Goal: Task Accomplishment & Management: Use online tool/utility

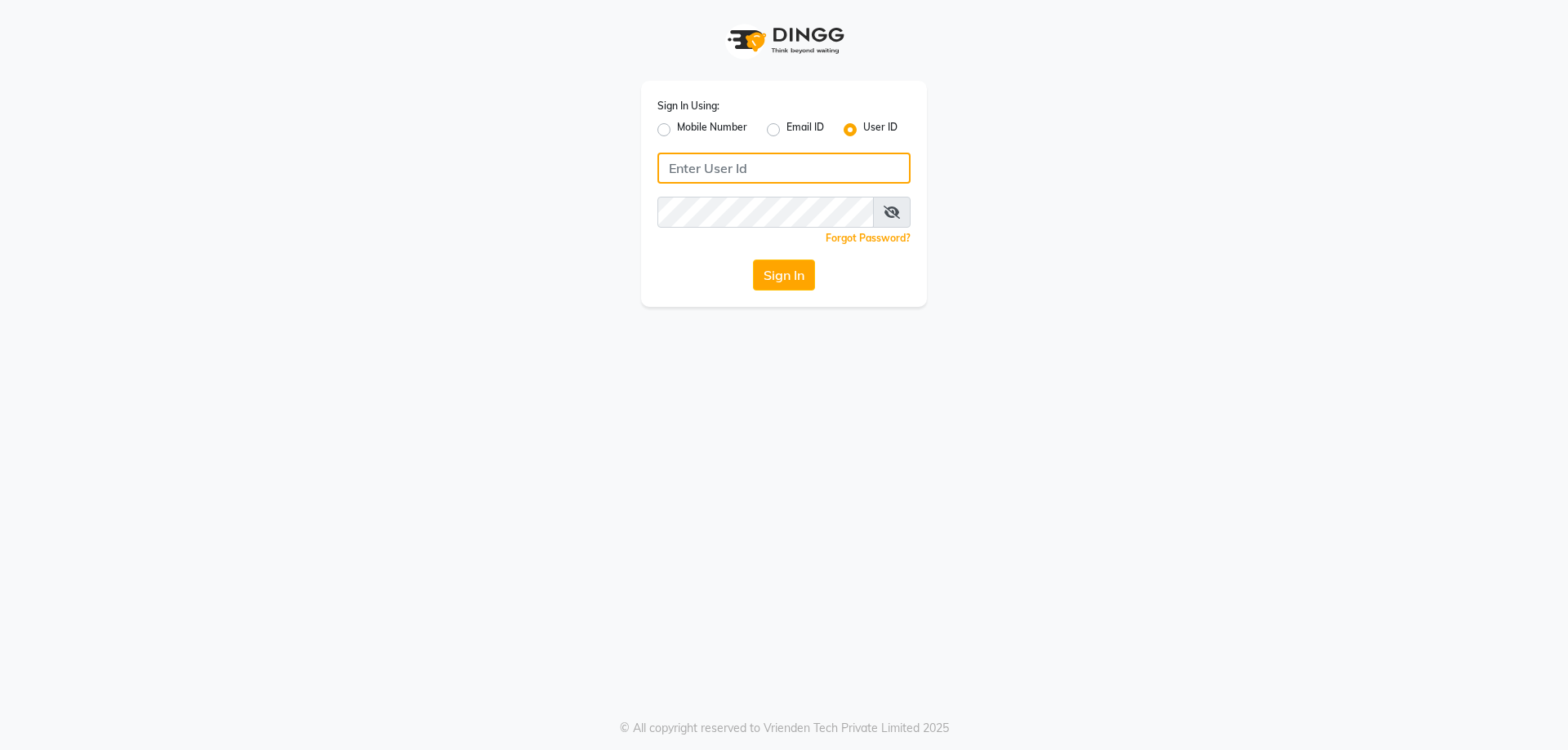
type input "E1814-01"
click at [892, 210] on icon at bounding box center [892, 212] width 16 height 13
click at [786, 270] on button "Sign In" at bounding box center [784, 275] width 62 height 31
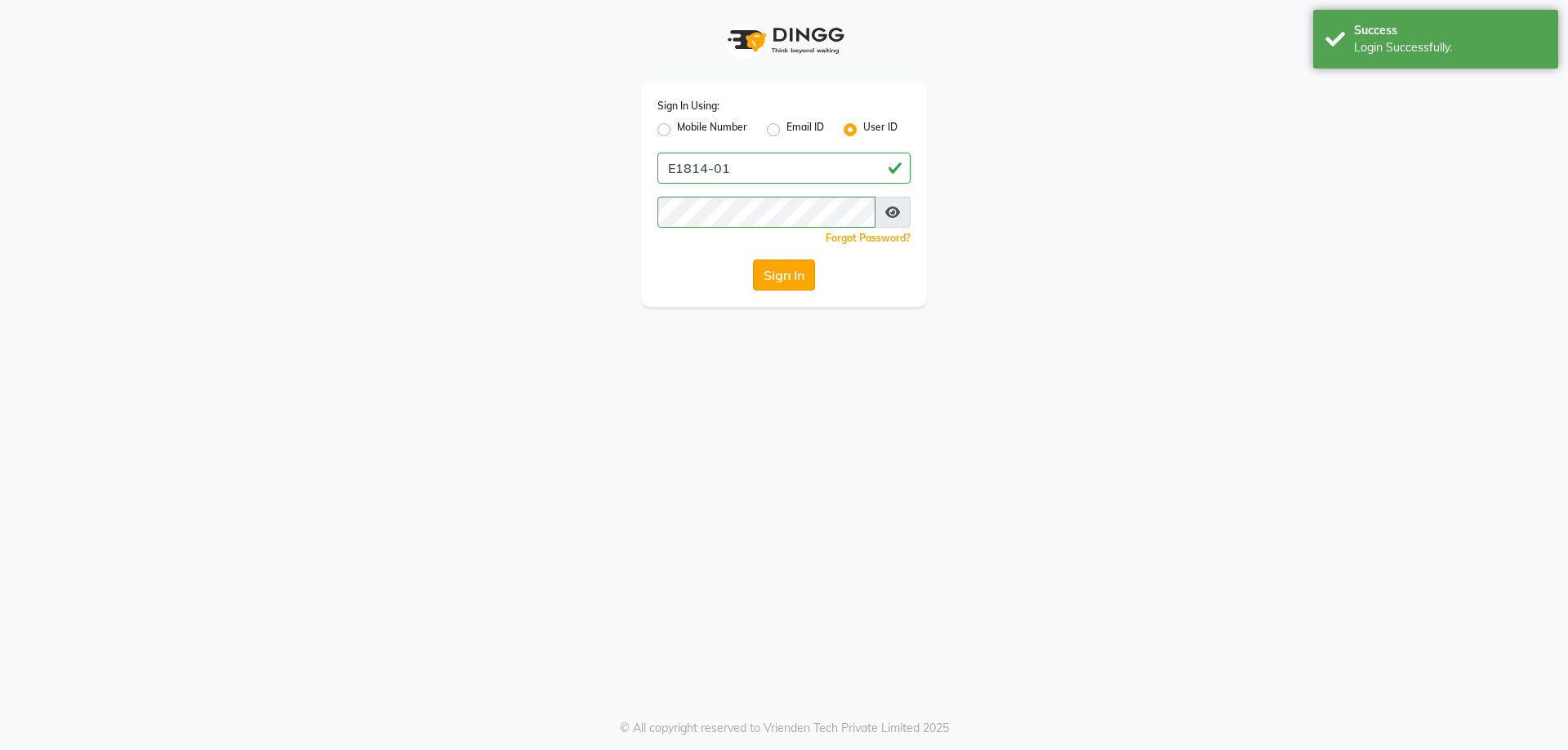
select select "service"
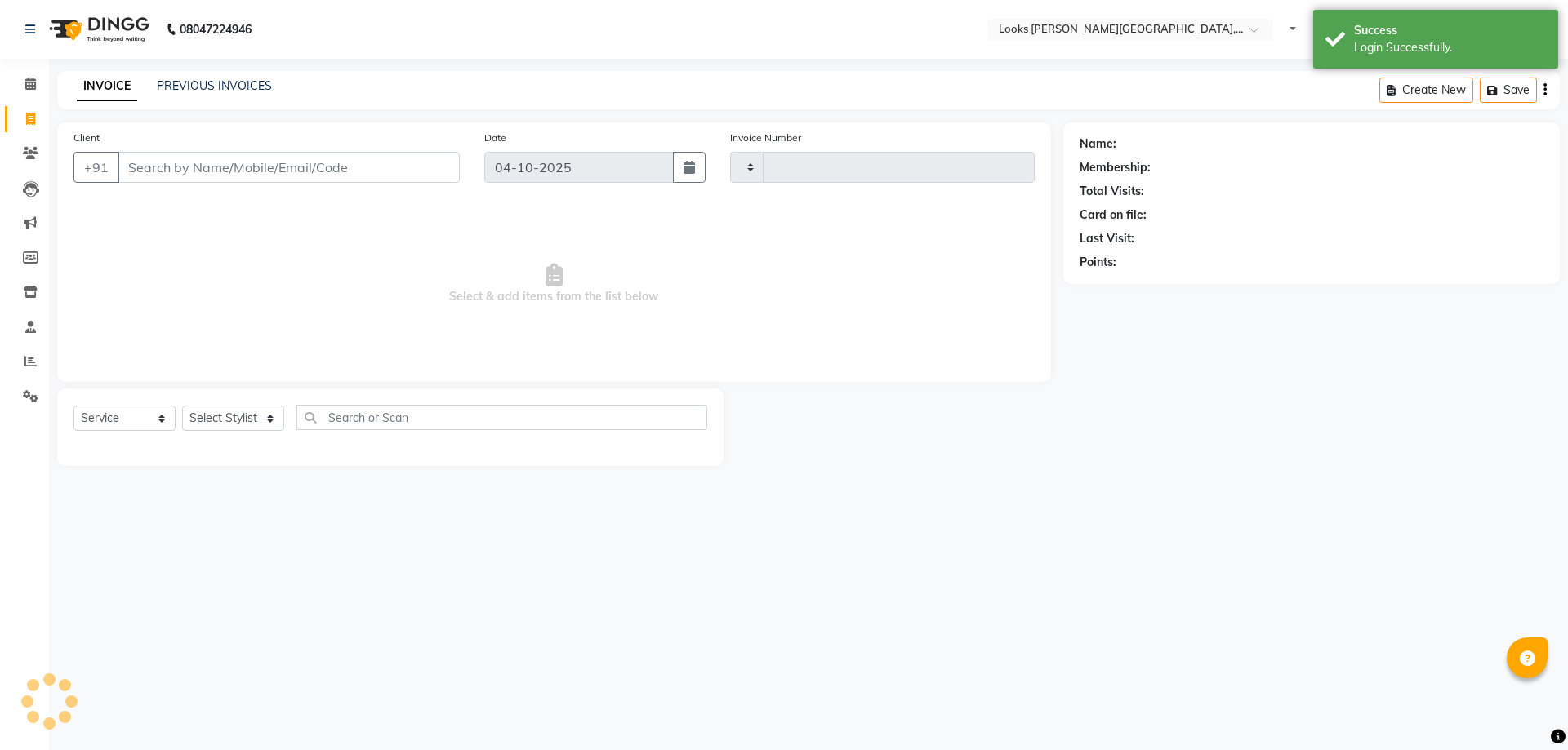
select select "en"
select select "4385"
type input "6077"
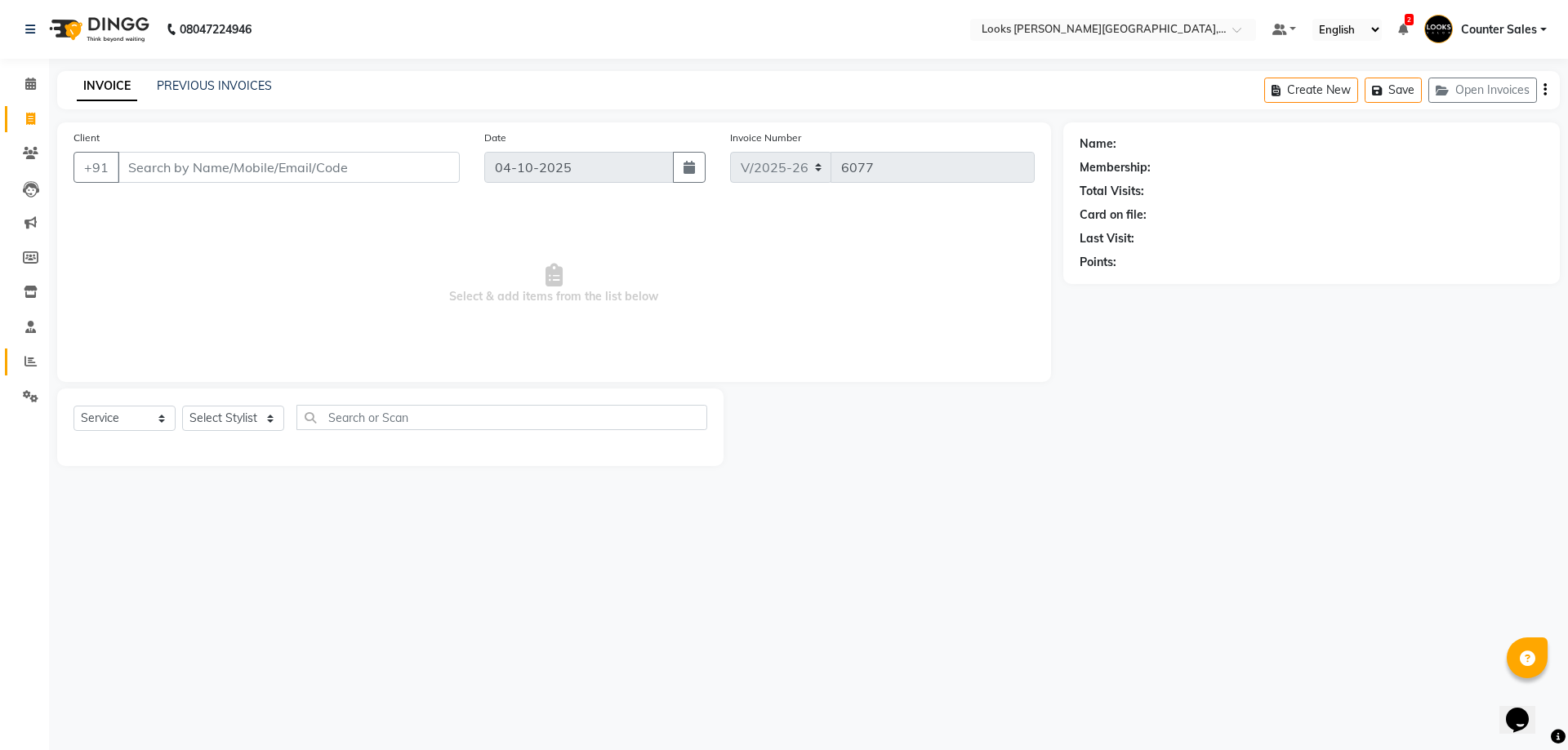
click at [26, 357] on icon at bounding box center [30, 361] width 12 height 12
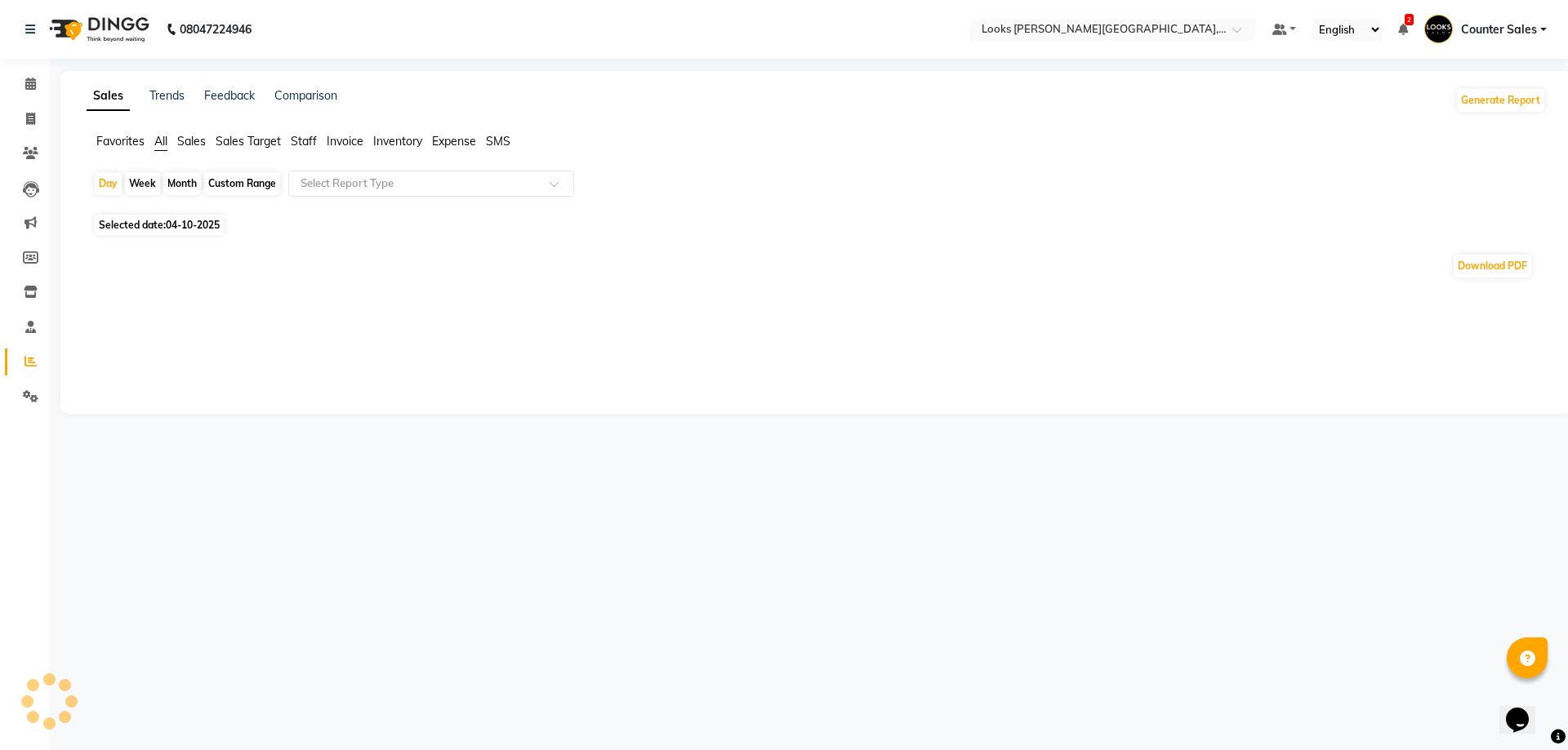
click at [298, 135] on span "Staff" at bounding box center [304, 141] width 26 height 15
click at [129, 214] on span "Selected date: [DATE]" at bounding box center [159, 215] width 129 height 20
select select "10"
select select "2025"
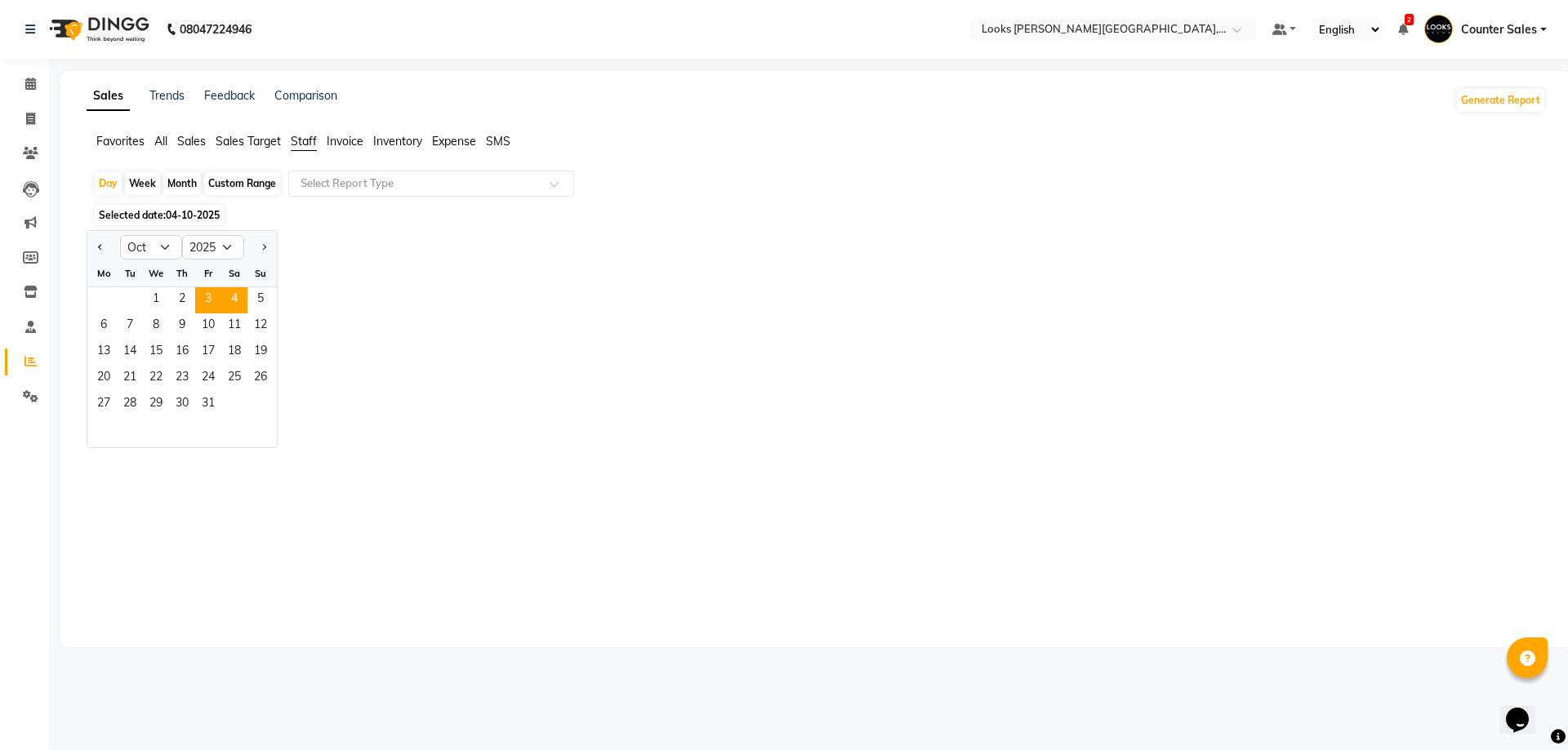
click at [207, 293] on span "3" at bounding box center [208, 300] width 26 height 26
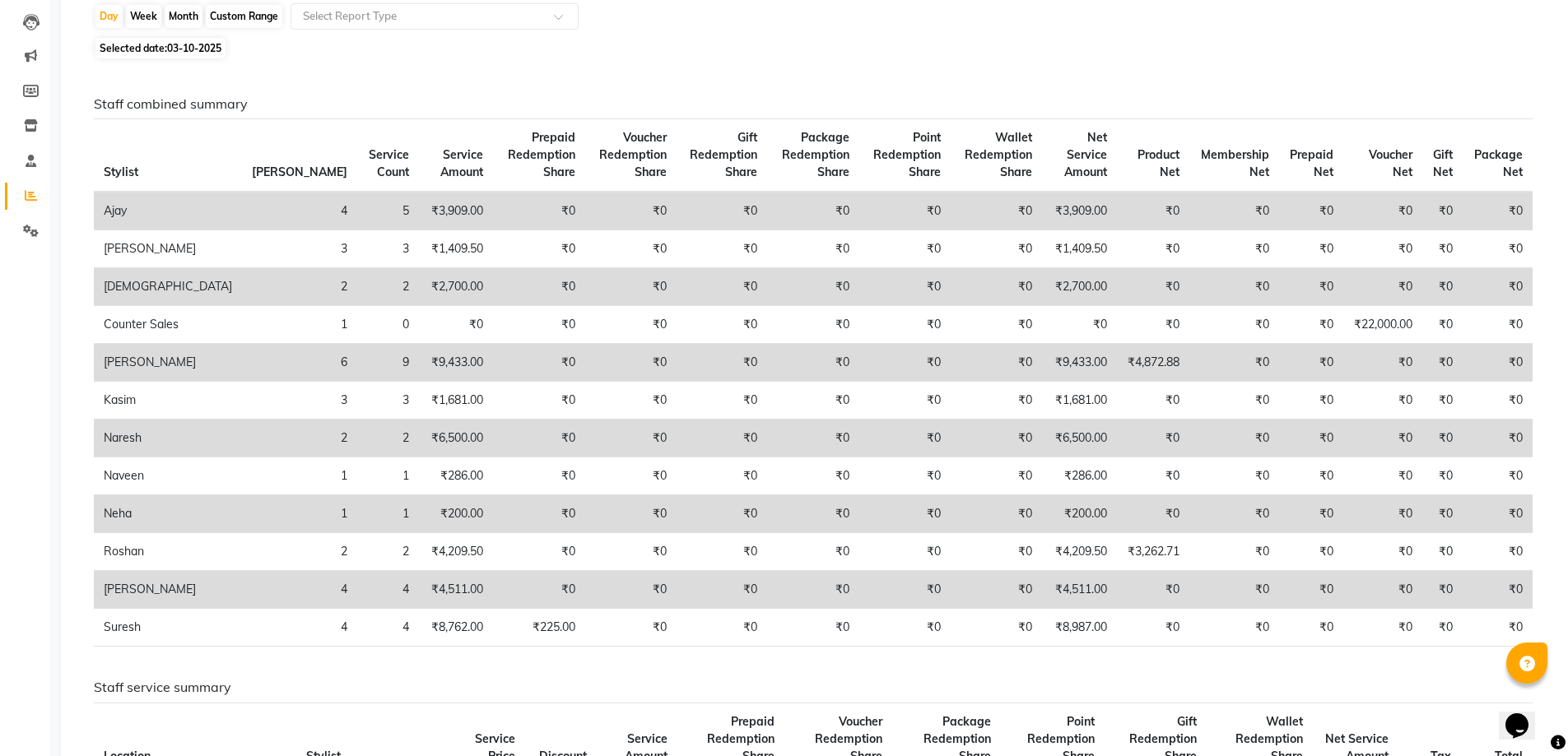
scroll to position [152, 0]
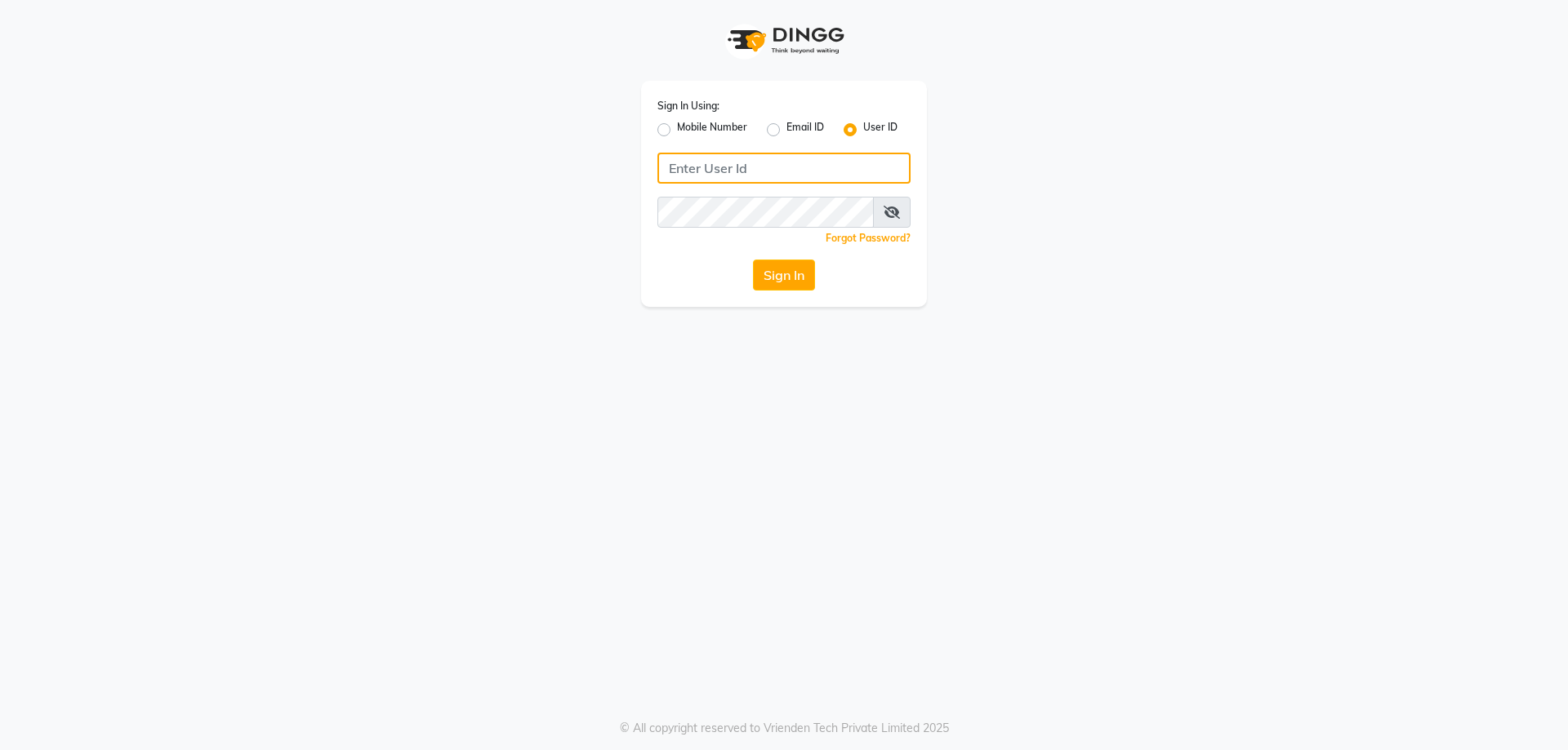
type input "E1814-01"
click at [788, 276] on button "Sign In" at bounding box center [784, 275] width 62 height 31
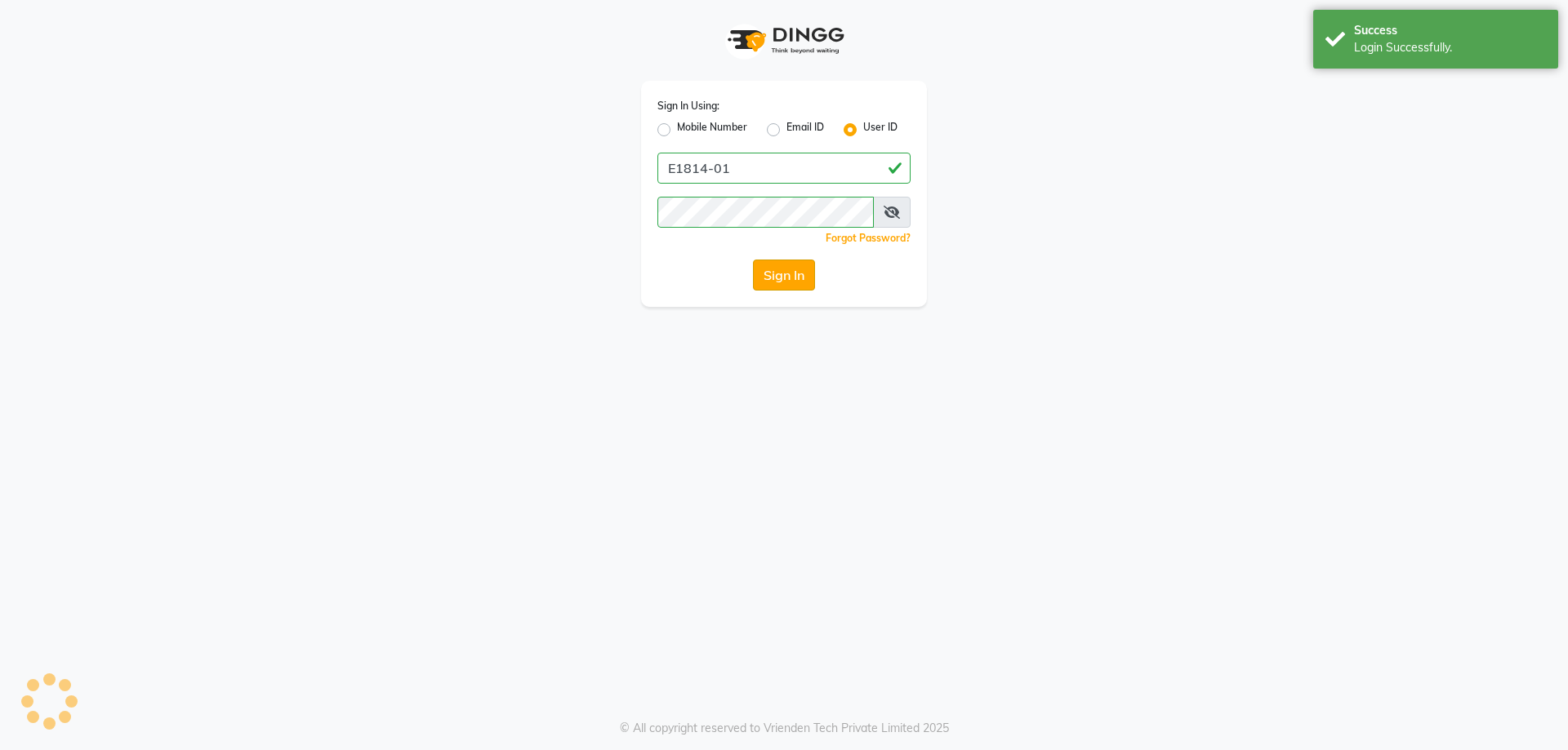
select select "4385"
select select "service"
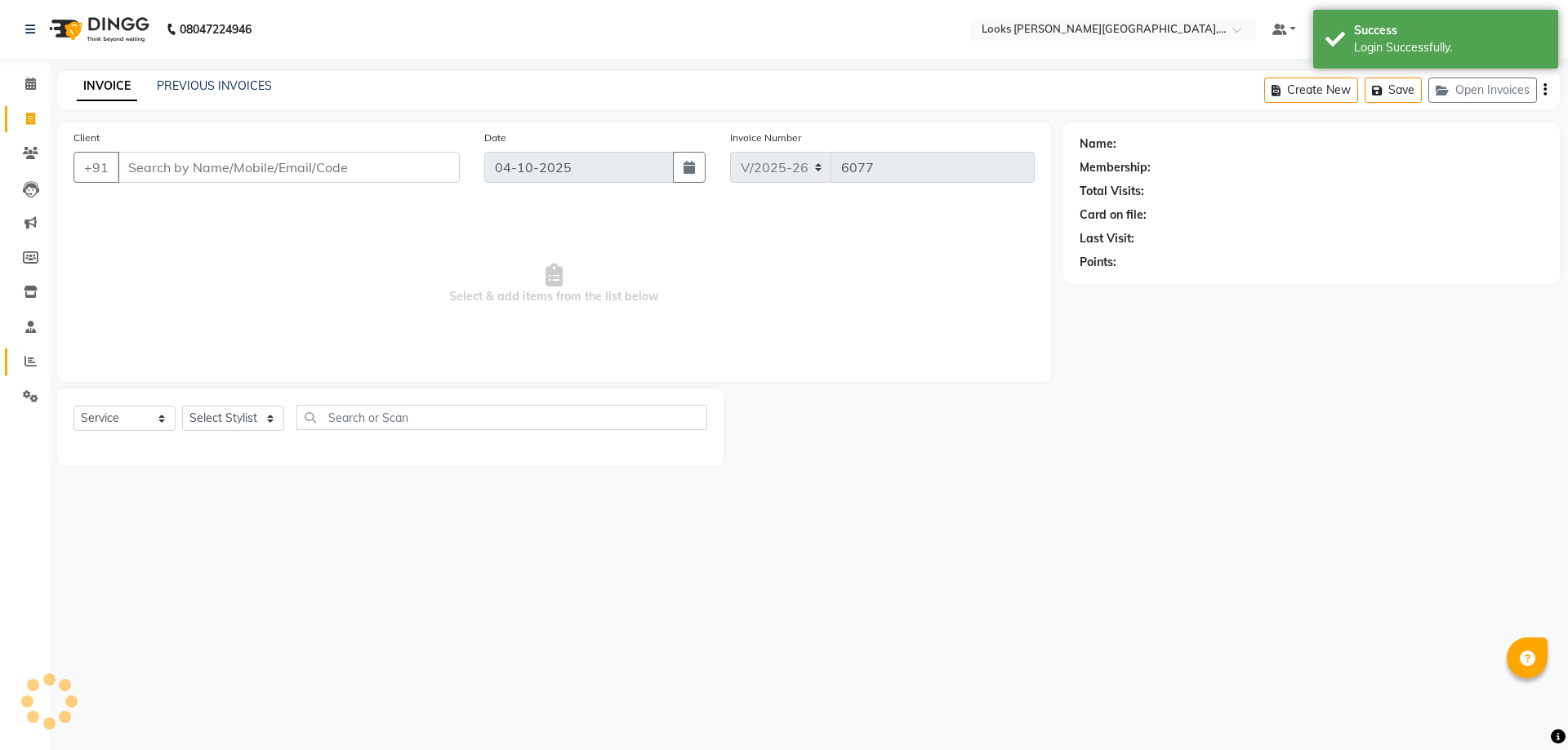
click at [15, 356] on link "Reports" at bounding box center [24, 362] width 39 height 27
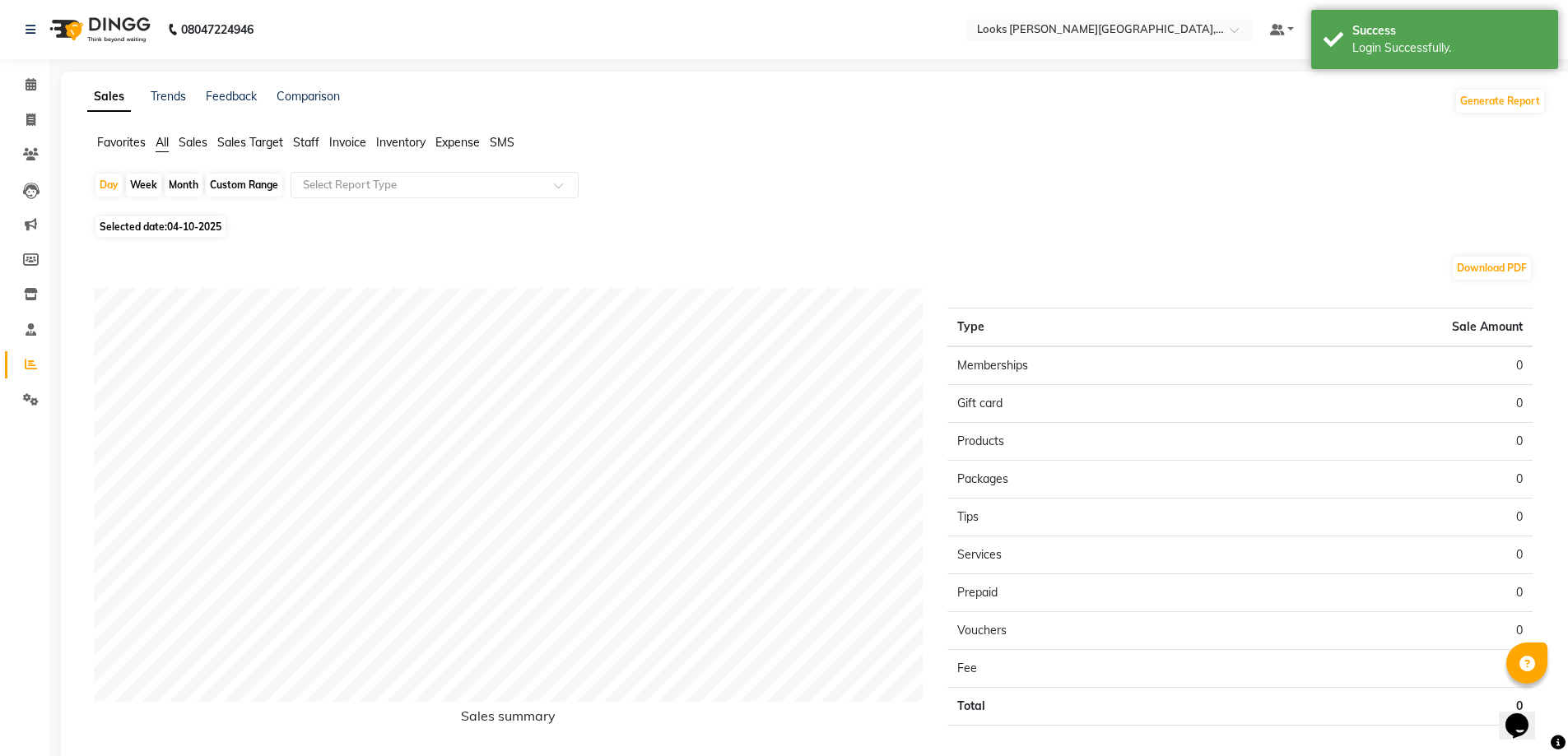
click at [295, 135] on span "Staff" at bounding box center [306, 142] width 27 height 15
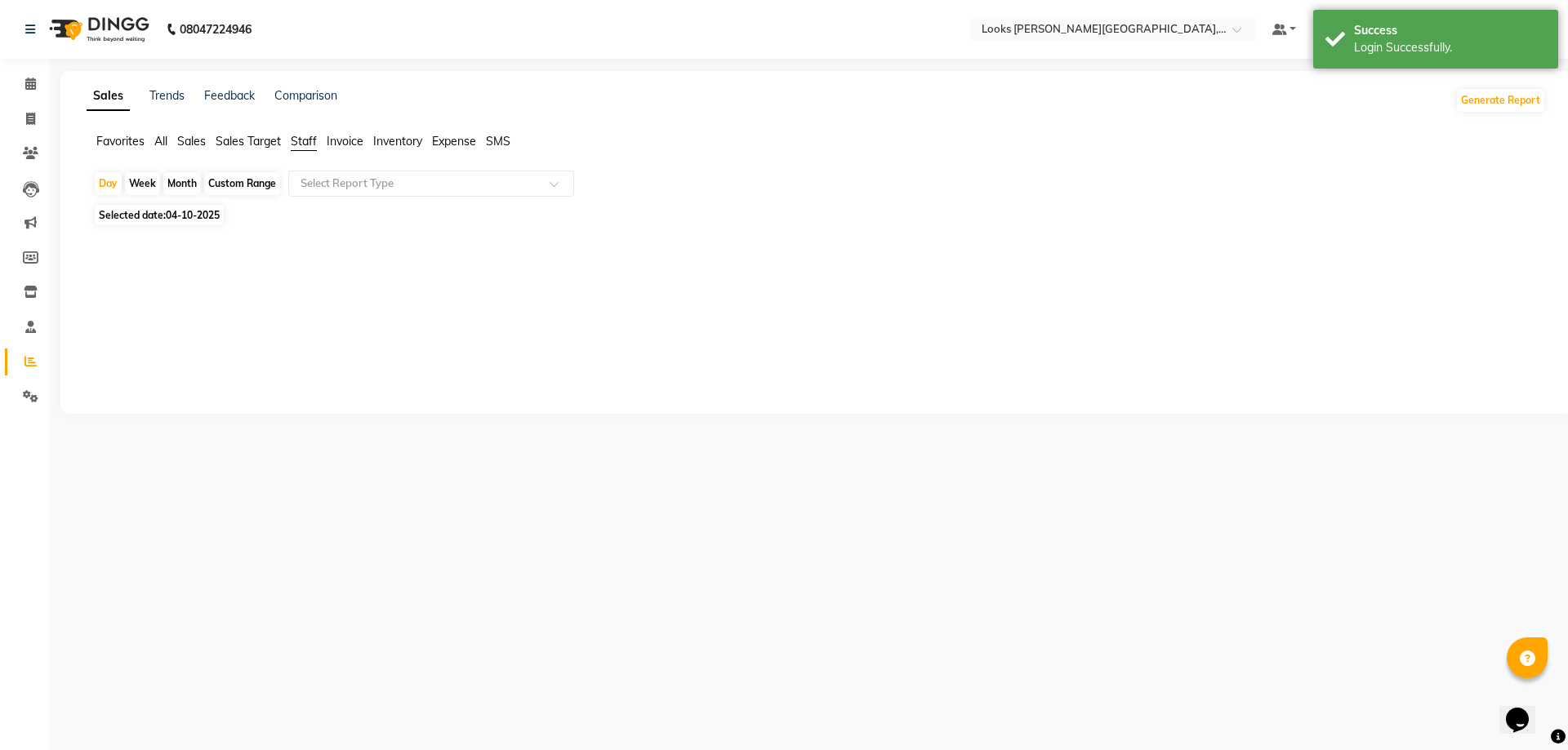
click at [131, 215] on span "Selected date: [DATE]" at bounding box center [159, 215] width 129 height 20
select select "10"
select select "2025"
click at [205, 294] on div at bounding box center [812, 321] width 1440 height 117
click at [146, 215] on span "Selected date: [DATE]" at bounding box center [159, 215] width 129 height 20
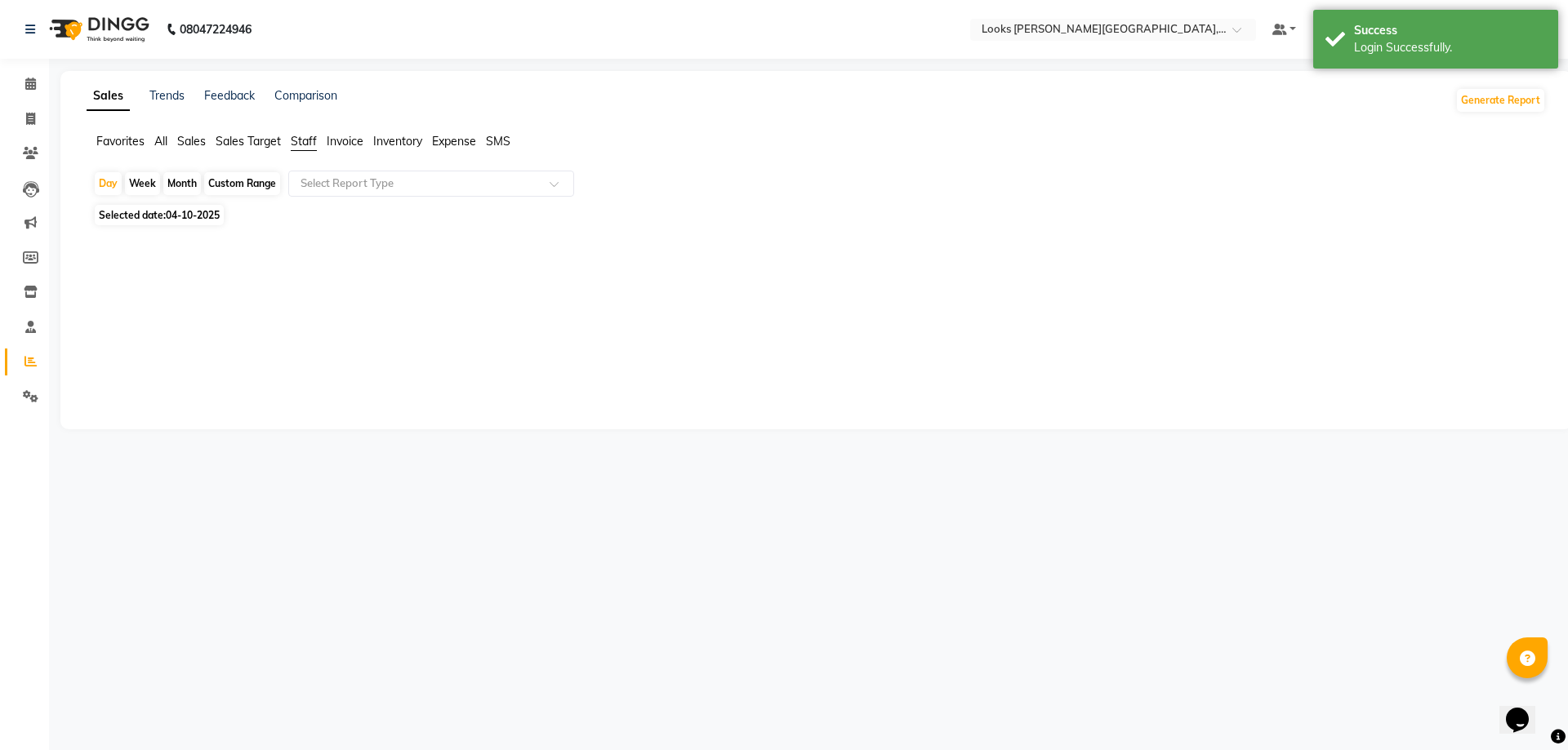
select select "10"
select select "2025"
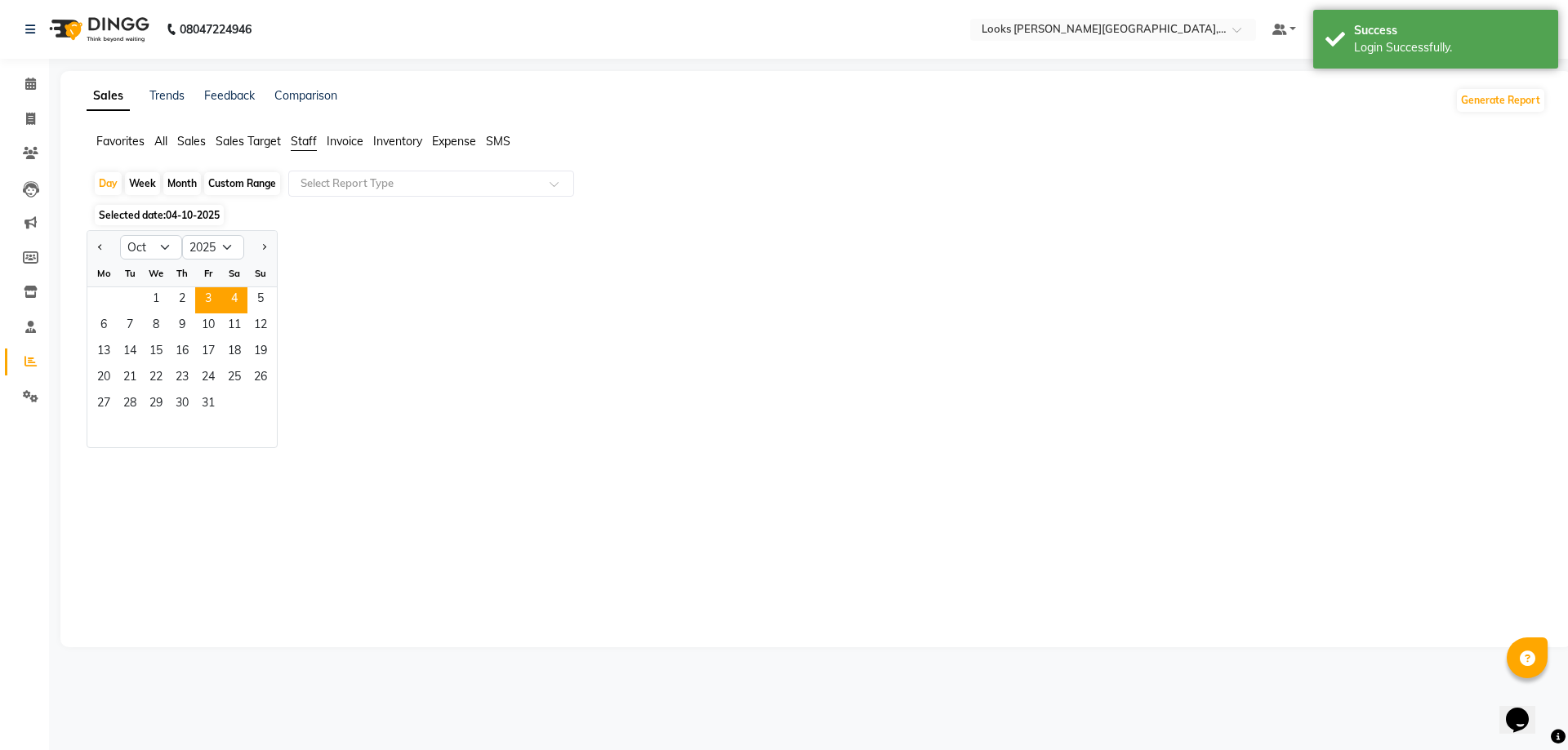
click at [205, 292] on span "3" at bounding box center [208, 300] width 26 height 26
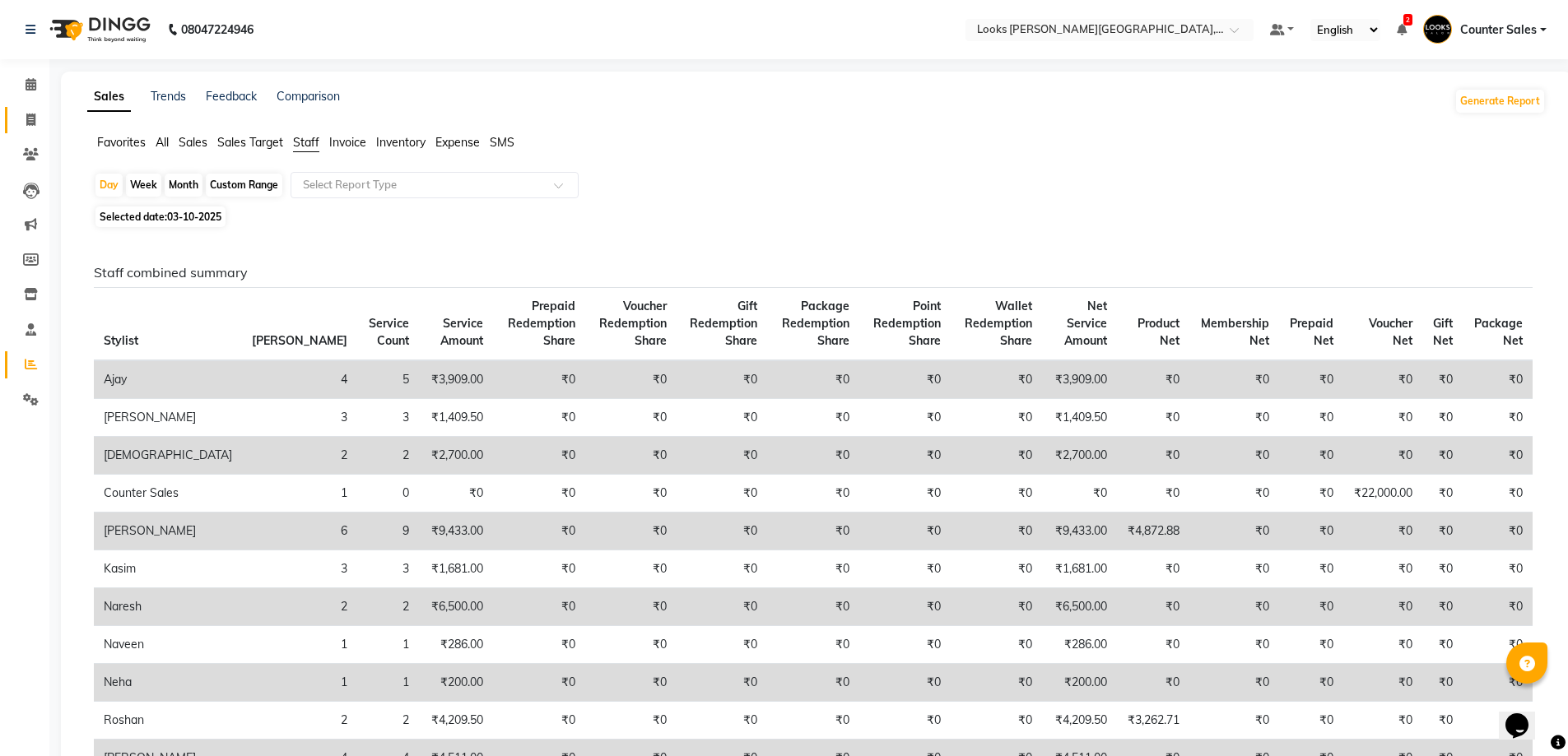
click at [33, 114] on icon at bounding box center [31, 119] width 9 height 12
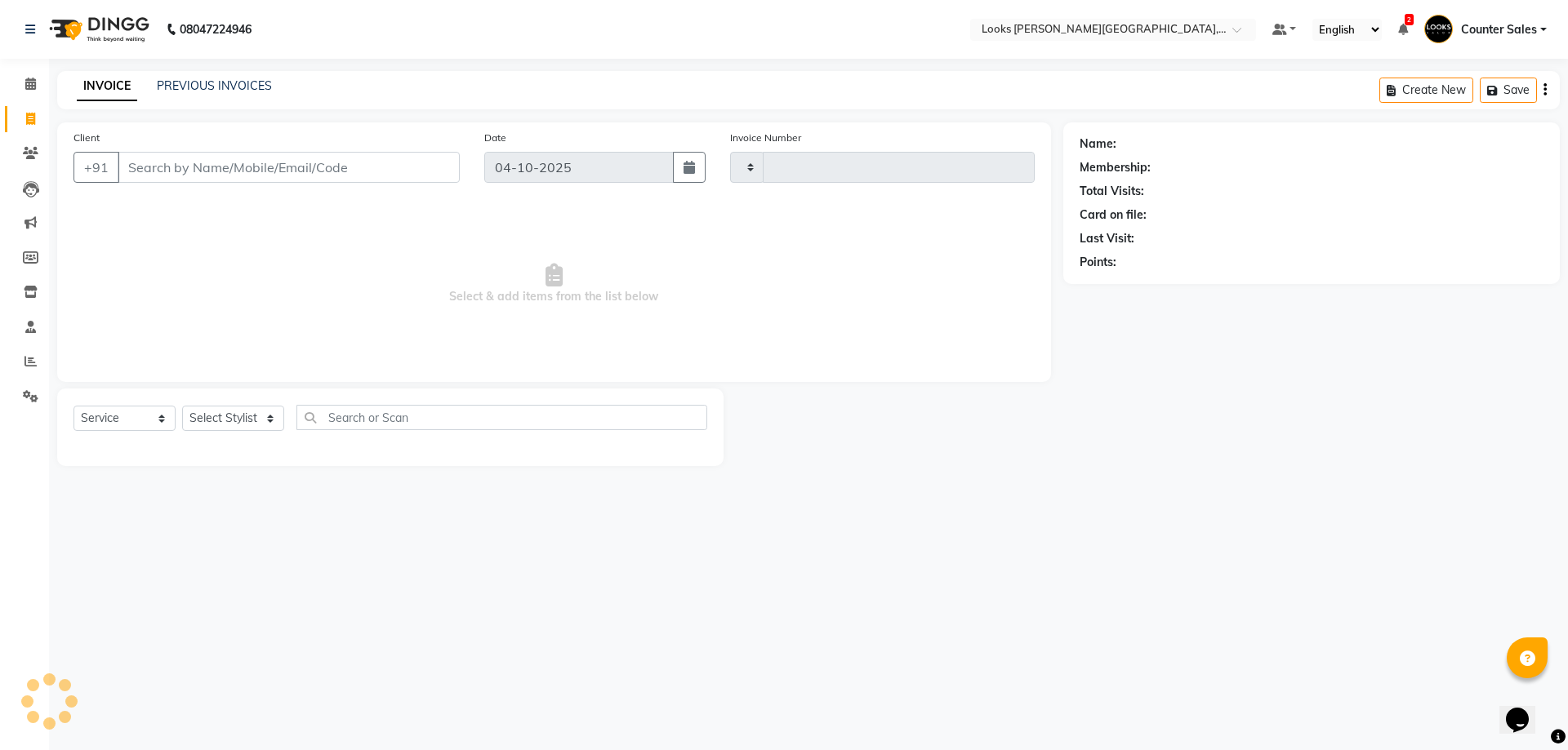
click at [31, 118] on icon at bounding box center [31, 118] width 9 height 12
select select "service"
click at [232, 165] on input "Client" at bounding box center [288, 167] width 342 height 31
type input "6077"
select select "4385"
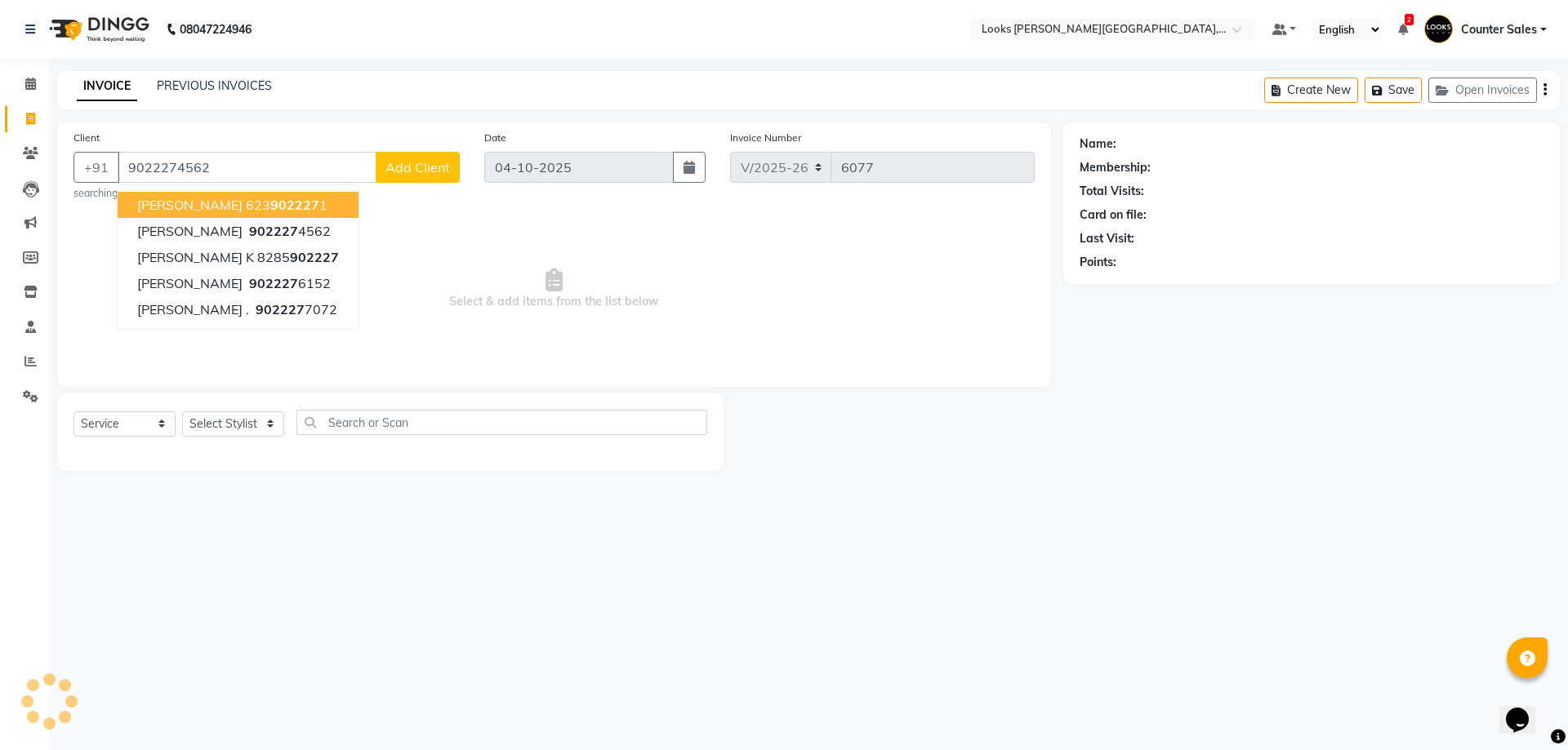
type input "9022274562"
select select "1: Object"
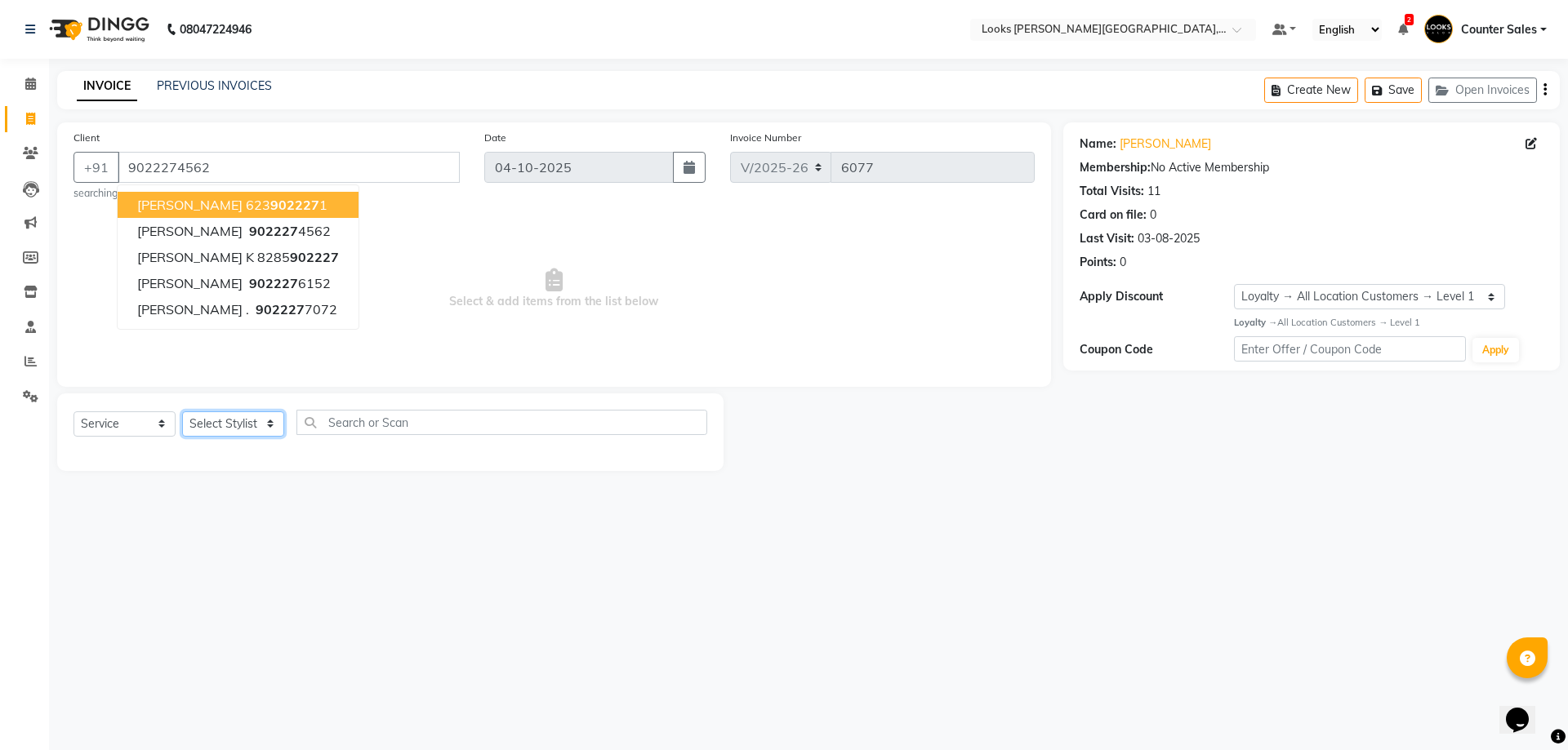
click at [256, 420] on select "Select Stylist Ajay Anjana Arohi Ashu Counter Sales Faizan Kasim Krishna Mamta …" at bounding box center [233, 425] width 102 height 25
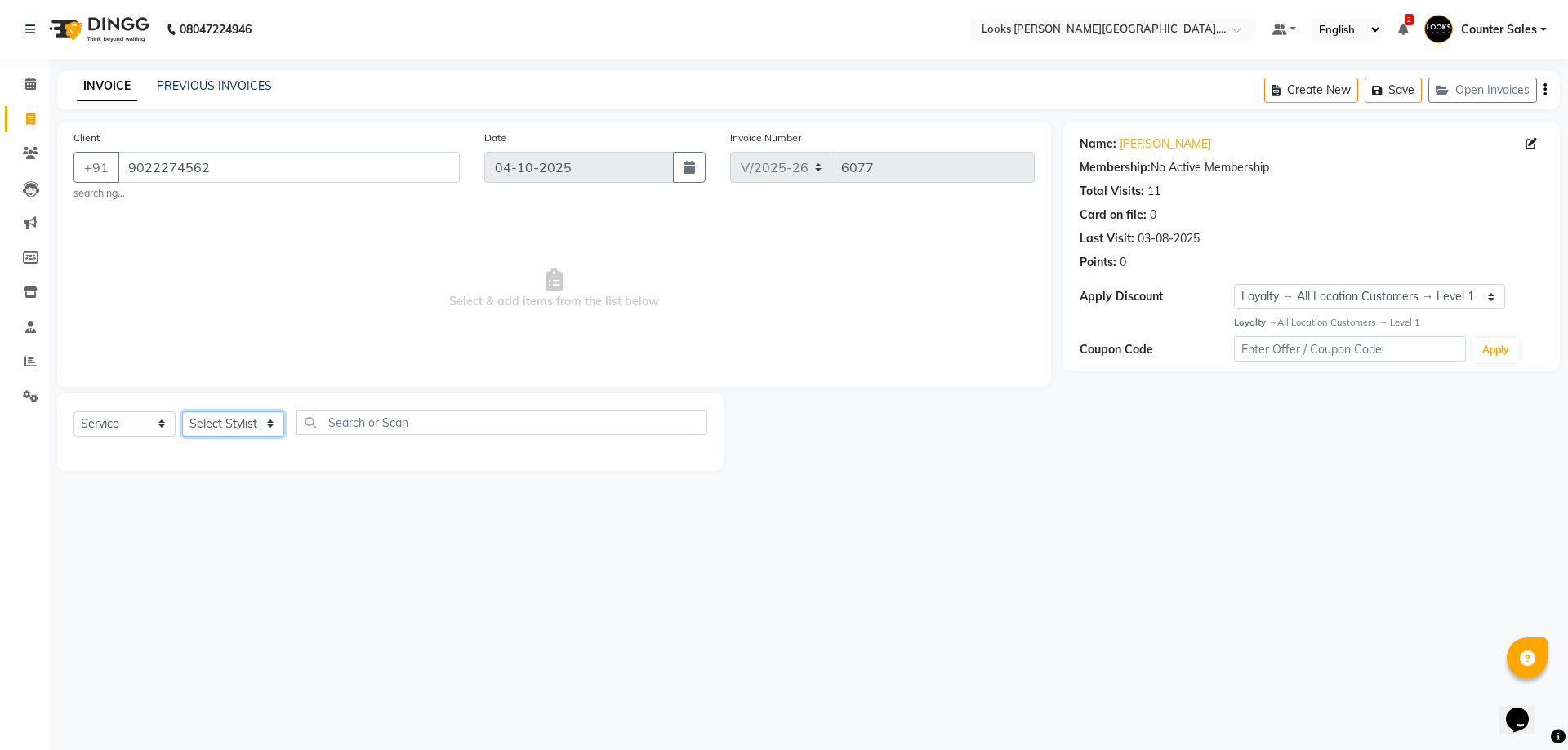
select select "88118"
click at [182, 412] on select "Select Stylist Ajay Anjana Arohi Ashu Counter Sales Faizan Kasim Krishna Mamta …" at bounding box center [233, 425] width 102 height 25
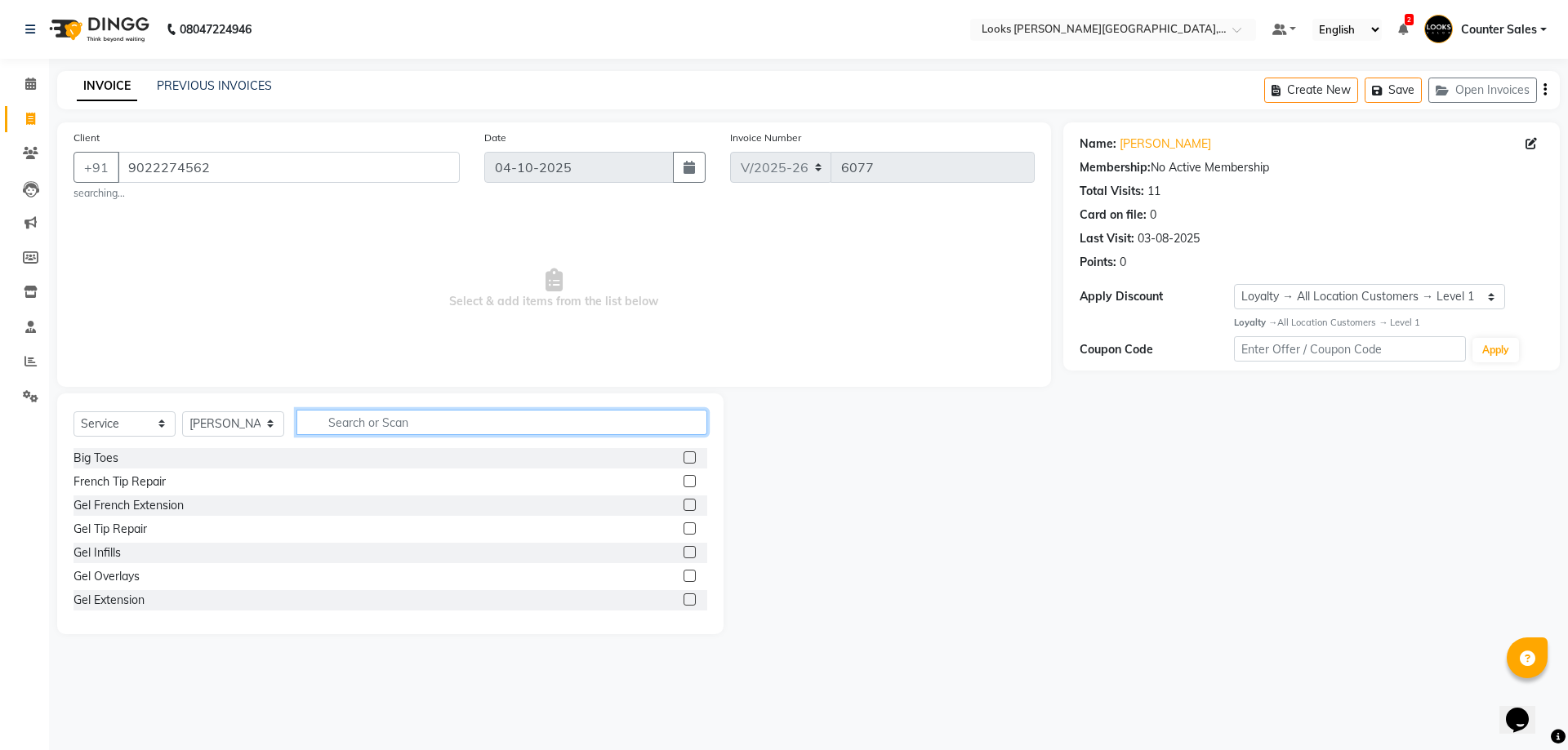
click at [365, 416] on input "text" at bounding box center [502, 423] width 411 height 25
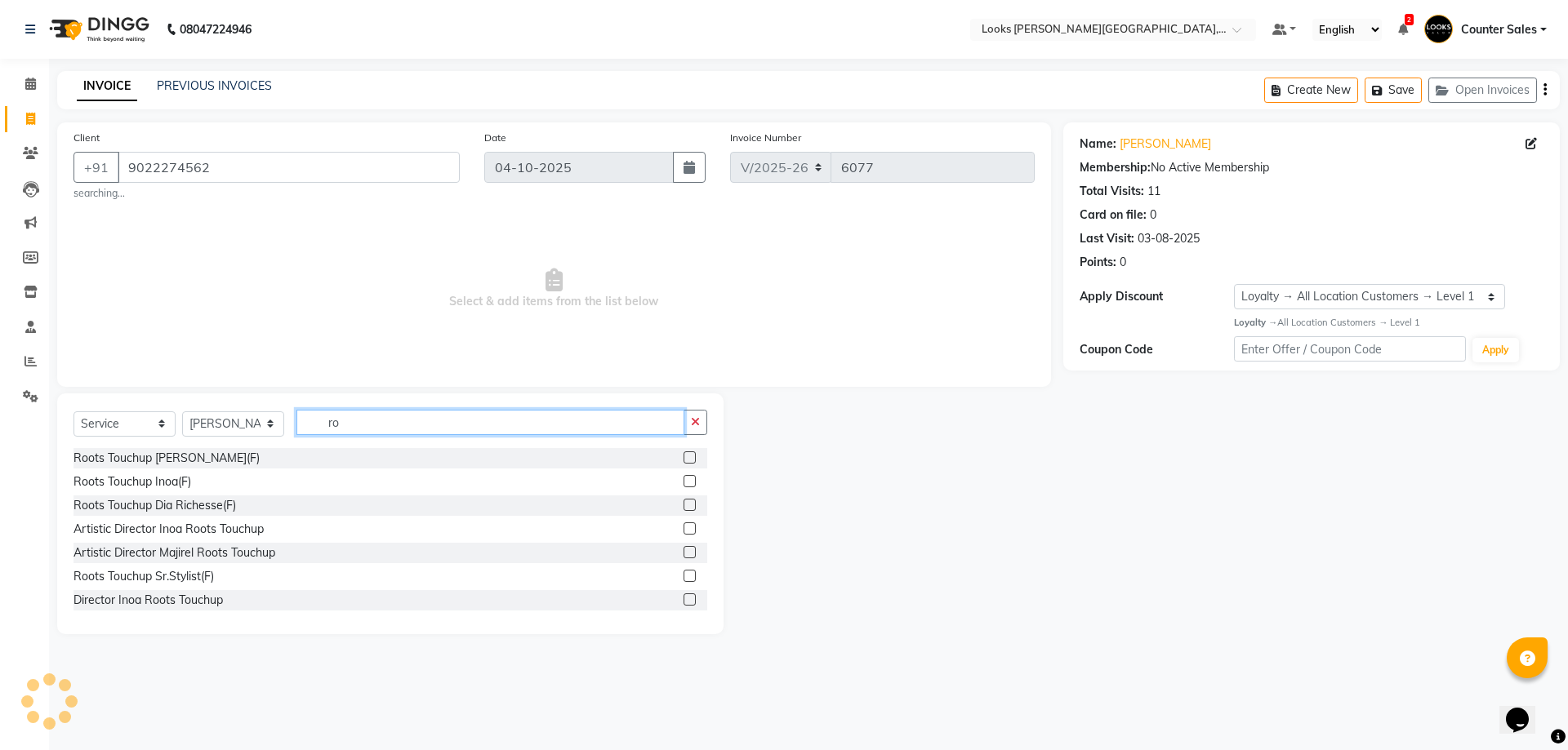
type input "r"
type input "colo"
click at [684, 553] on label at bounding box center [689, 552] width 12 height 12
click at [684, 553] on input "checkbox" at bounding box center [689, 554] width 11 height 11
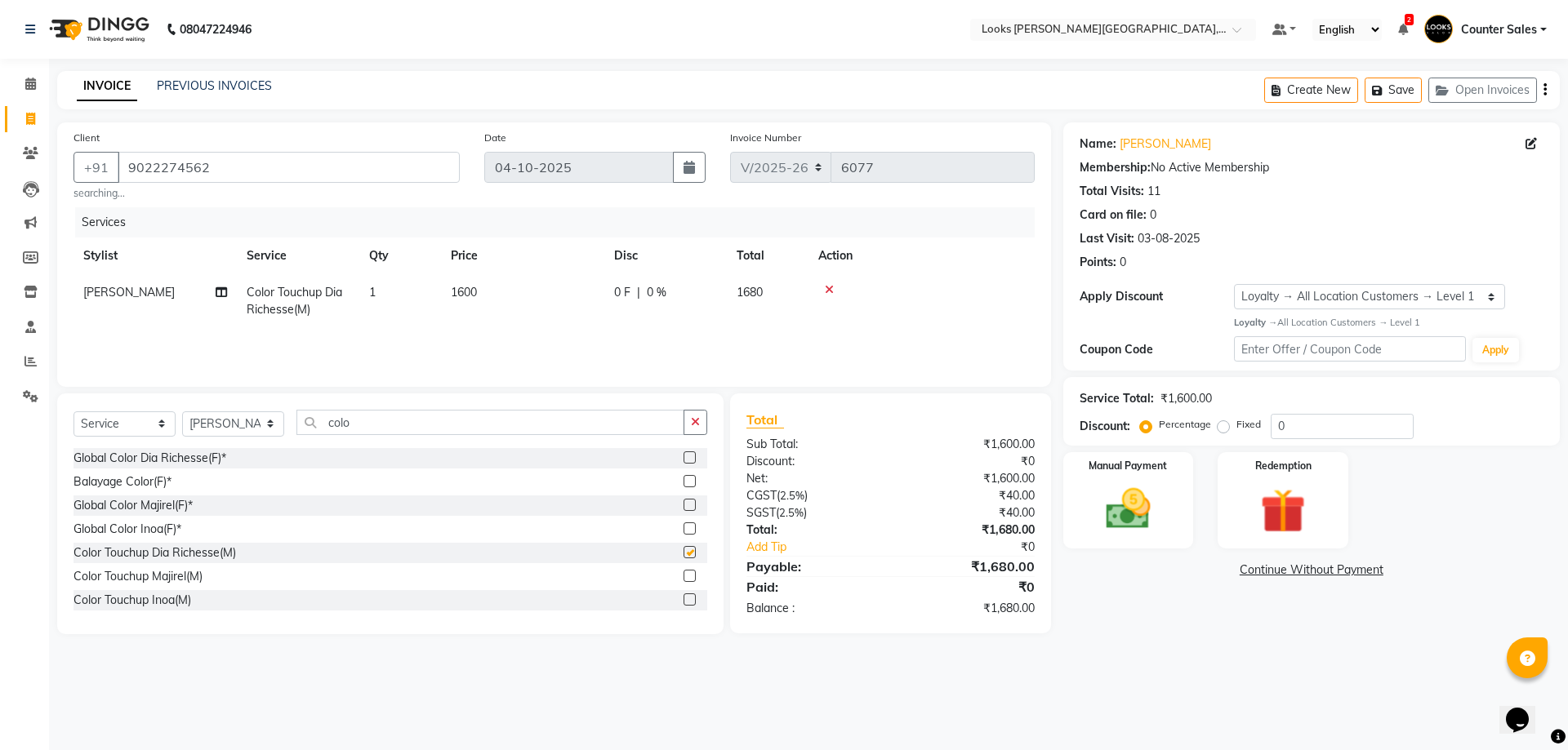
checkbox input "false"
click at [527, 296] on td "1600" at bounding box center [523, 301] width 164 height 54
select select "88118"
click at [564, 296] on input "1600" at bounding box center [599, 297] width 144 height 25
type input "1500"
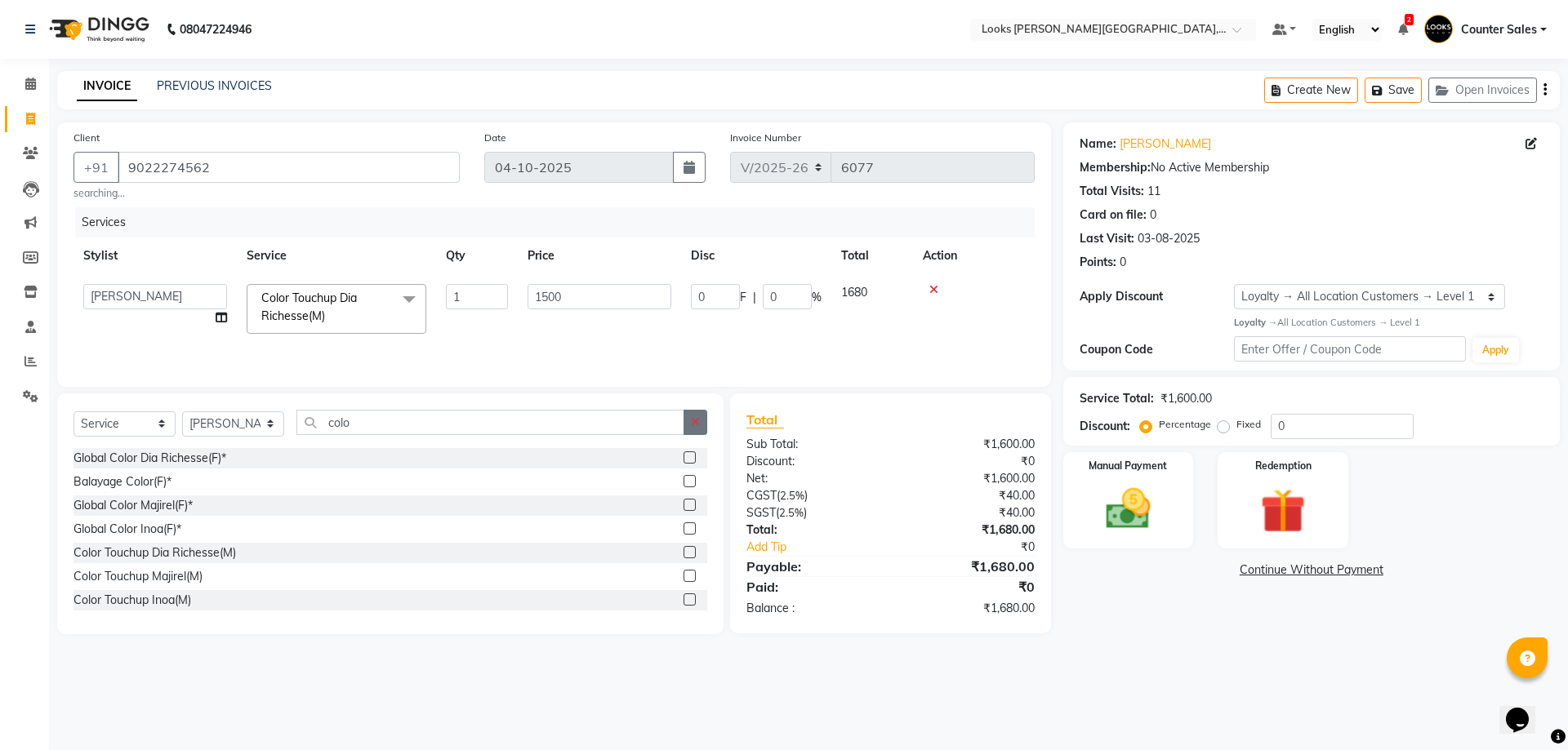
click at [685, 410] on button "button" at bounding box center [696, 423] width 24 height 25
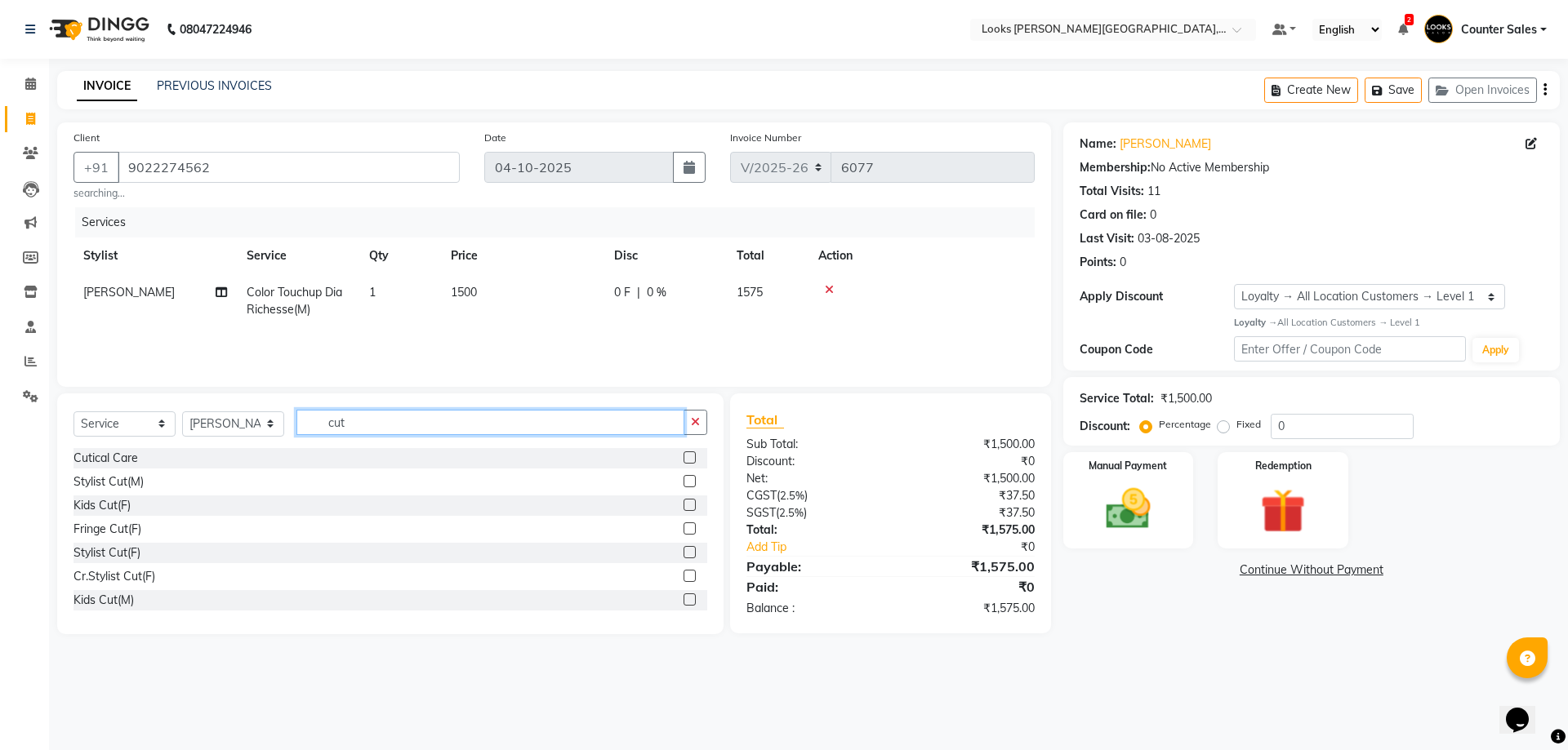
type input "cut"
click at [684, 458] on label at bounding box center [689, 457] width 12 height 12
click at [684, 458] on input "checkbox" at bounding box center [689, 458] width 11 height 11
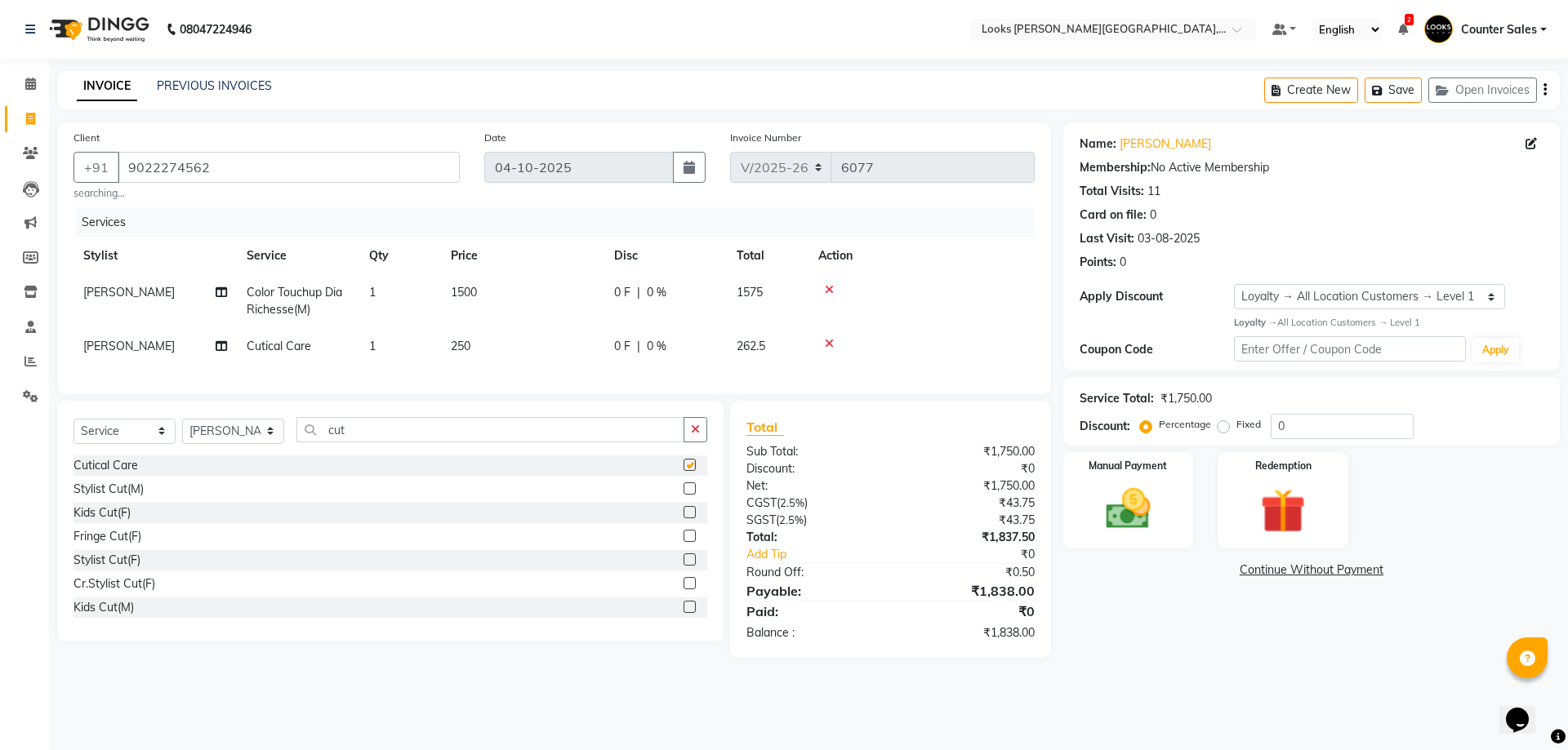
checkbox input "false"
click at [684, 495] on label at bounding box center [689, 488] width 12 height 12
click at [684, 495] on input "checkbox" at bounding box center [689, 490] width 11 height 11
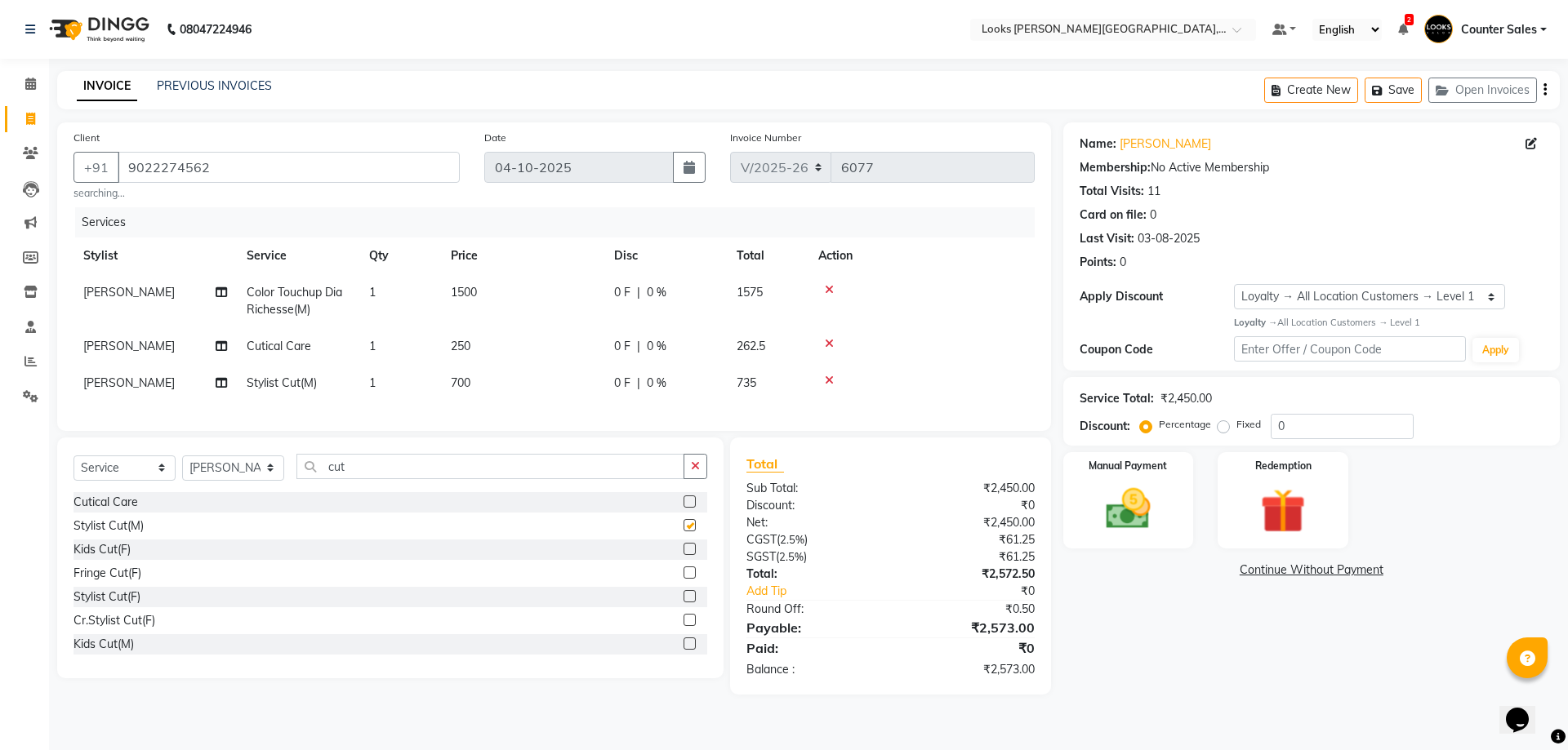
checkbox input "false"
click at [825, 342] on icon at bounding box center [829, 344] width 9 height 12
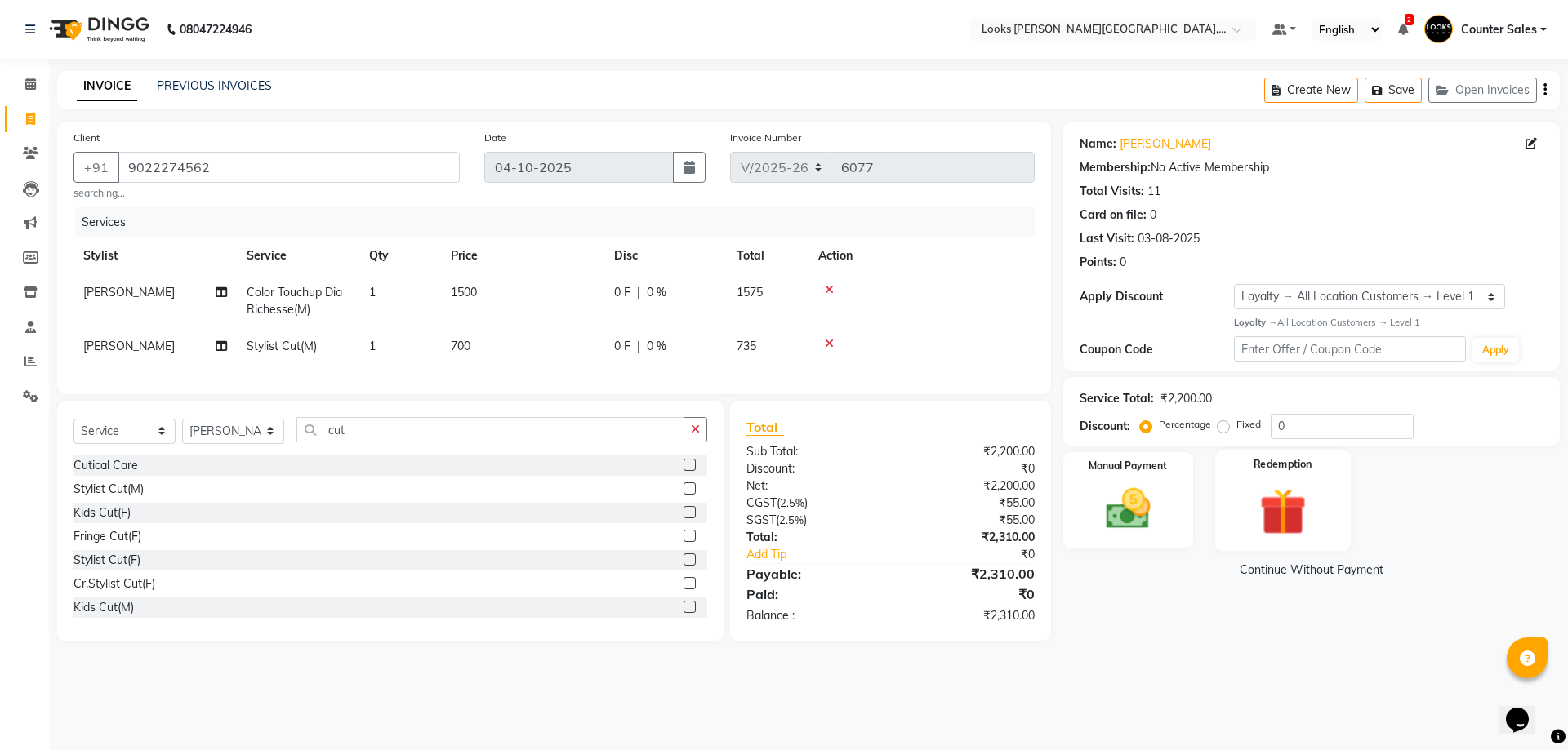
click at [1281, 501] on img at bounding box center [1283, 512] width 76 height 58
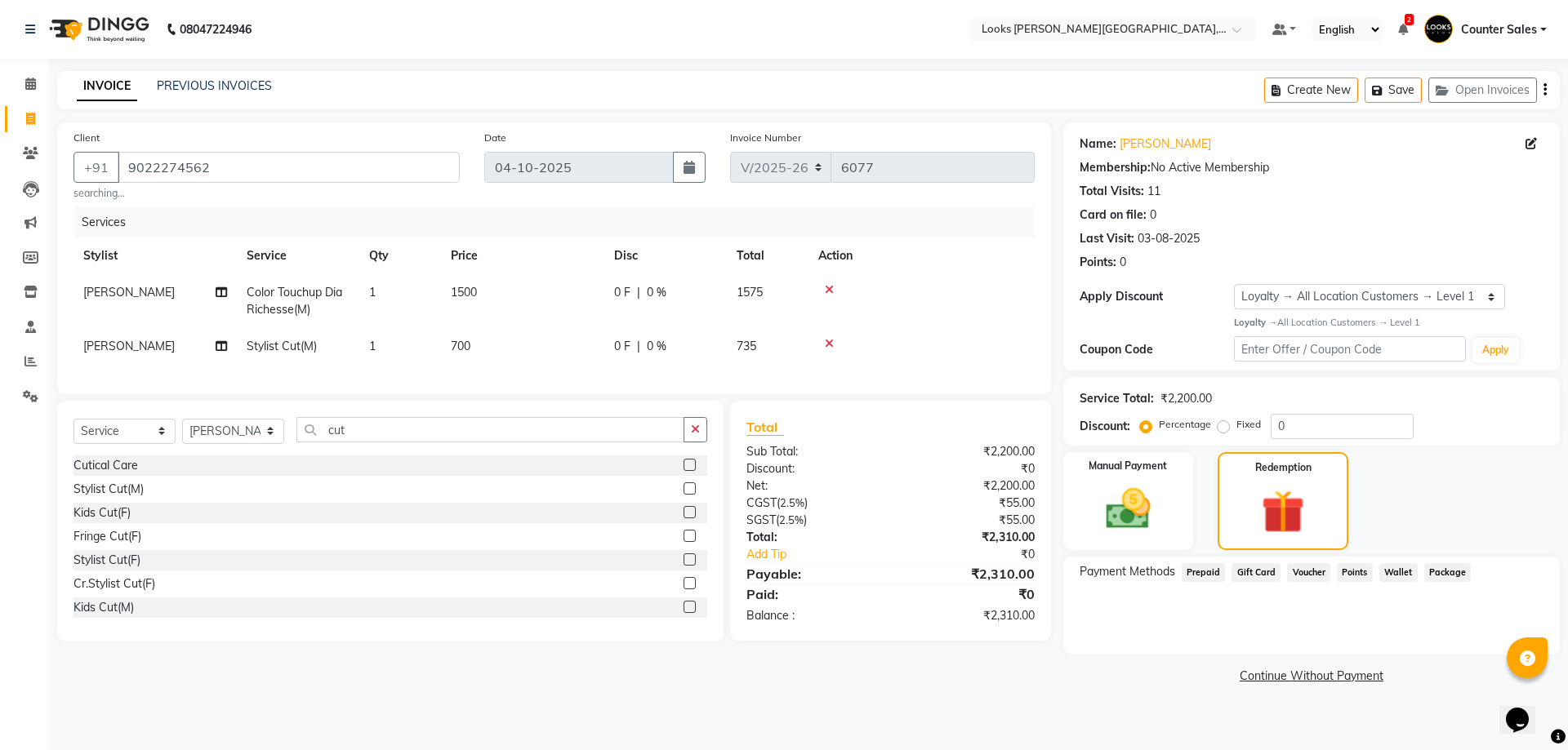
click at [1189, 573] on span "Prepaid" at bounding box center [1203, 573] width 44 height 19
click at [1486, 301] on select "Select Loyalty → All Location Customers → Level 1" at bounding box center [1370, 297] width 271 height 25
click at [1470, 231] on div "Last Visit: 03-08-2025" at bounding box center [1312, 238] width 464 height 17
click at [1148, 506] on img at bounding box center [1129, 509] width 76 height 54
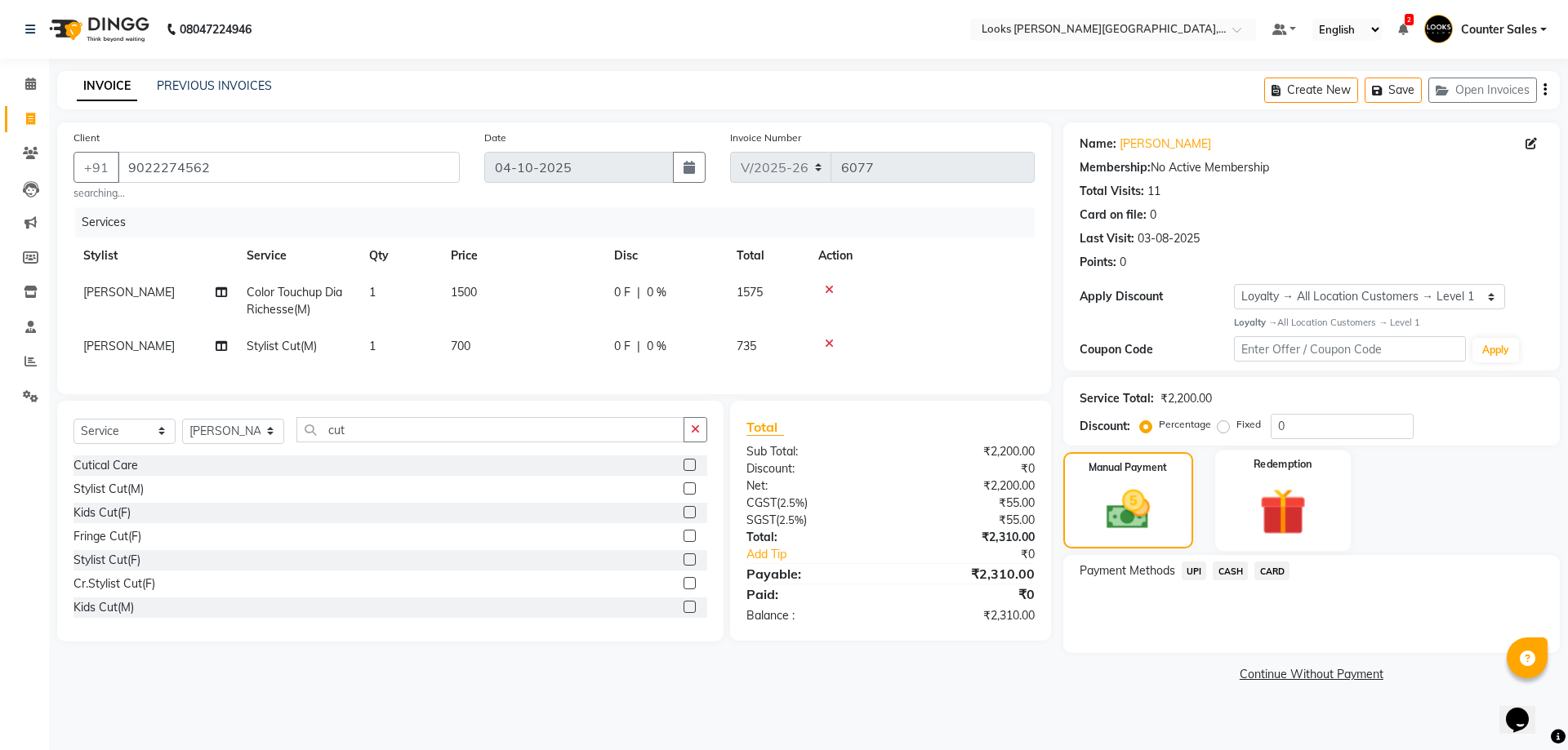
click at [1296, 497] on img at bounding box center [1283, 512] width 76 height 58
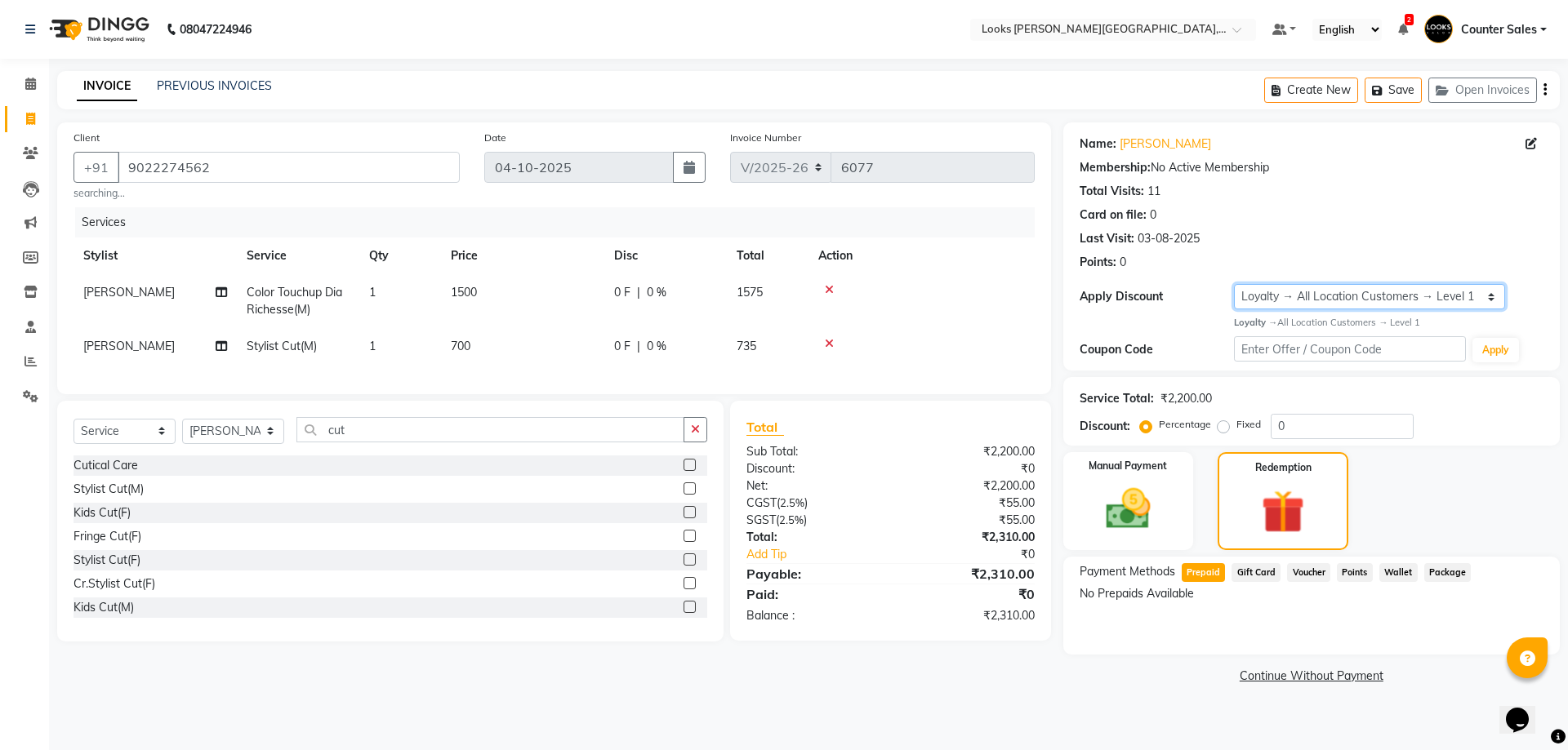
click at [1488, 293] on select "Select Loyalty → All Location Customers → Level 1" at bounding box center [1370, 297] width 271 height 25
click at [1326, 473] on div "Redemption" at bounding box center [1282, 501] width 136 height 102
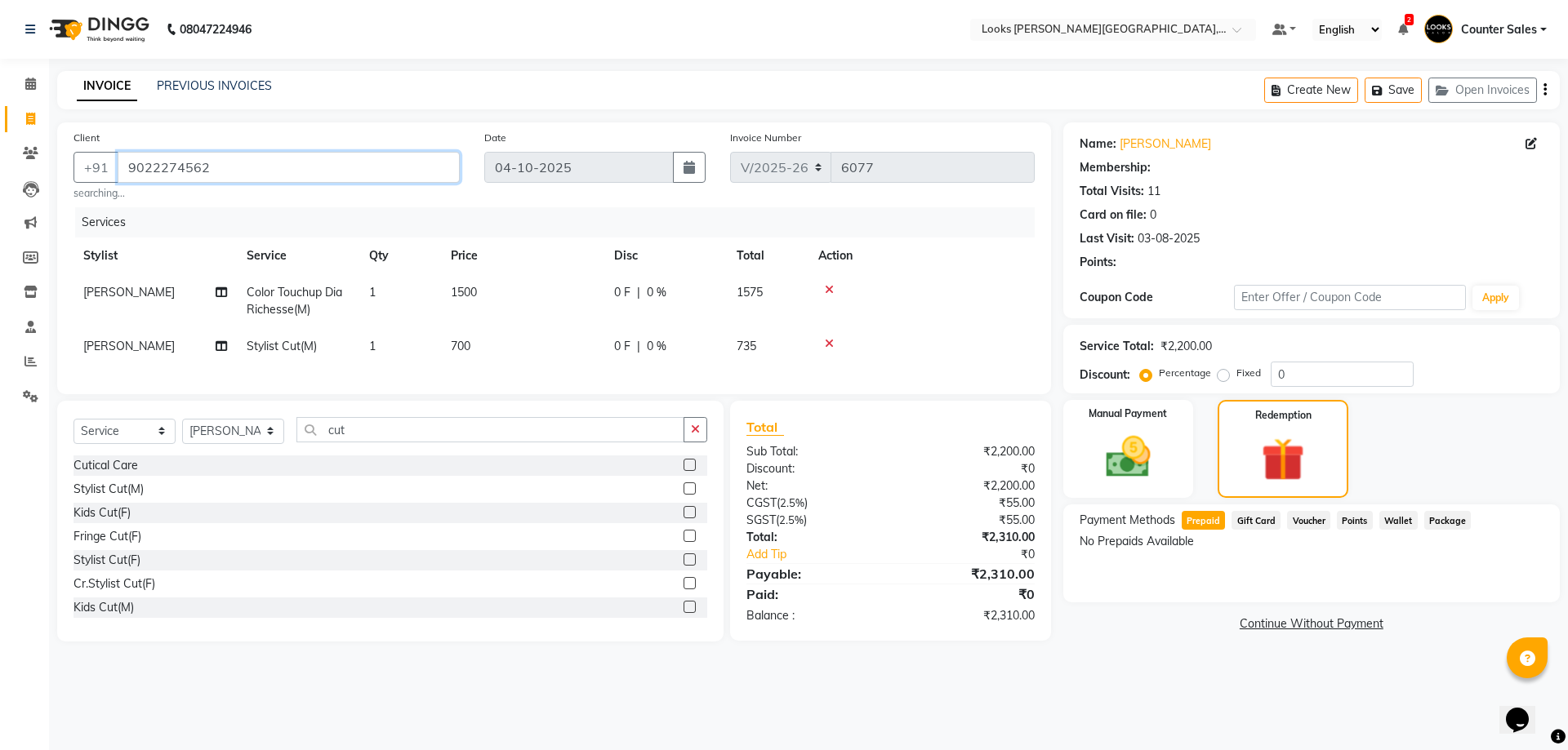
select select "1: Object"
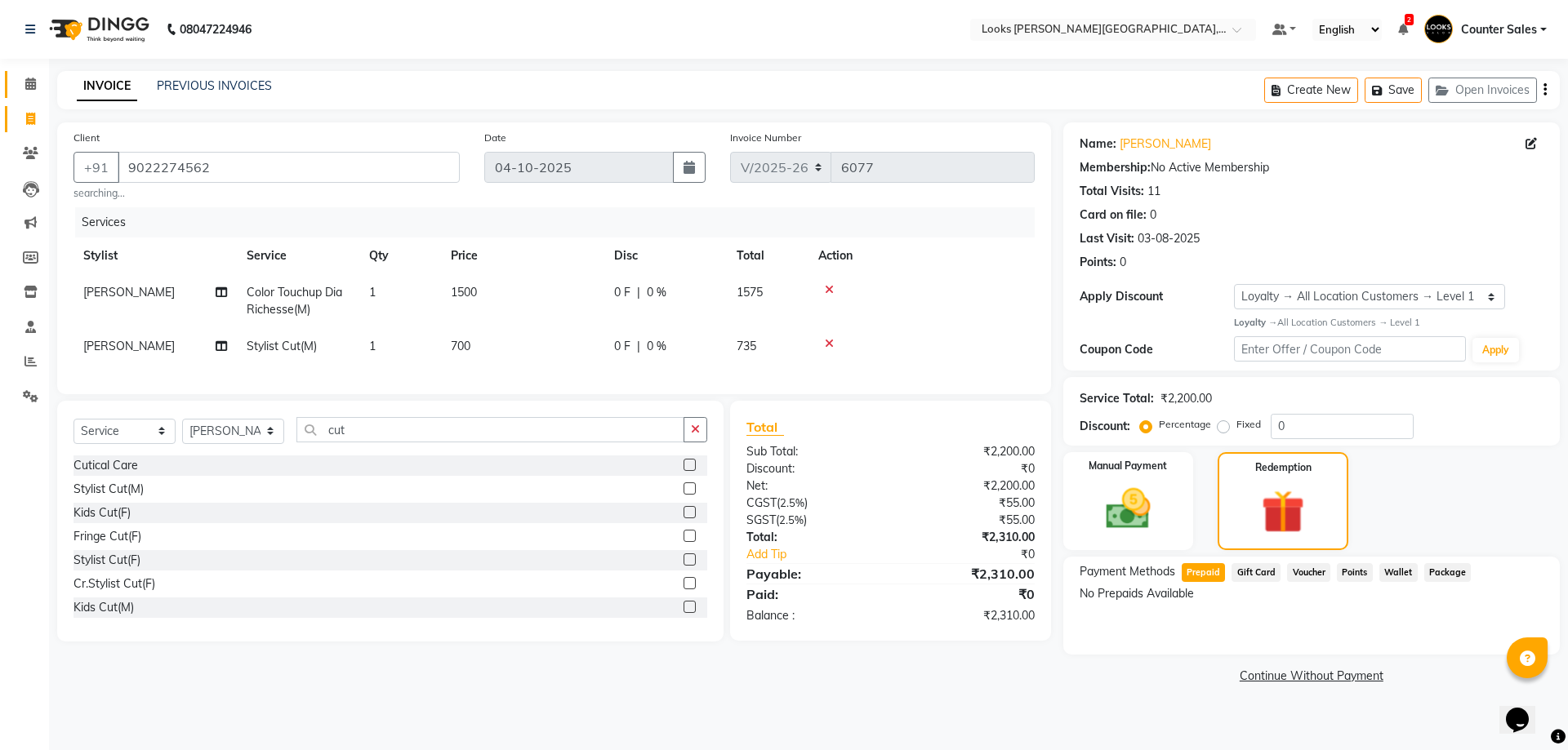
click at [18, 77] on span at bounding box center [30, 85] width 28 height 19
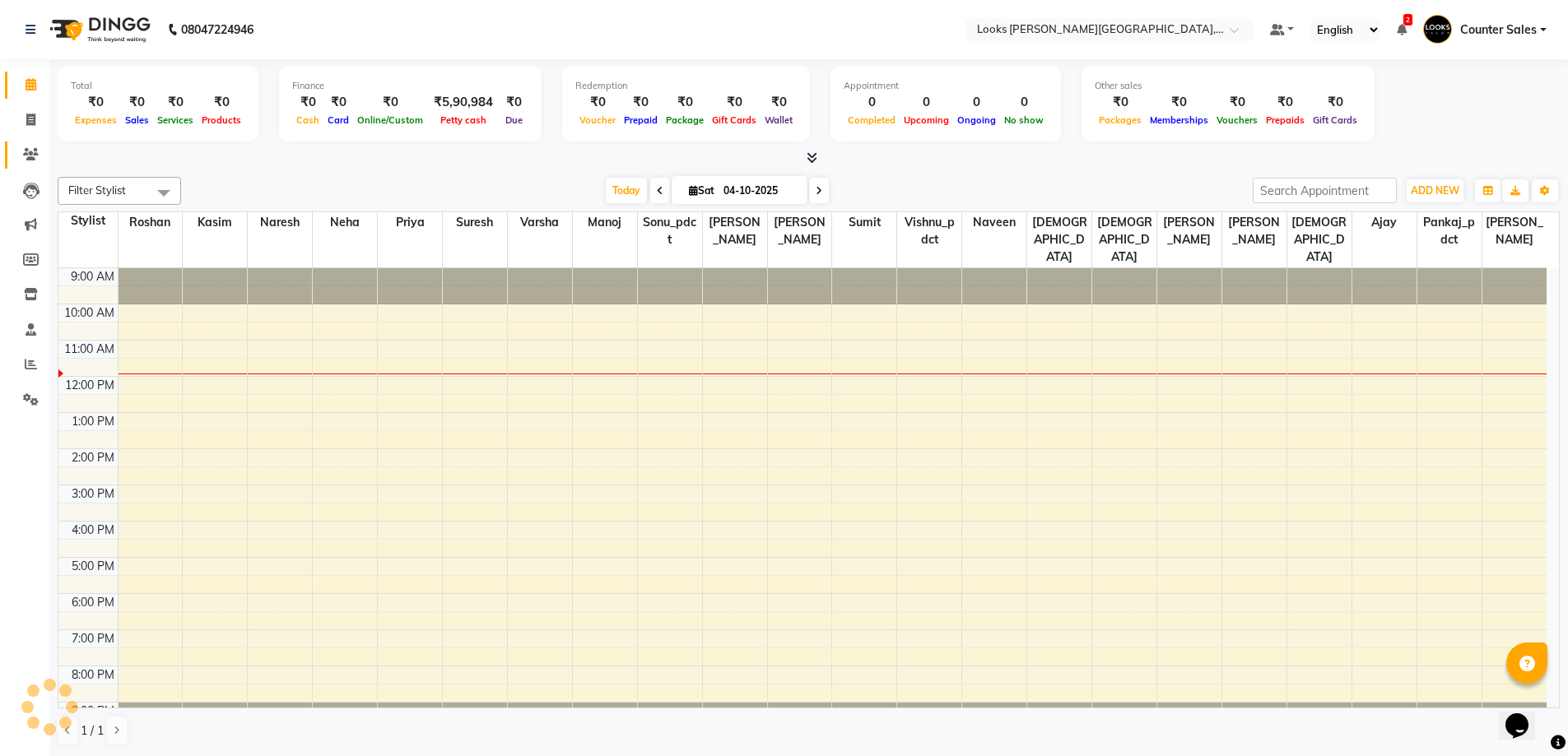
click at [27, 151] on icon at bounding box center [30, 154] width 16 height 12
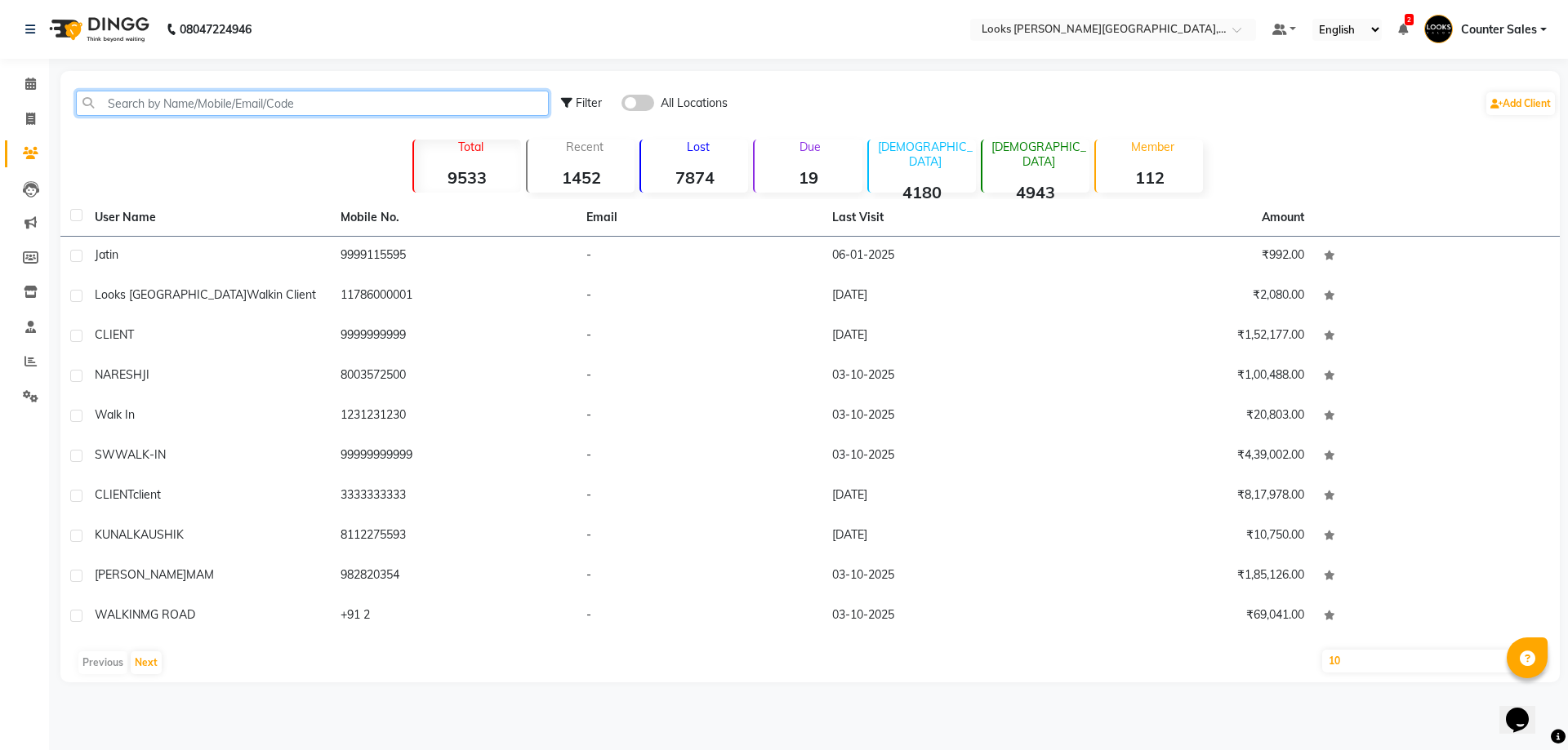
click at [196, 96] on input "text" at bounding box center [313, 104] width 473 height 25
paste input "9022274562"
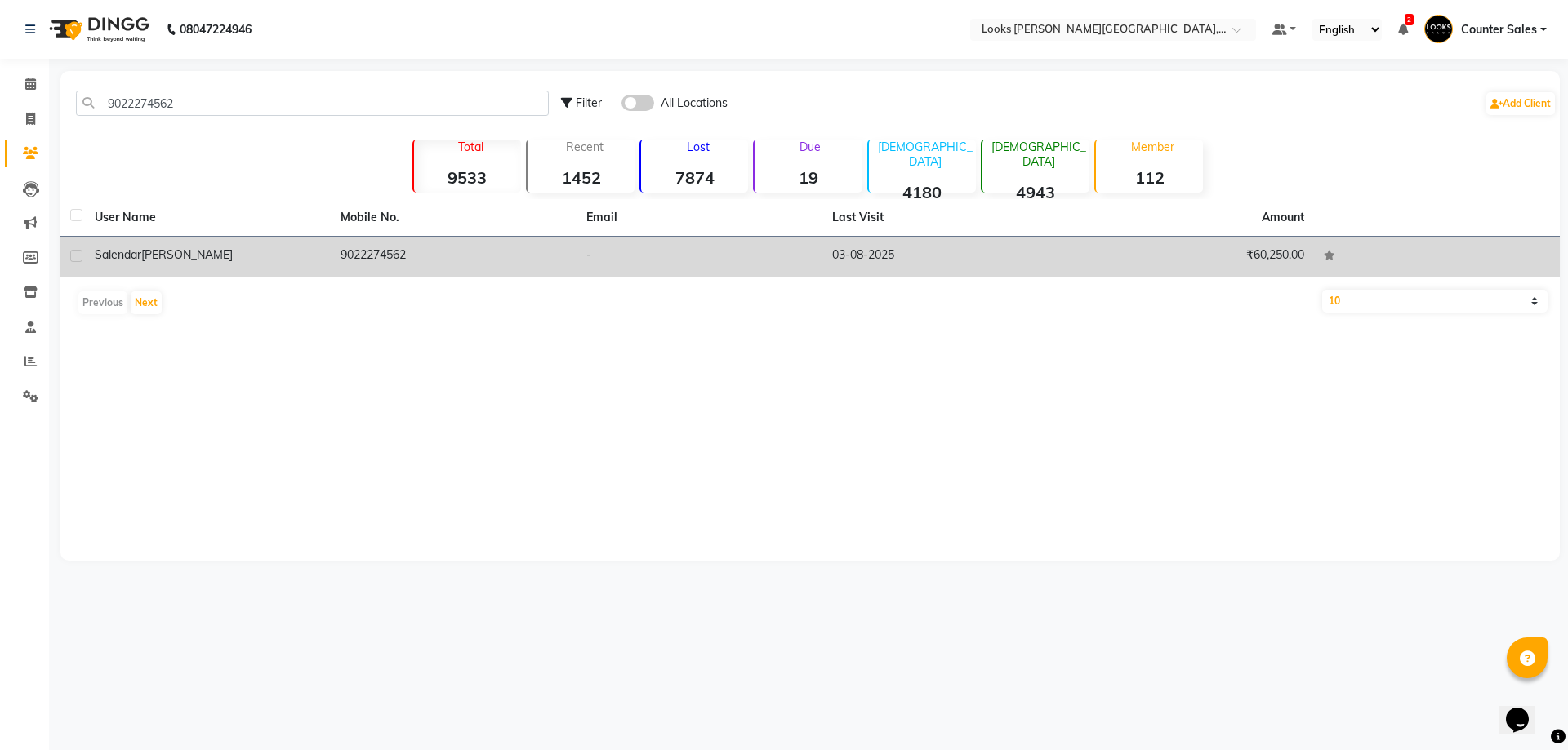
click at [408, 238] on td "9022274562" at bounding box center [454, 256] width 246 height 40
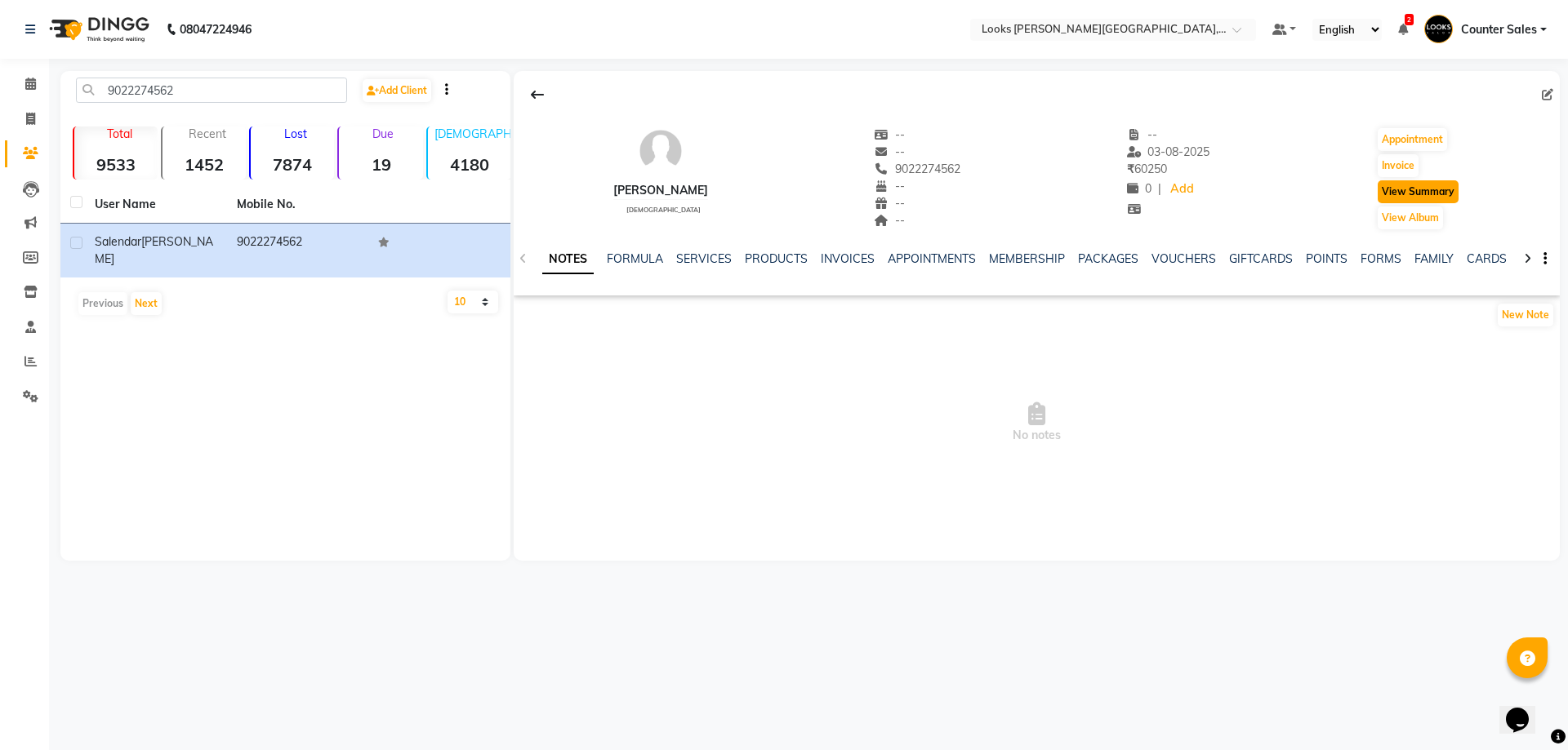
click at [1447, 191] on button "View Summary" at bounding box center [1418, 191] width 81 height 23
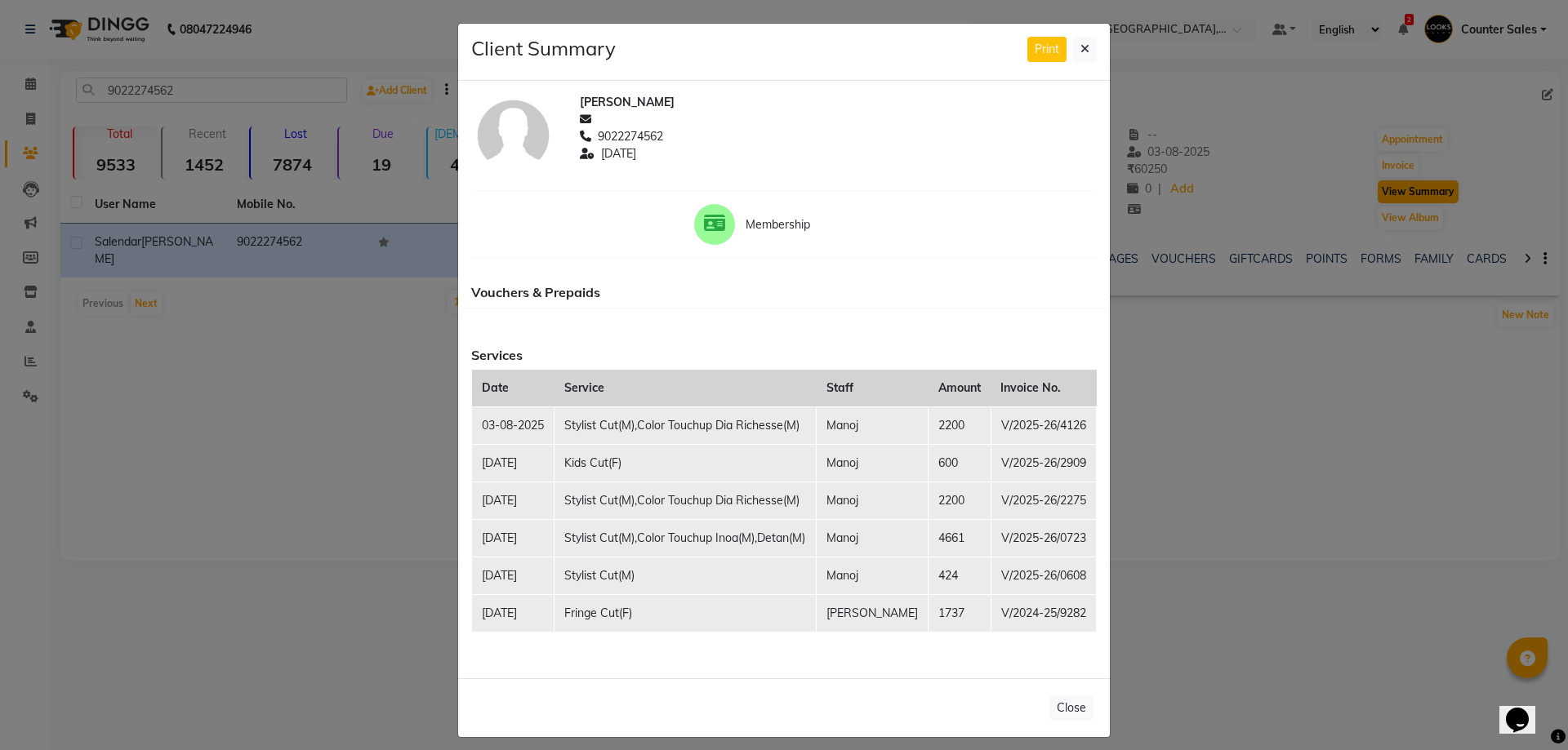
scroll to position [11, 0]
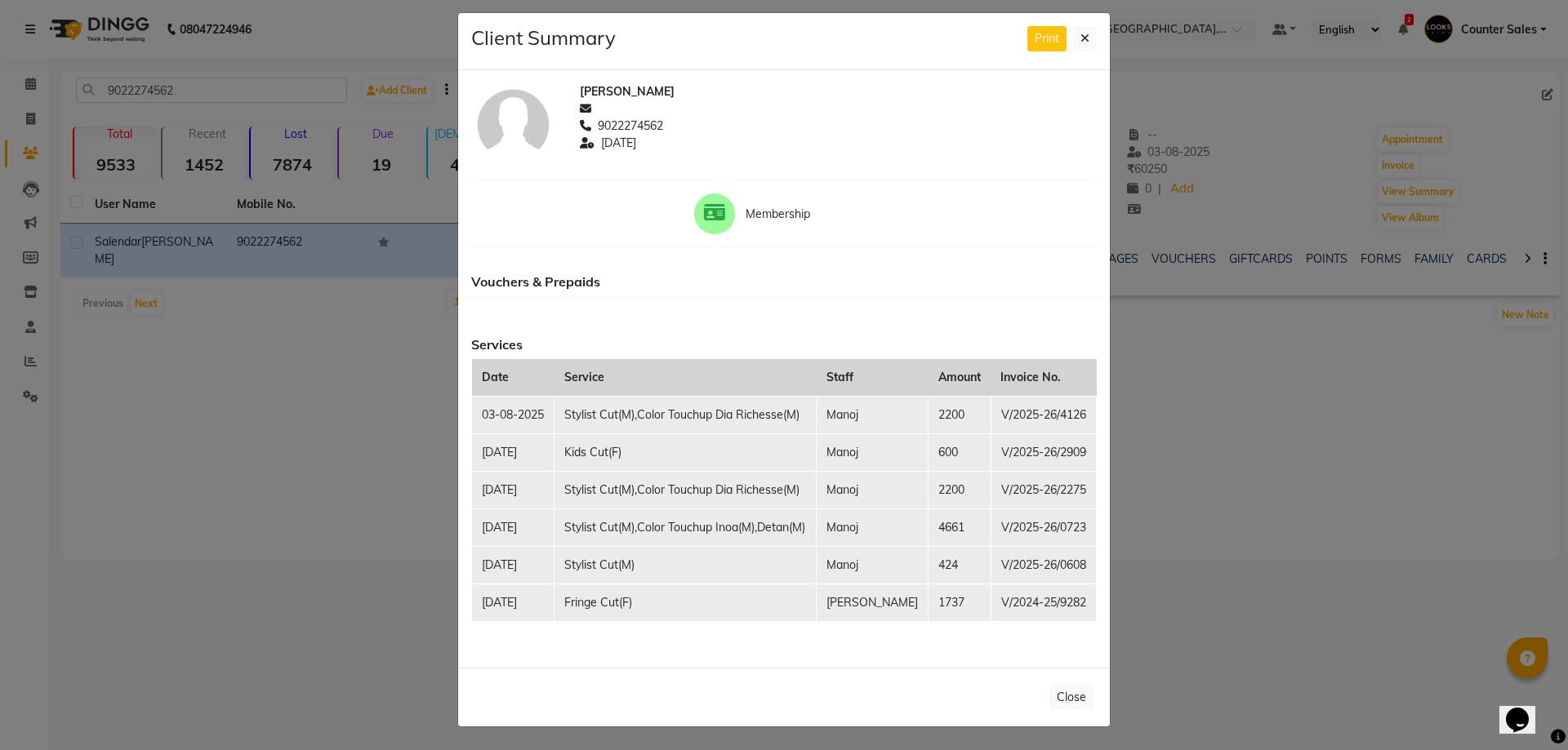
click at [316, 561] on ngb-modal-window "Client Summary Print salendar bhati 9022274562 2025-08-03 Membership Vouchers &…" at bounding box center [784, 375] width 1568 height 750
click at [1078, 30] on button at bounding box center [1085, 39] width 24 height 25
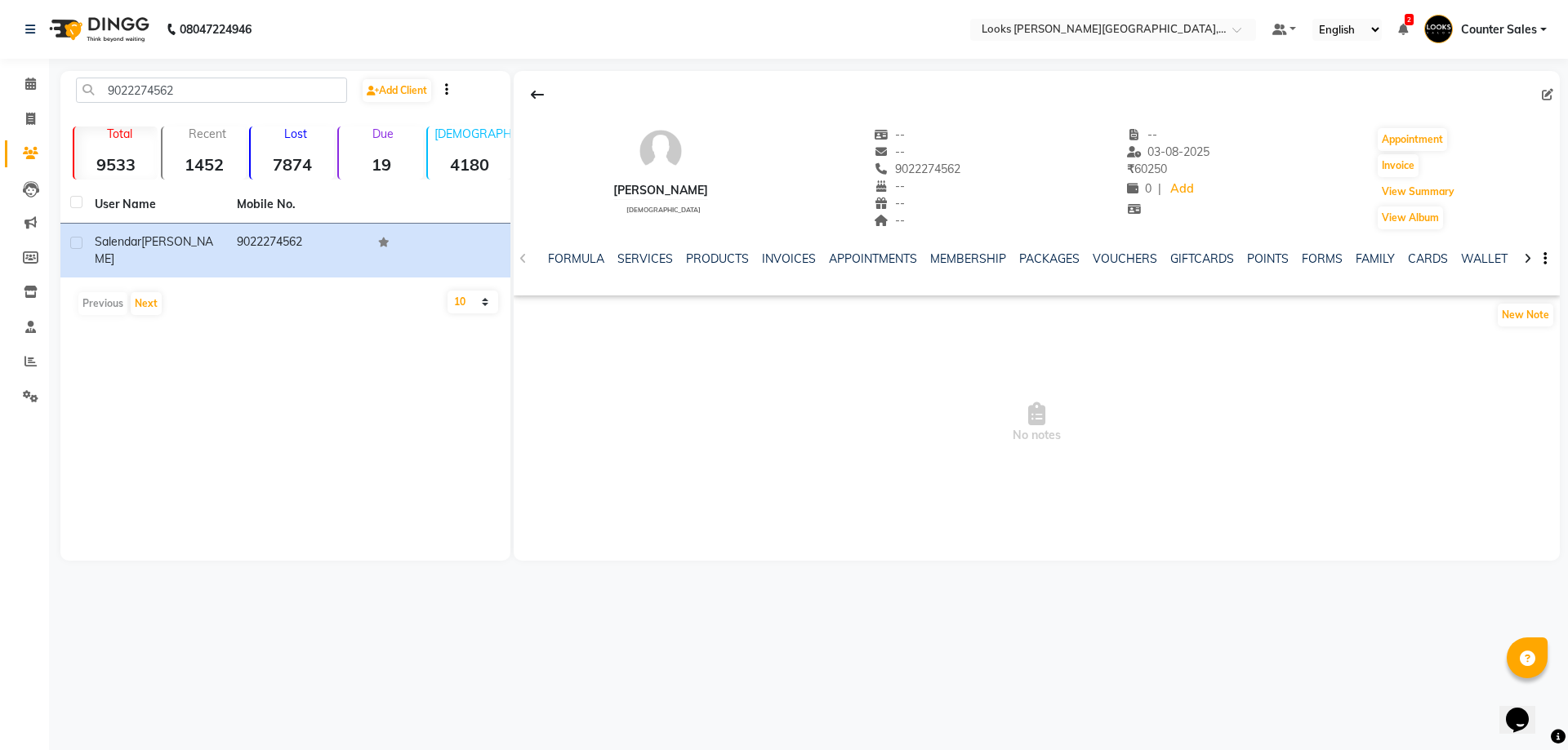
scroll to position [0, 57]
click at [631, 259] on link "SERVICES" at bounding box center [647, 259] width 55 height 15
click at [772, 255] on link "INVOICES" at bounding box center [787, 259] width 54 height 15
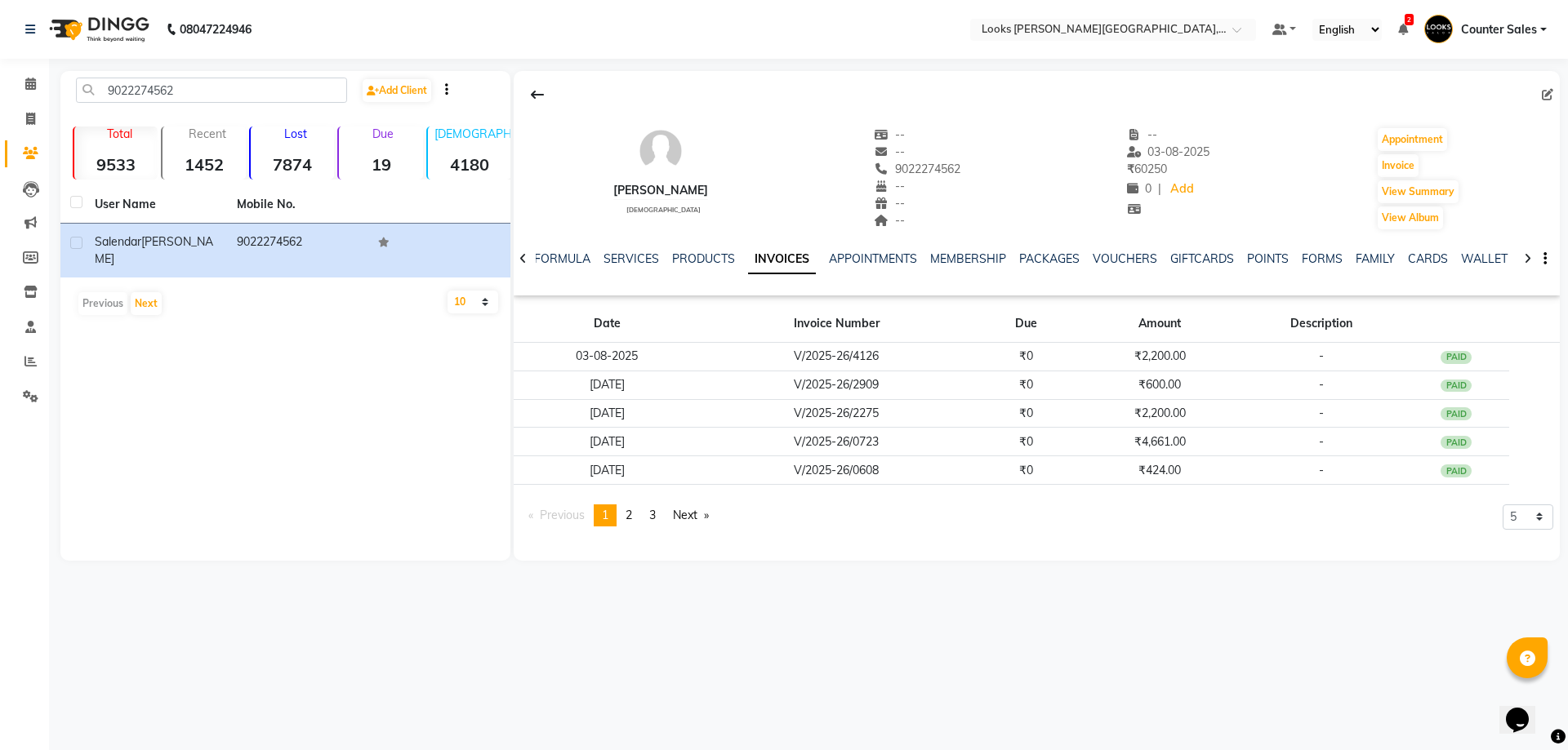
scroll to position [0, 19]
click at [700, 507] on link "Next page" at bounding box center [690, 515] width 52 height 22
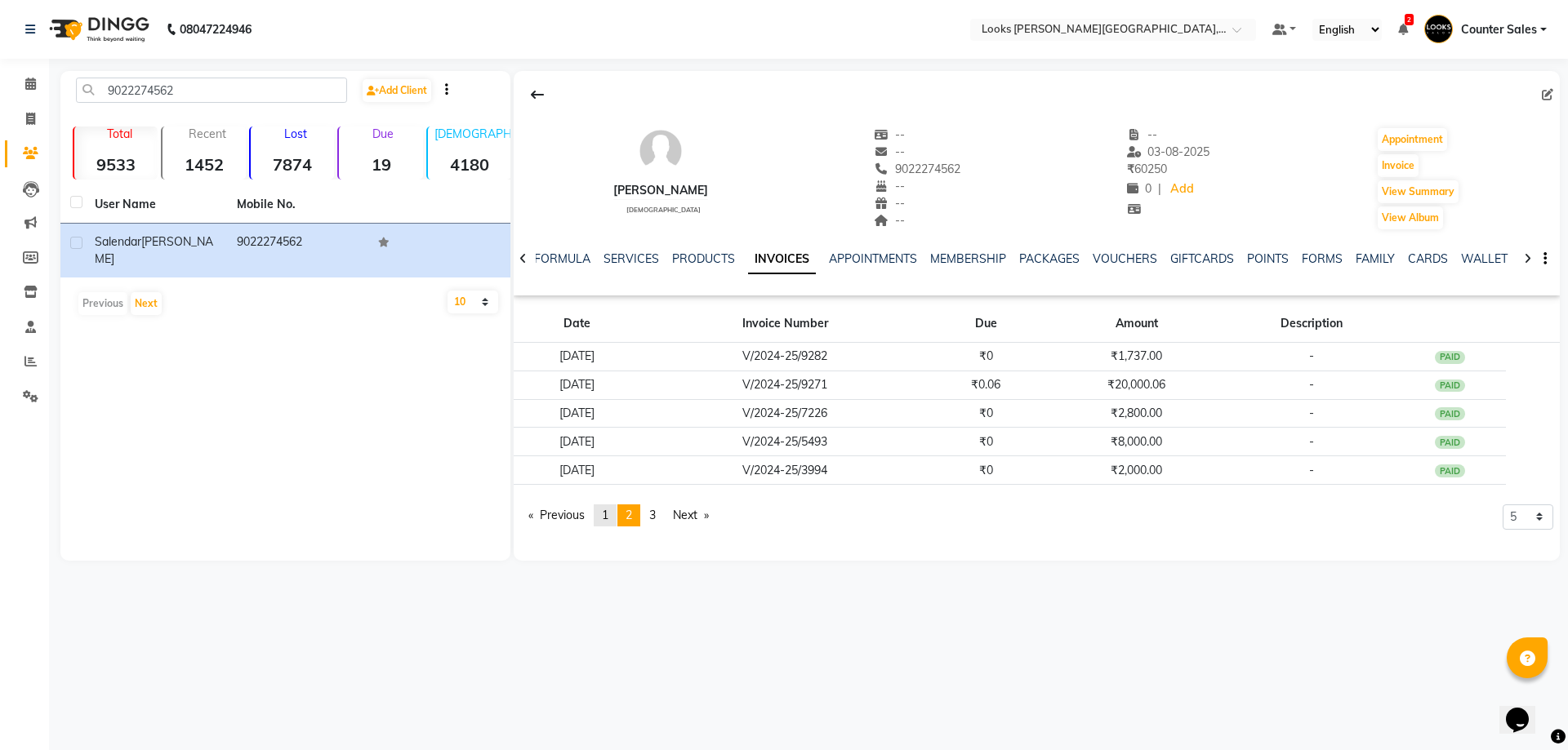
click at [608, 512] on span "1" at bounding box center [605, 515] width 6 height 15
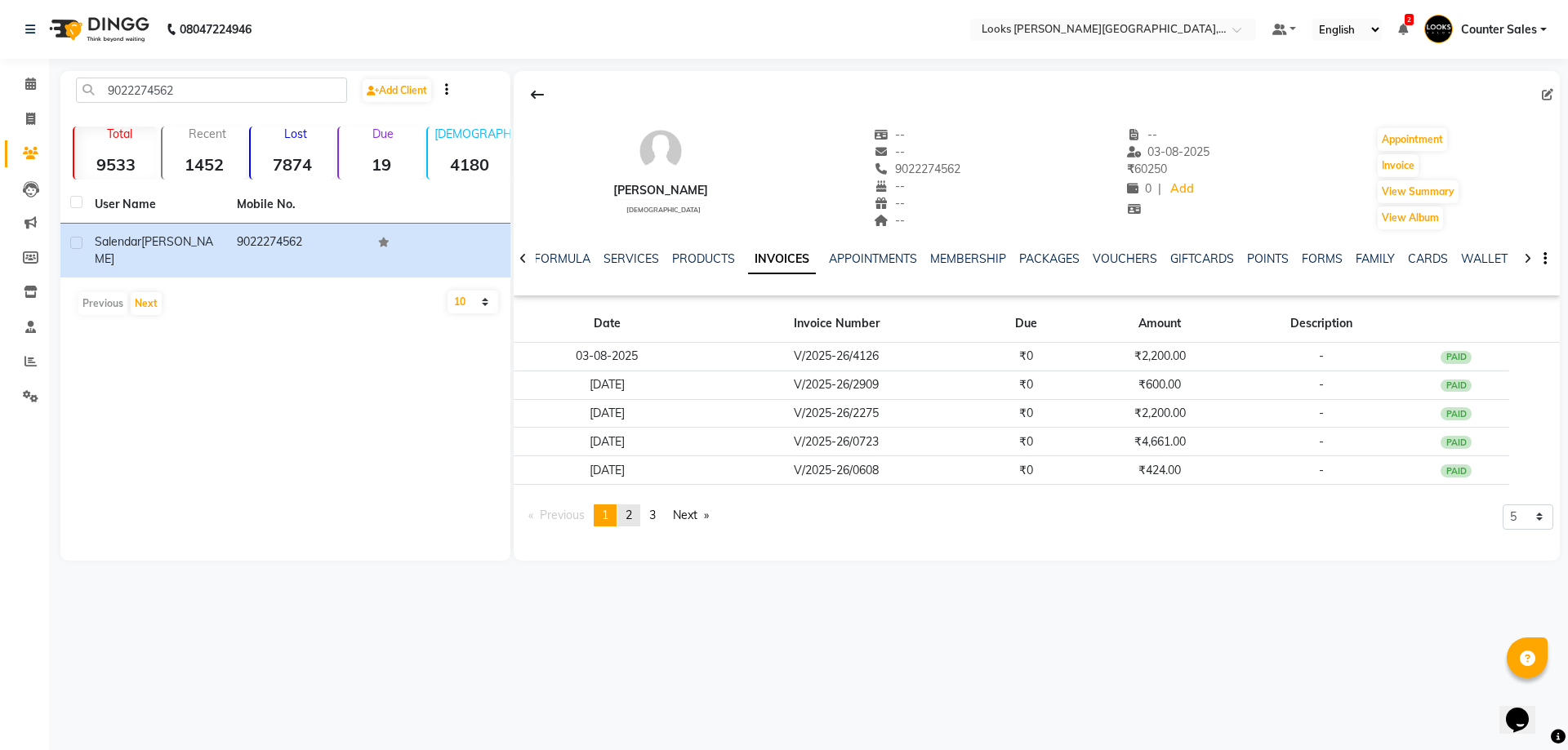
click at [631, 518] on span "2" at bounding box center [628, 515] width 6 height 15
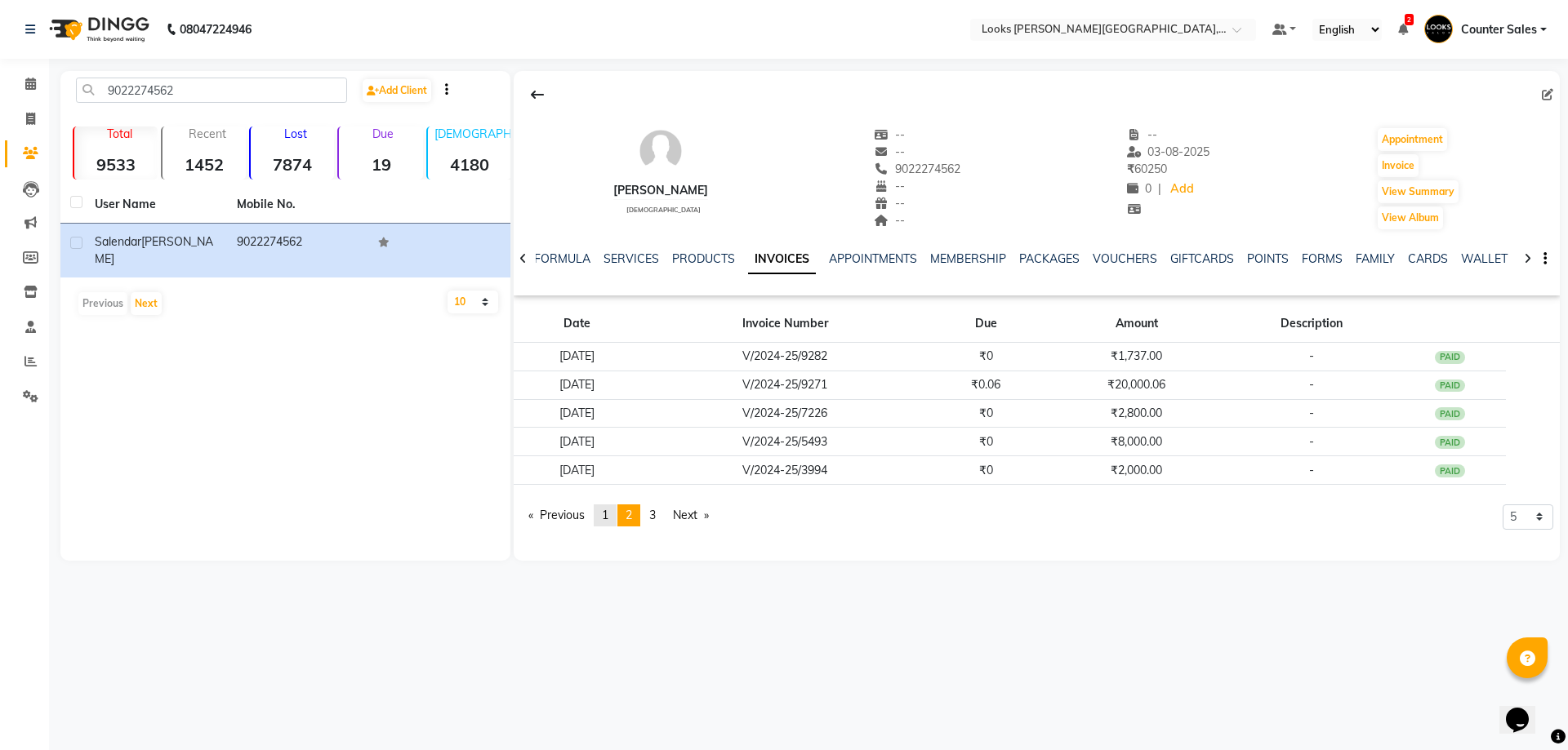
click at [607, 509] on span "1" at bounding box center [605, 515] width 6 height 15
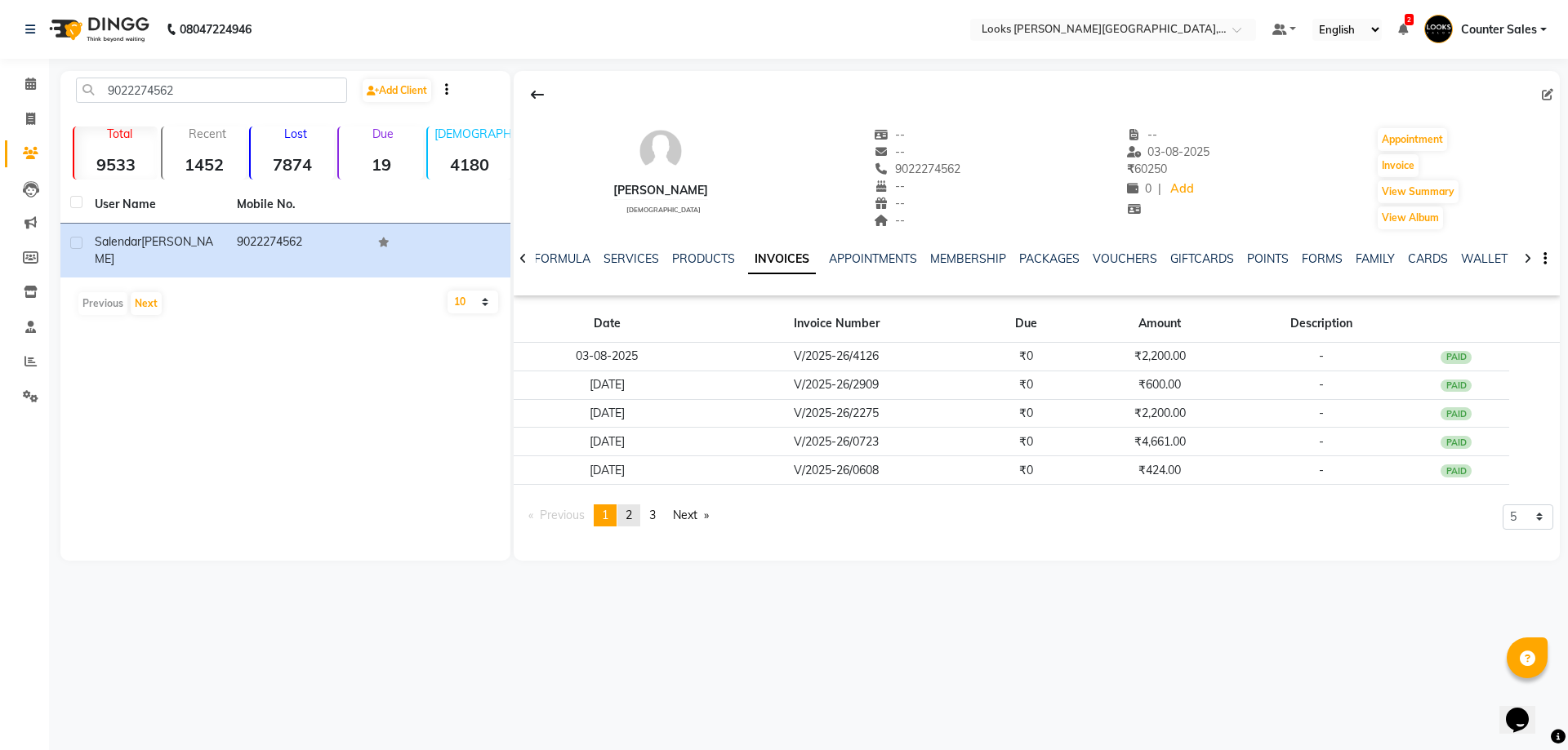
click at [632, 513] on span "2" at bounding box center [628, 515] width 6 height 15
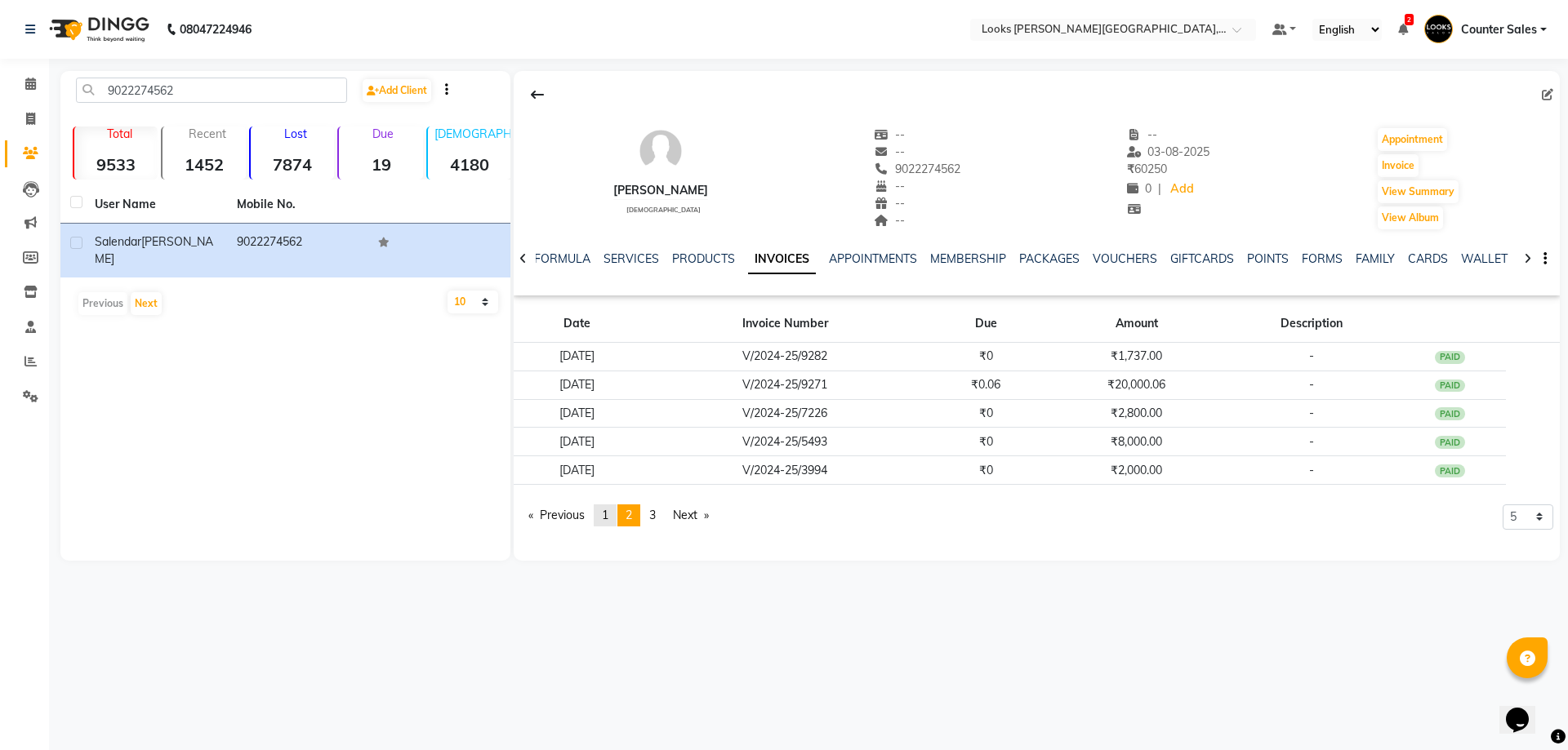
click at [608, 517] on span "1" at bounding box center [605, 515] width 6 height 15
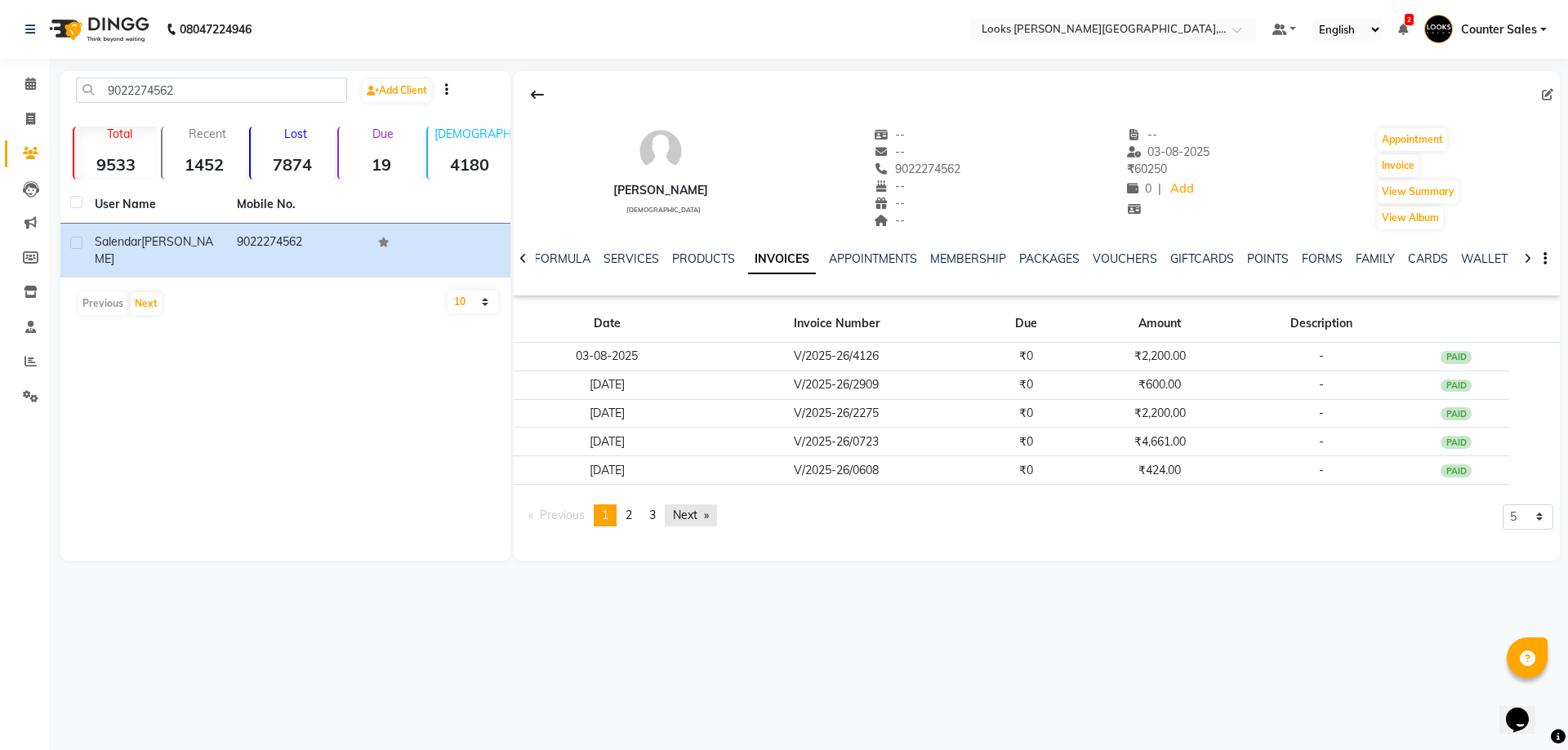
click at [697, 515] on link "Next page" at bounding box center [690, 515] width 52 height 22
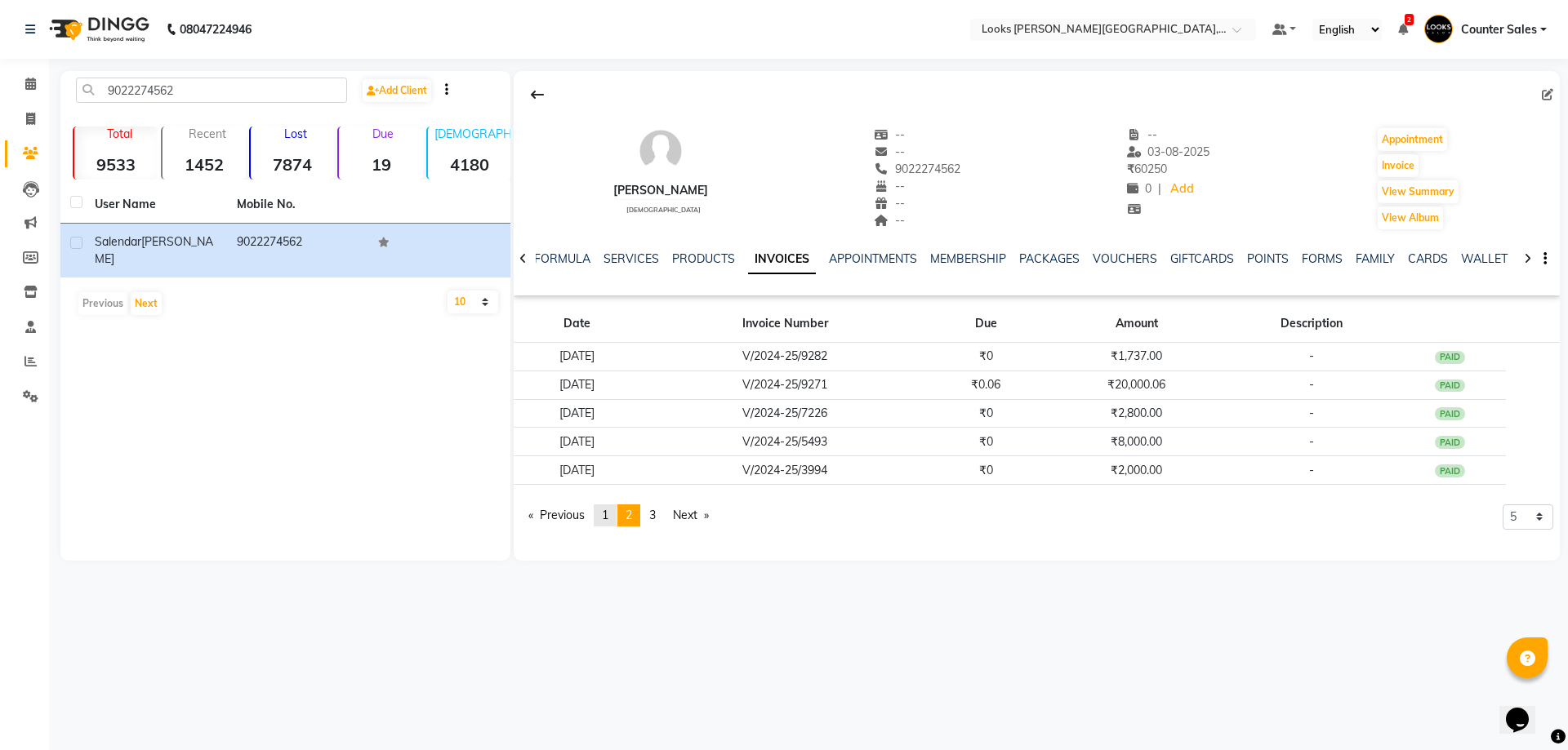
click at [608, 515] on span "1" at bounding box center [605, 515] width 6 height 15
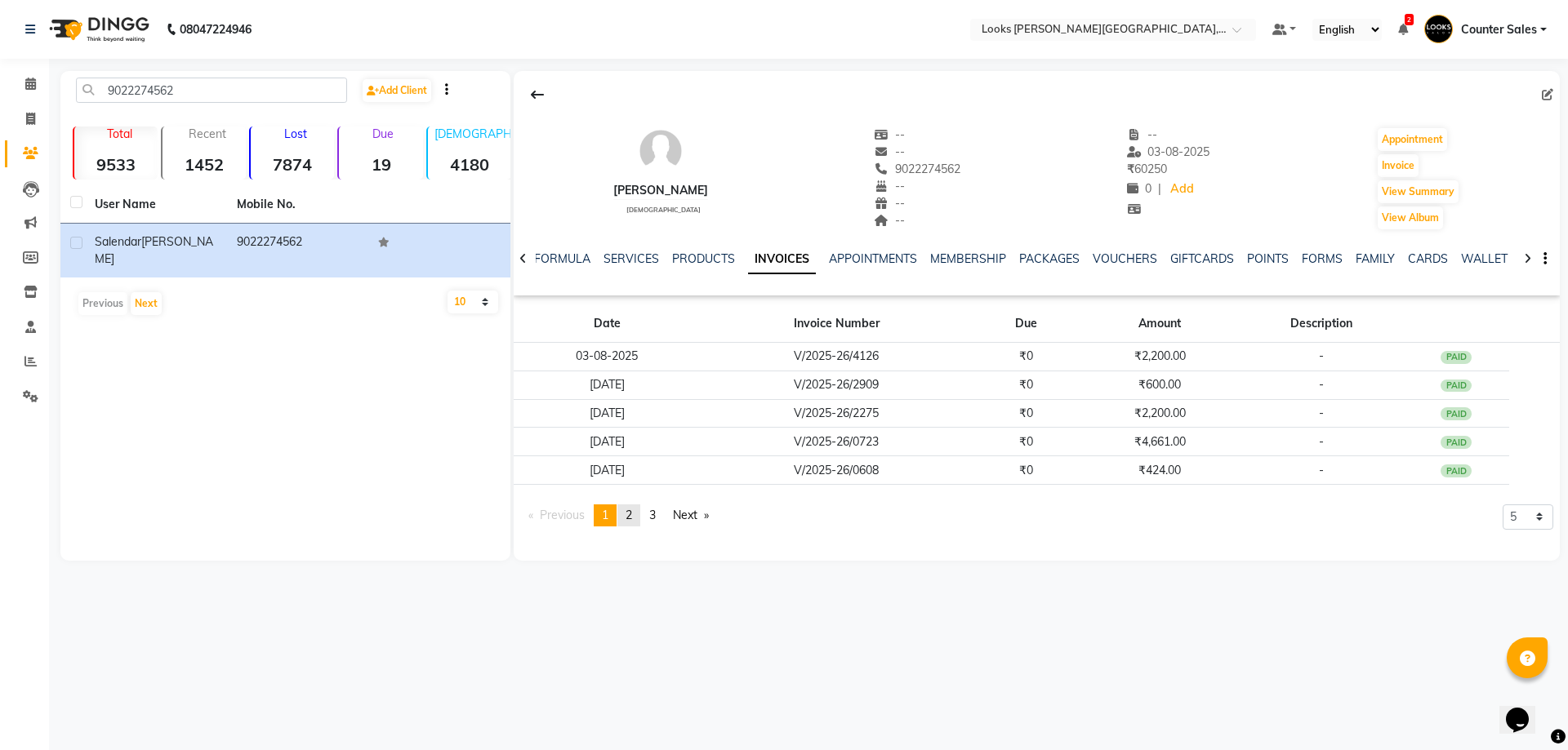
click at [632, 515] on span "2" at bounding box center [628, 515] width 6 height 15
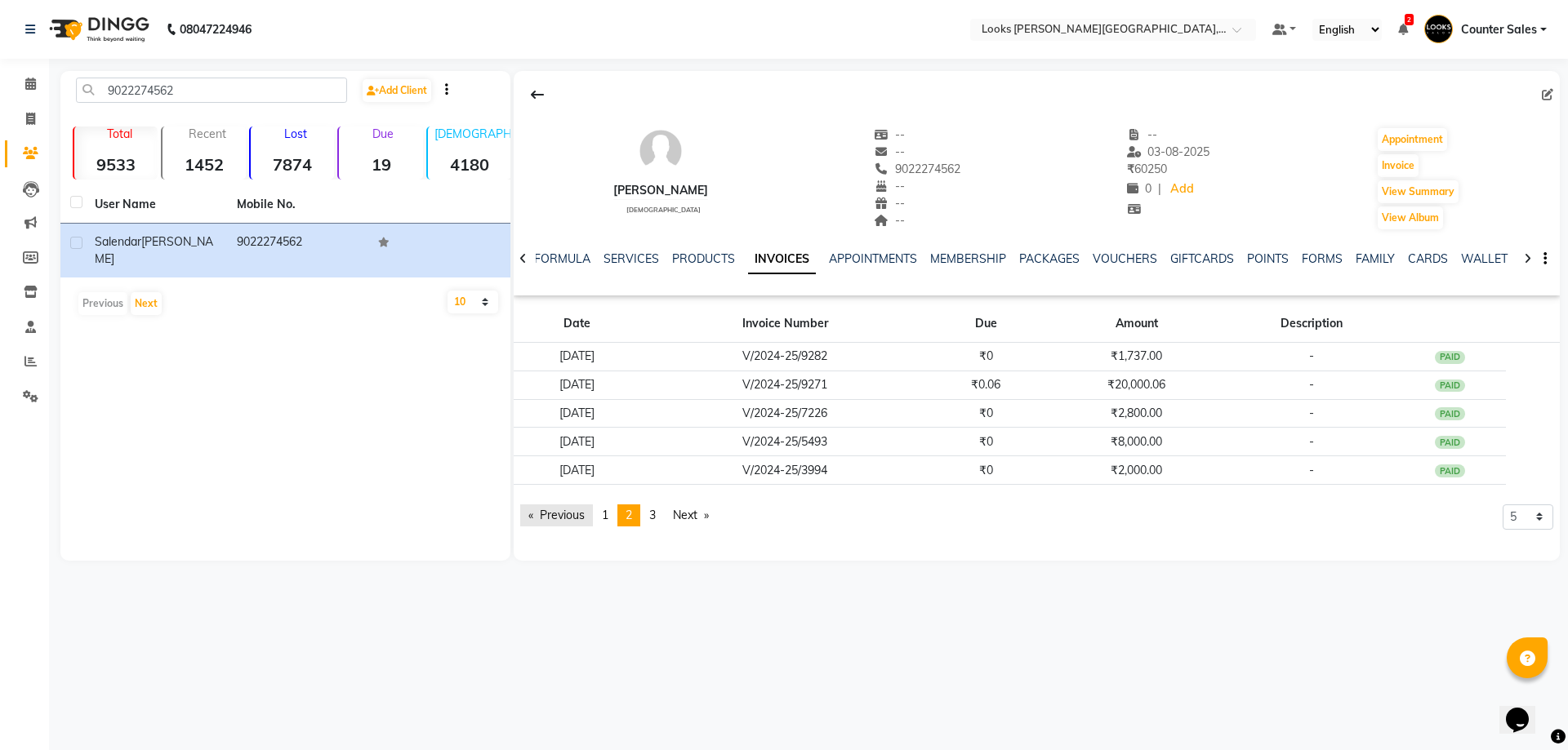
click at [590, 509] on link "Previous page" at bounding box center [557, 515] width 73 height 22
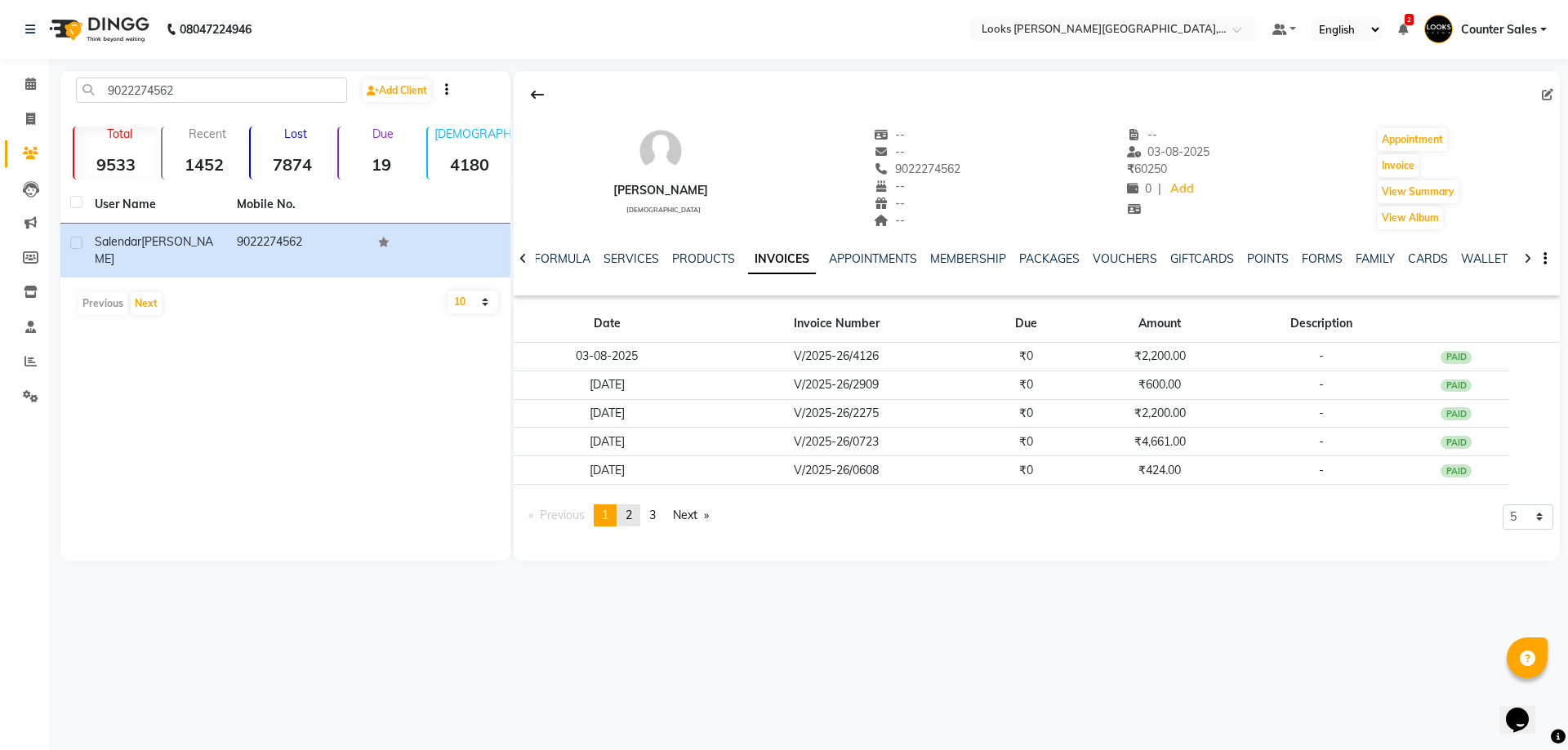
click at [632, 515] on span "2" at bounding box center [628, 515] width 6 height 15
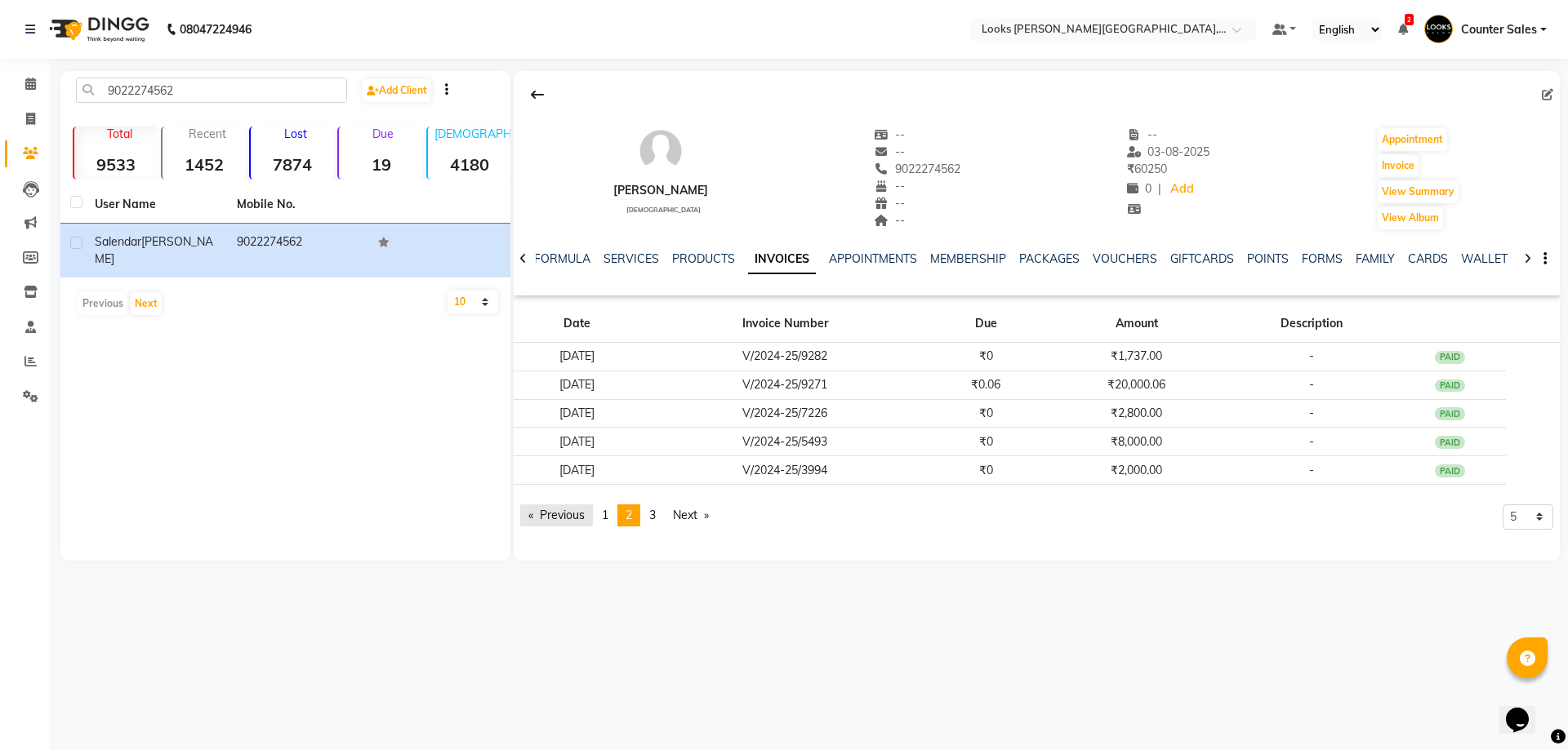
click at [578, 515] on link "Previous page" at bounding box center [557, 515] width 73 height 22
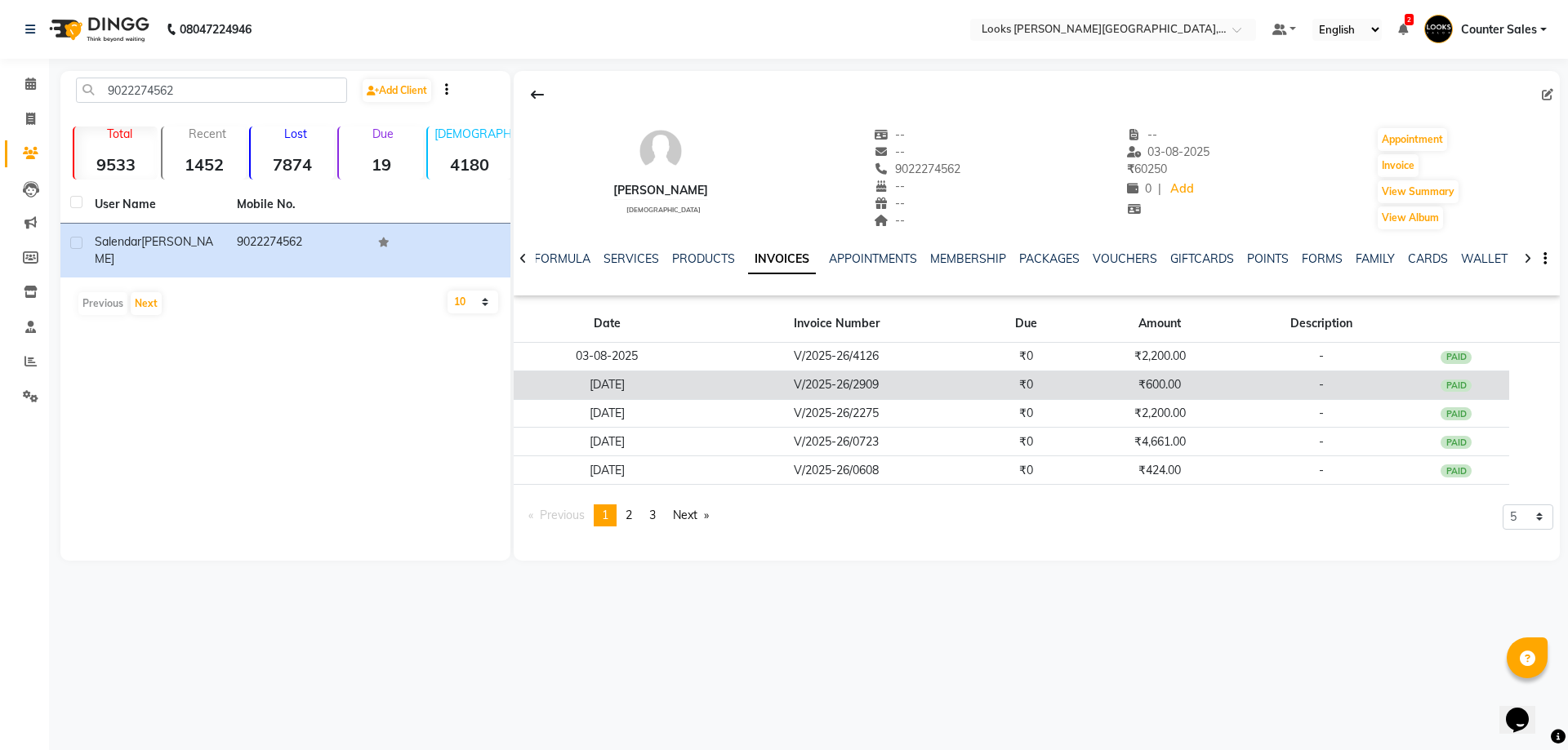
click at [1151, 388] on td "₹600.00" at bounding box center [1160, 385] width 160 height 28
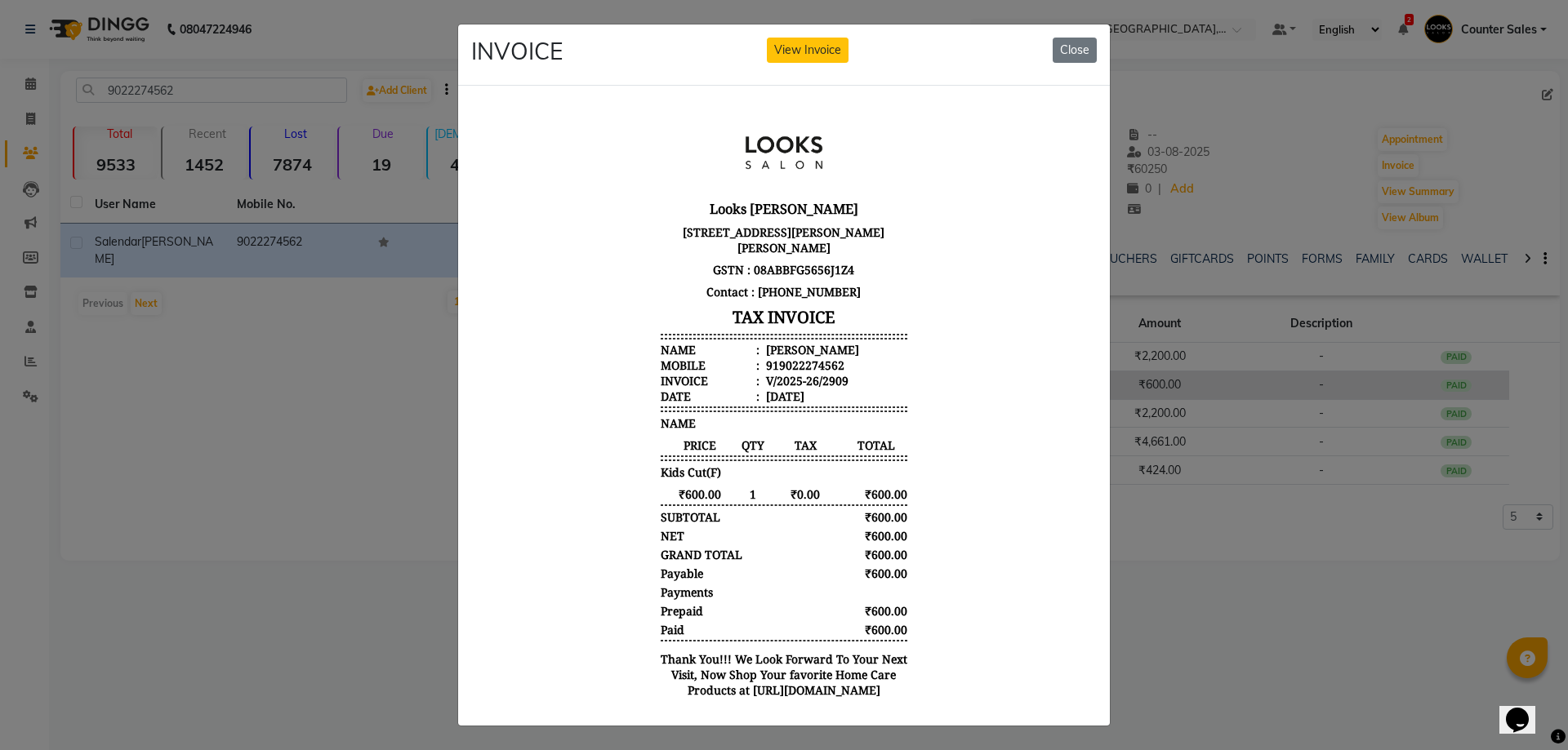
scroll to position [0, 0]
click at [1060, 50] on button "Close" at bounding box center [1075, 50] width 44 height 25
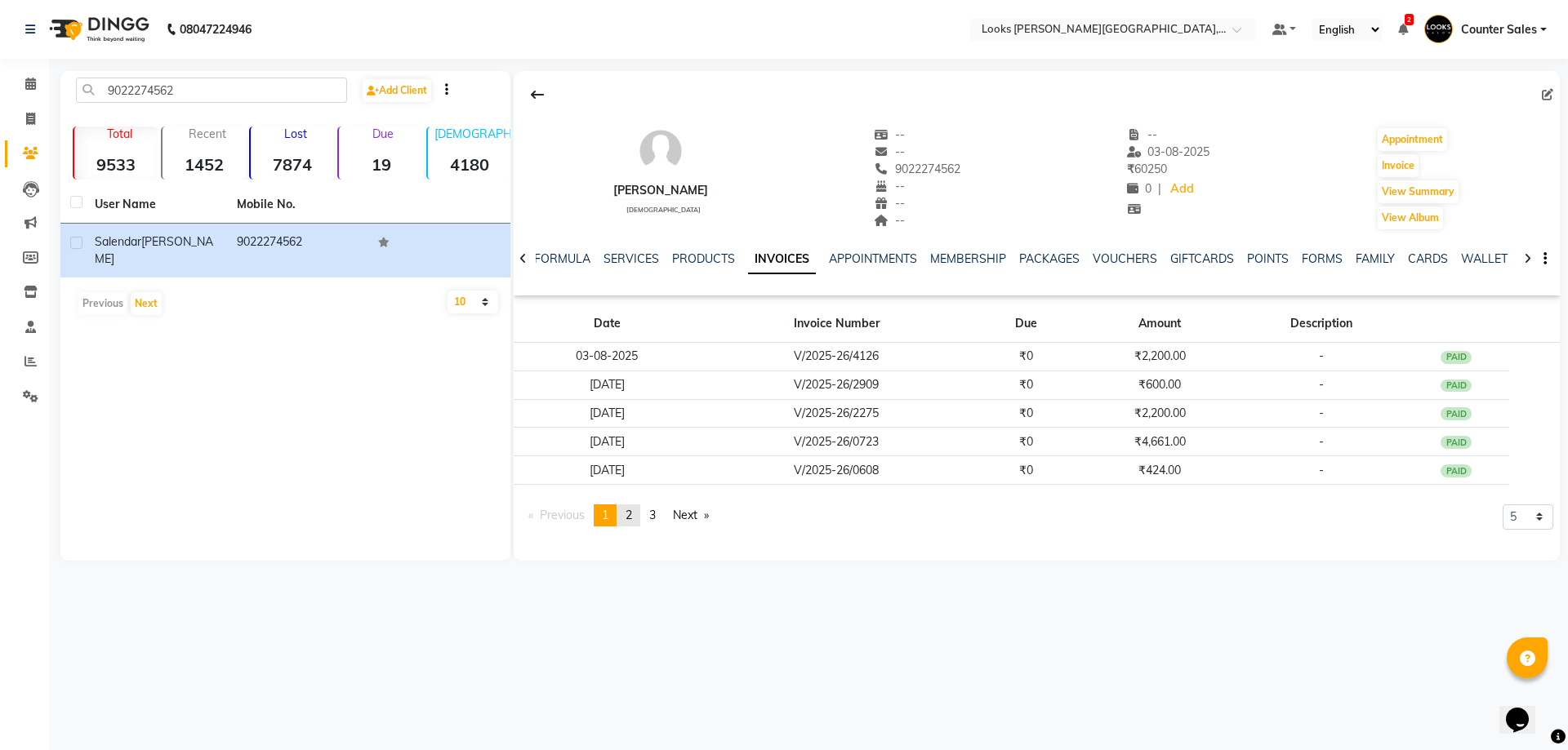
click at [629, 508] on span "2" at bounding box center [628, 515] width 6 height 15
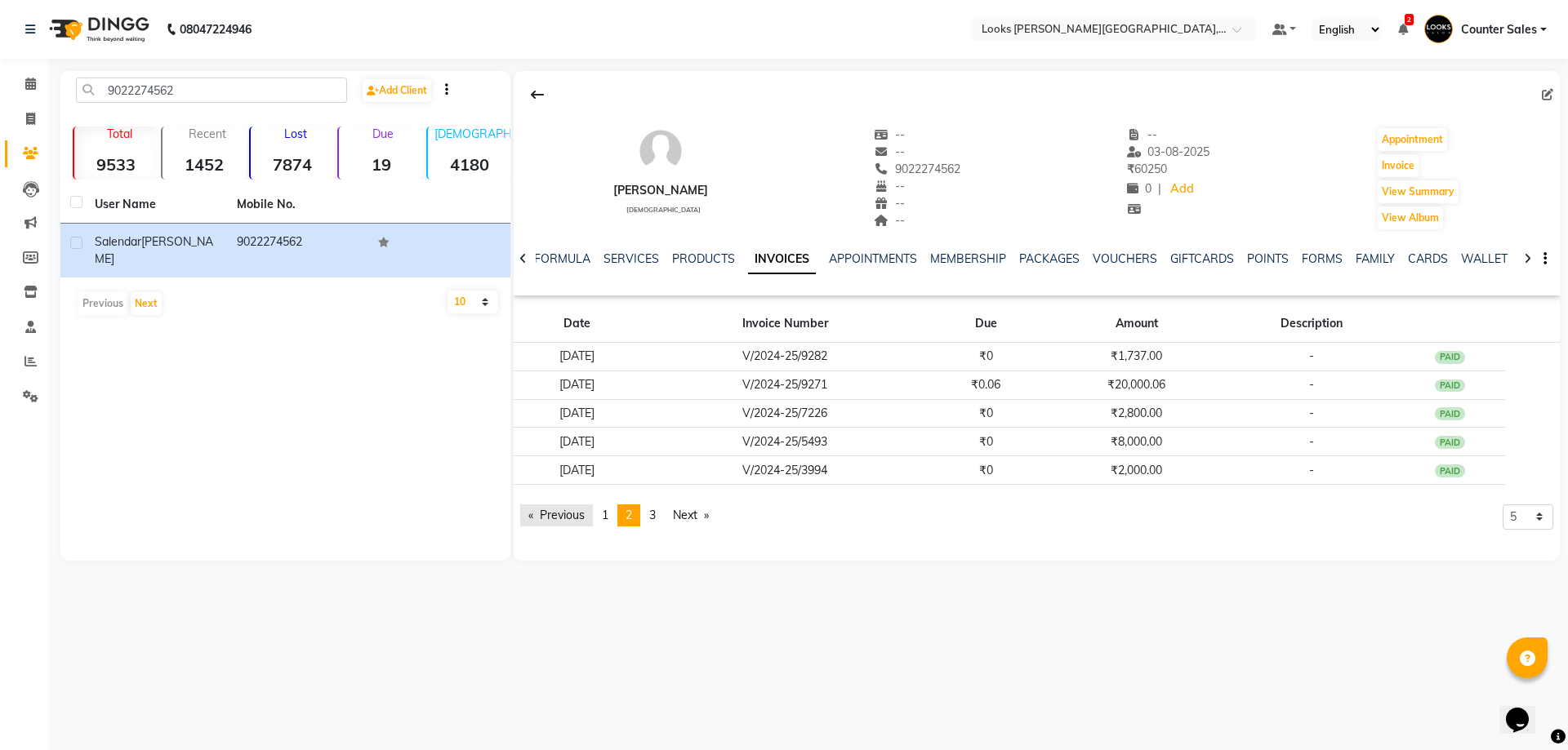
click at [593, 506] on link "Previous page" at bounding box center [557, 515] width 73 height 22
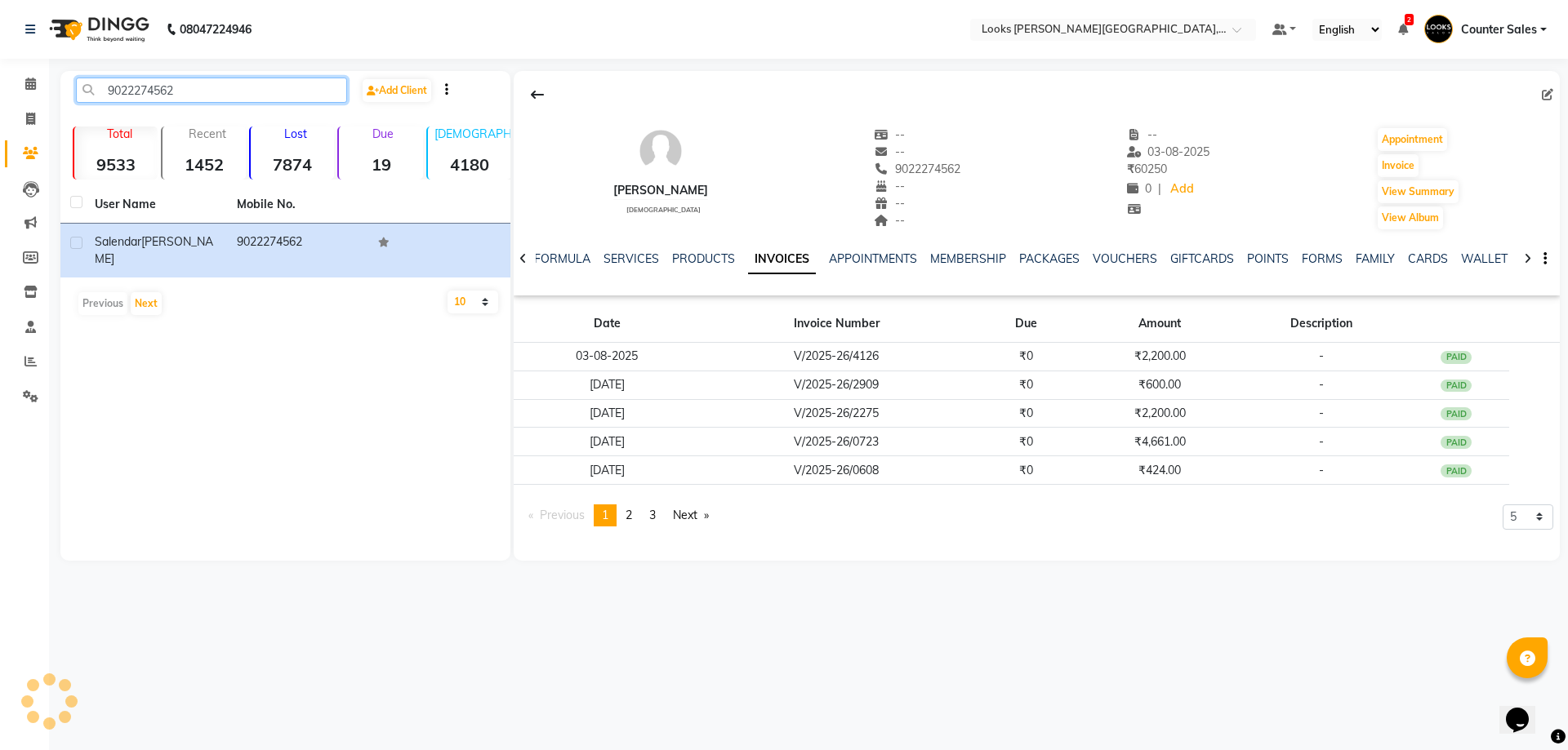
click at [196, 83] on input "9022274562" at bounding box center [212, 90] width 271 height 25
type input "9"
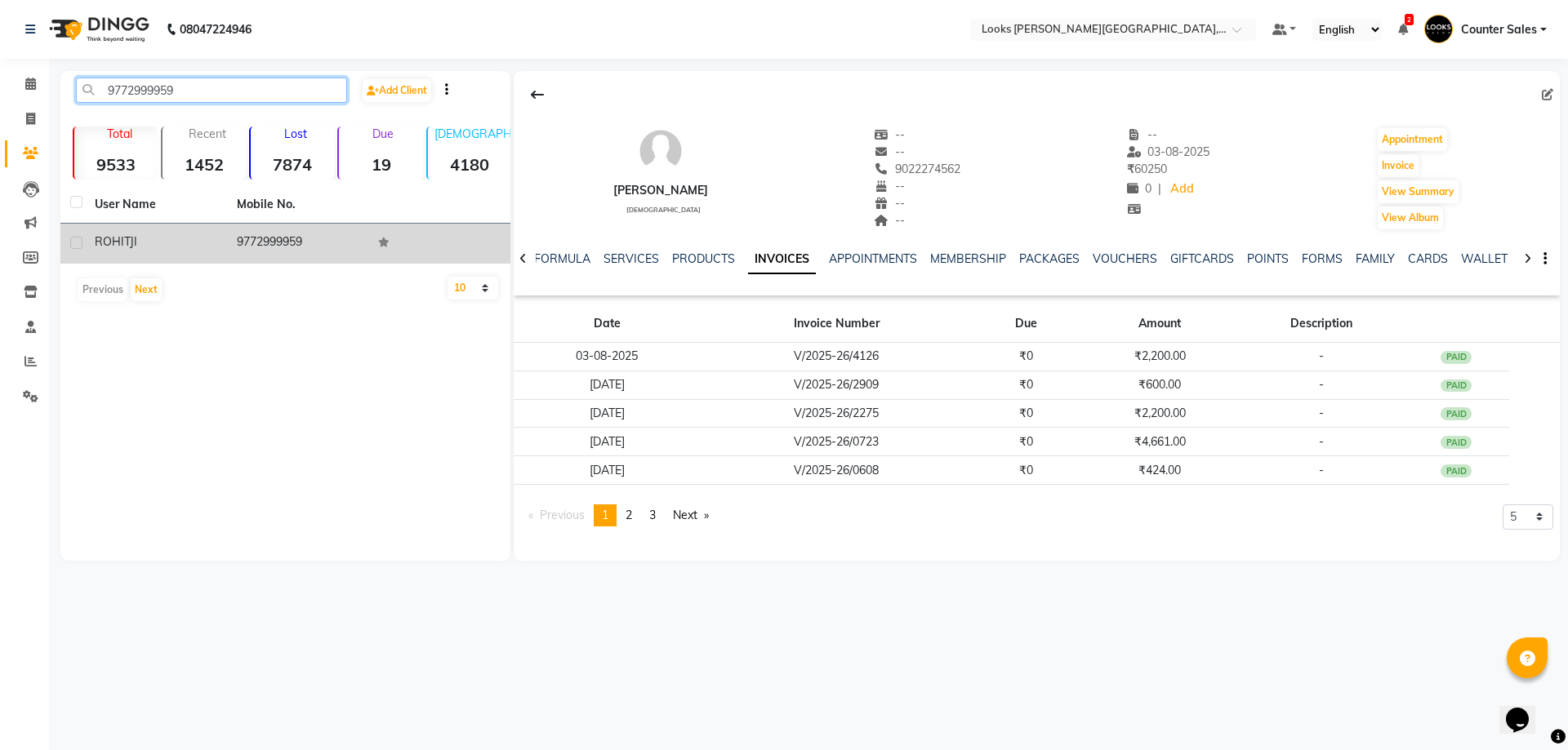
type input "9772999959"
click at [279, 244] on td "9772999959" at bounding box center [298, 244] width 142 height 40
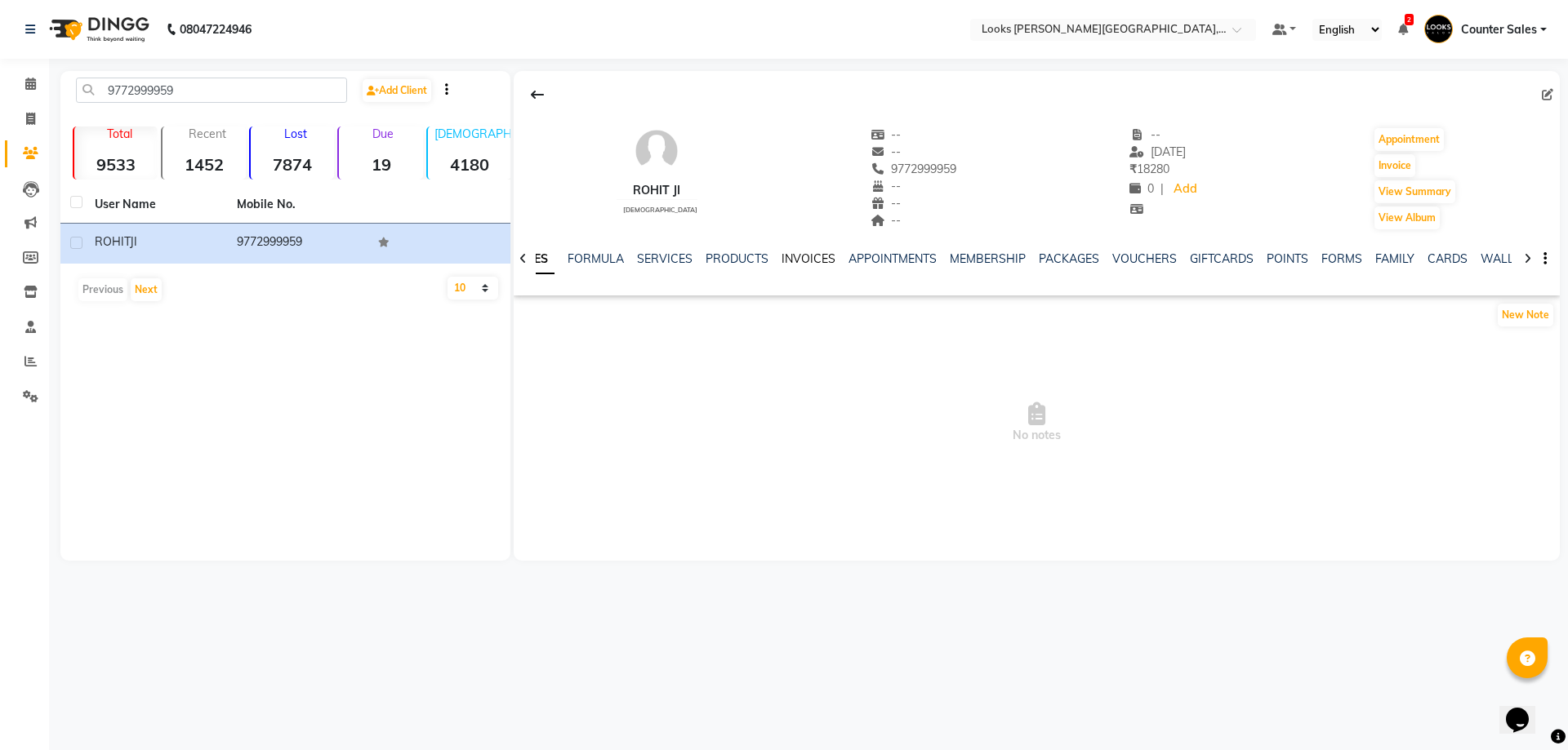
click at [800, 260] on link "INVOICES" at bounding box center [808, 259] width 54 height 15
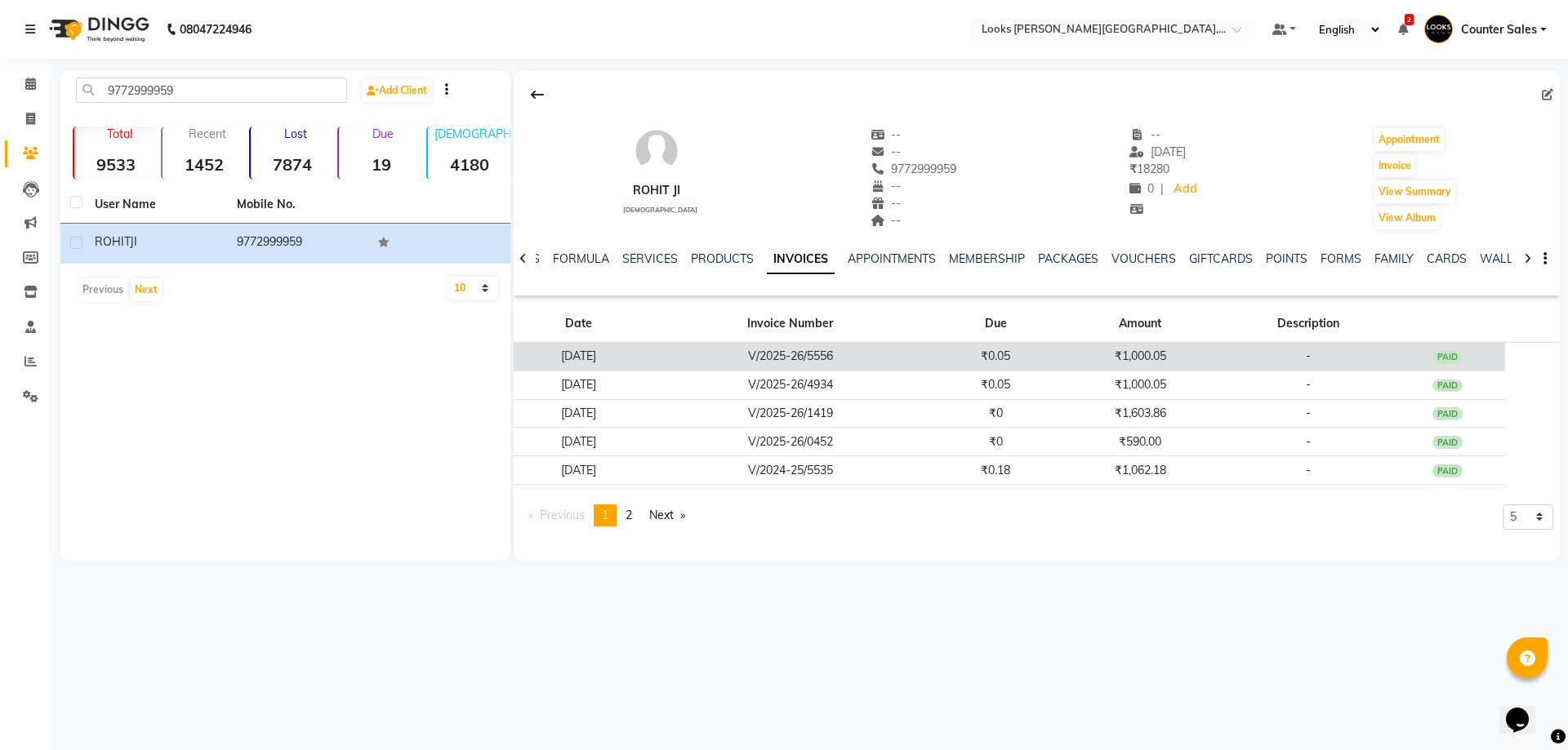
click at [981, 349] on td "₹0.05" at bounding box center [996, 356] width 116 height 28
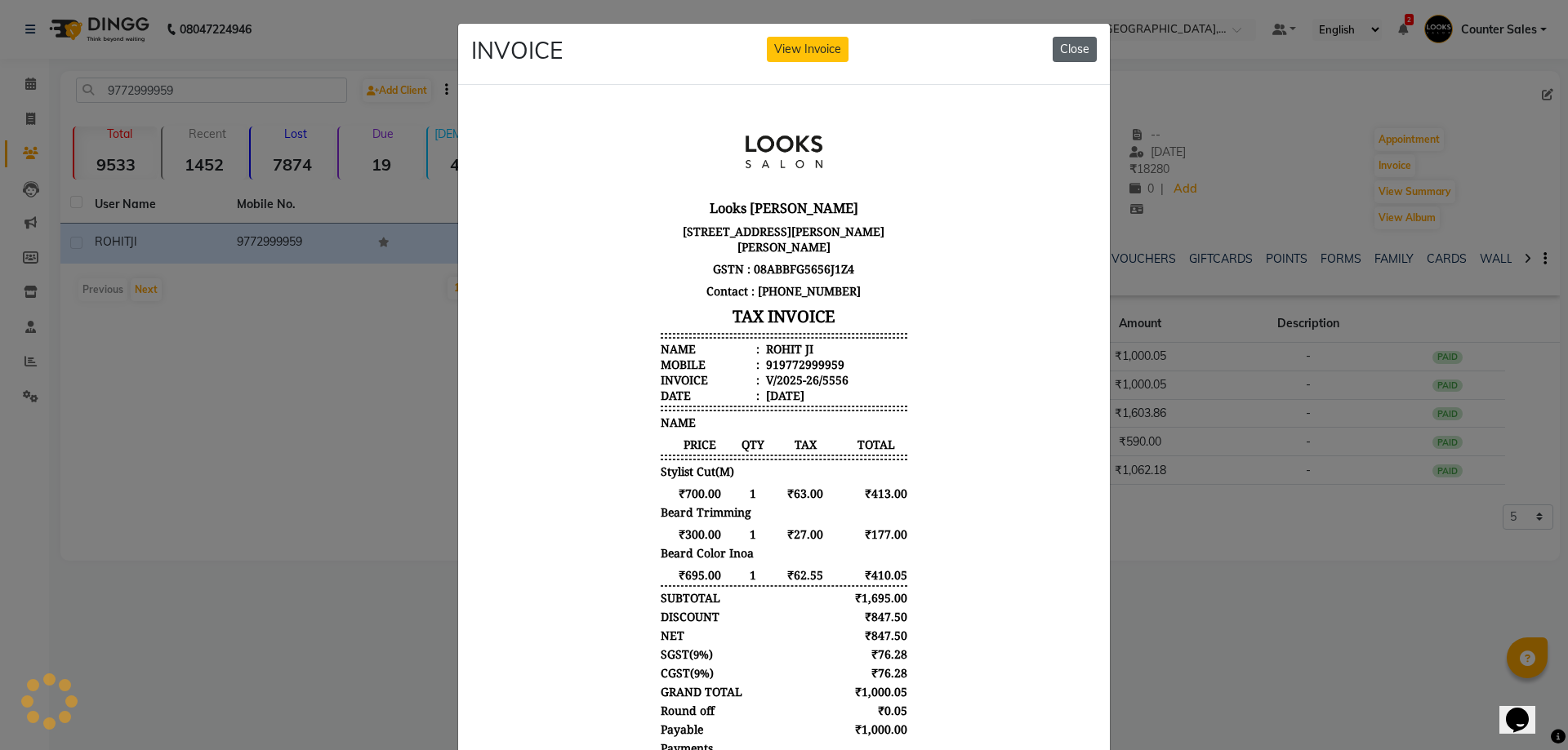
click at [1079, 57] on button "Close" at bounding box center [1075, 49] width 44 height 25
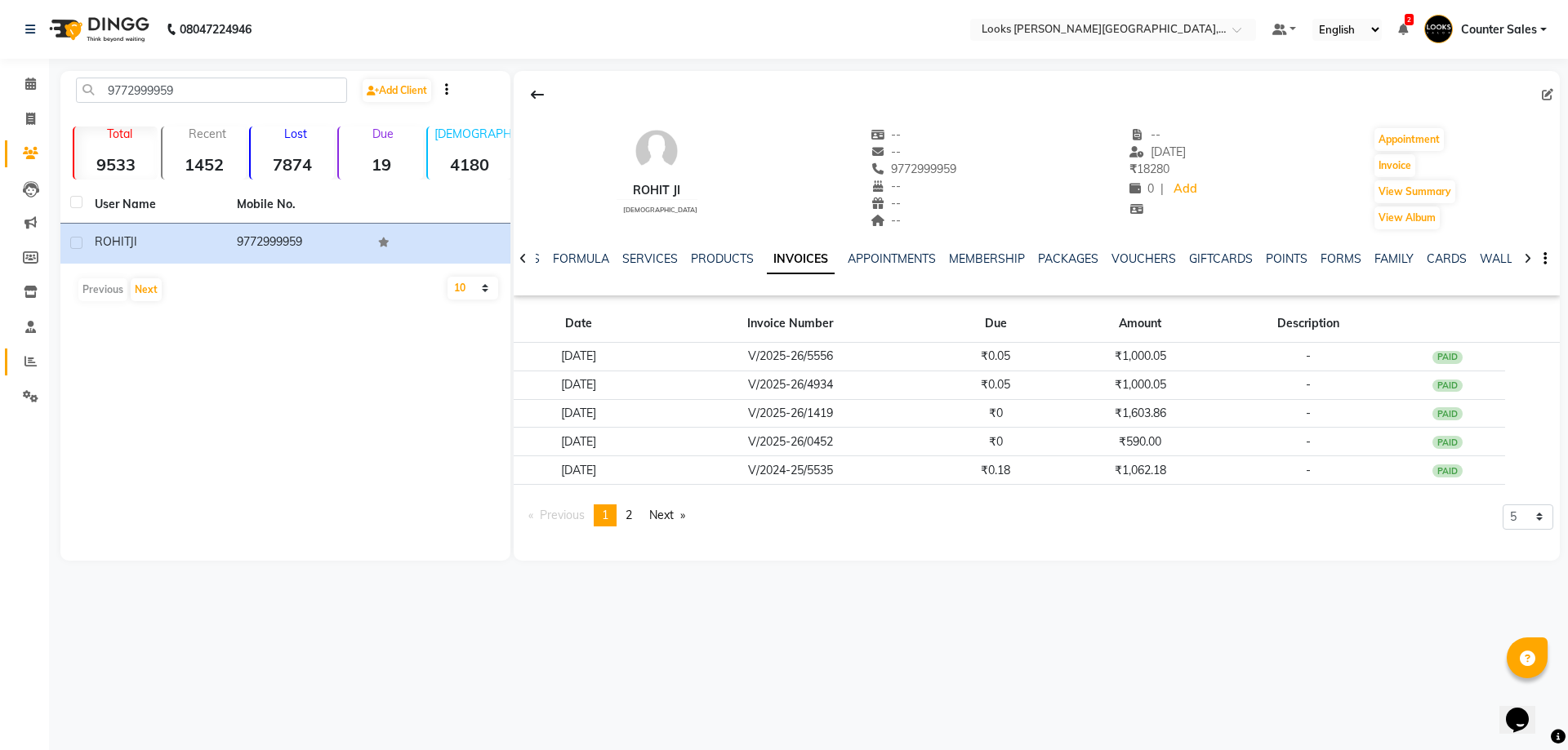
click at [22, 359] on span at bounding box center [30, 362] width 28 height 19
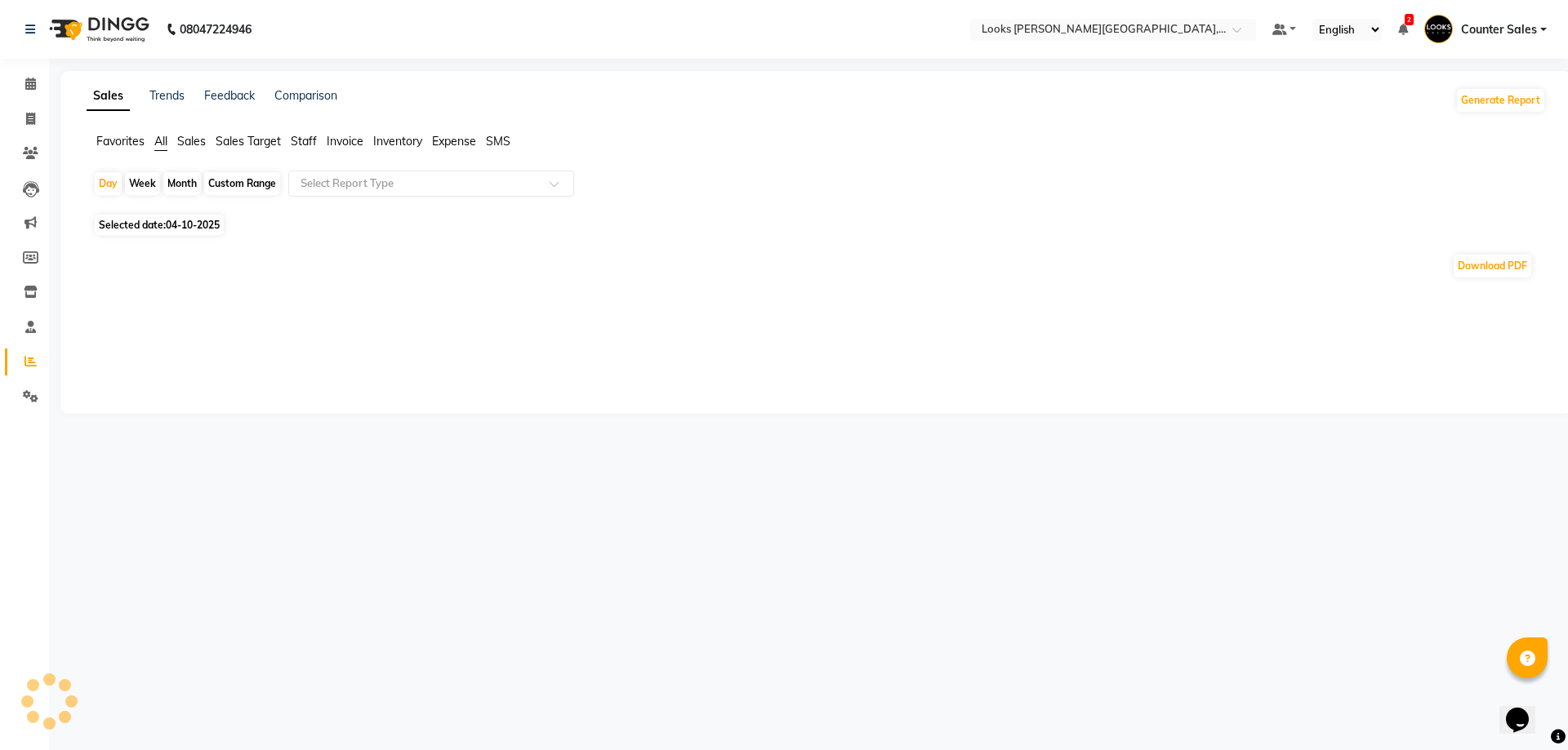
click at [303, 142] on span "Staff" at bounding box center [304, 141] width 26 height 15
click at [197, 214] on span "04-10-2025" at bounding box center [192, 215] width 54 height 12
select select "10"
select select "2025"
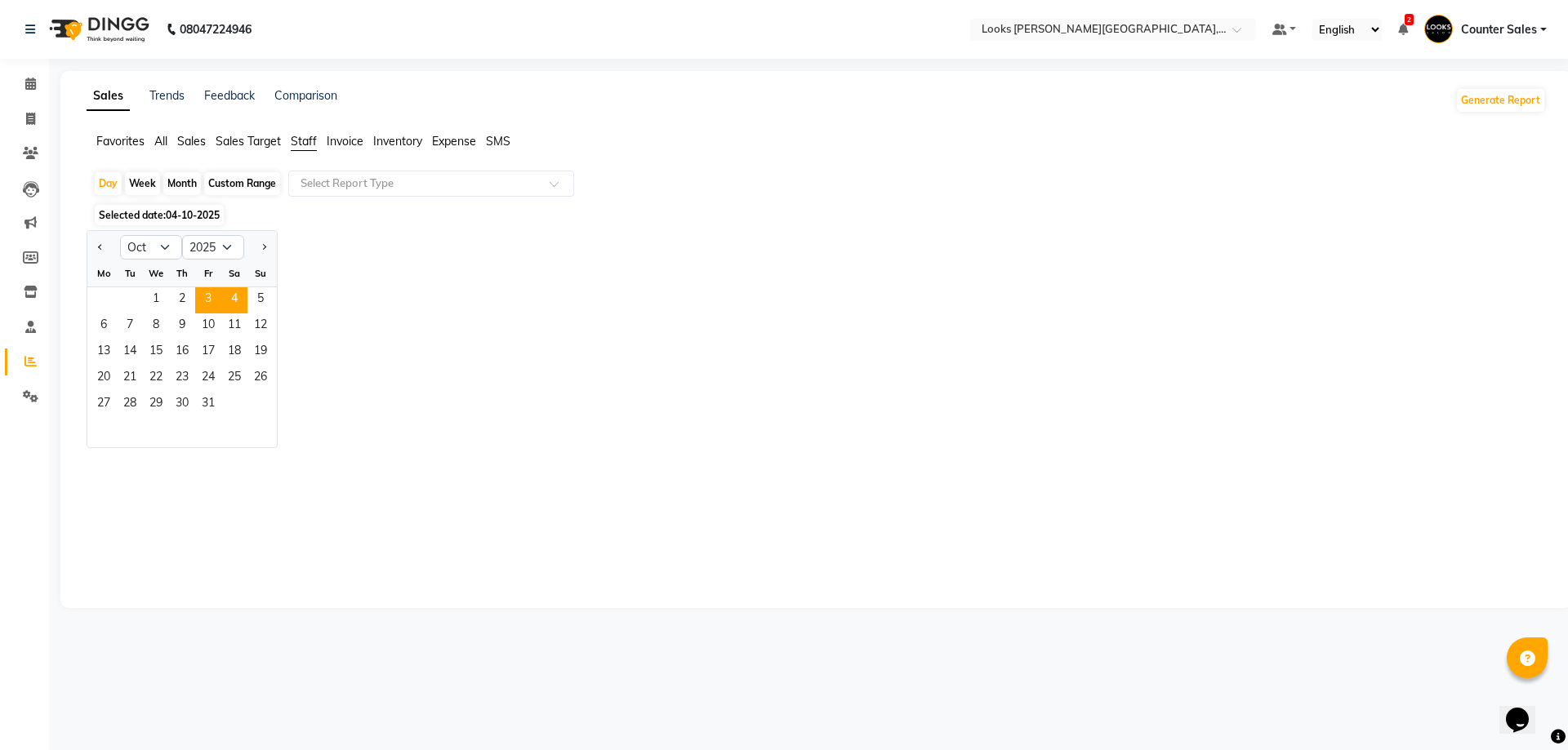
click at [208, 298] on span "3" at bounding box center [208, 300] width 26 height 26
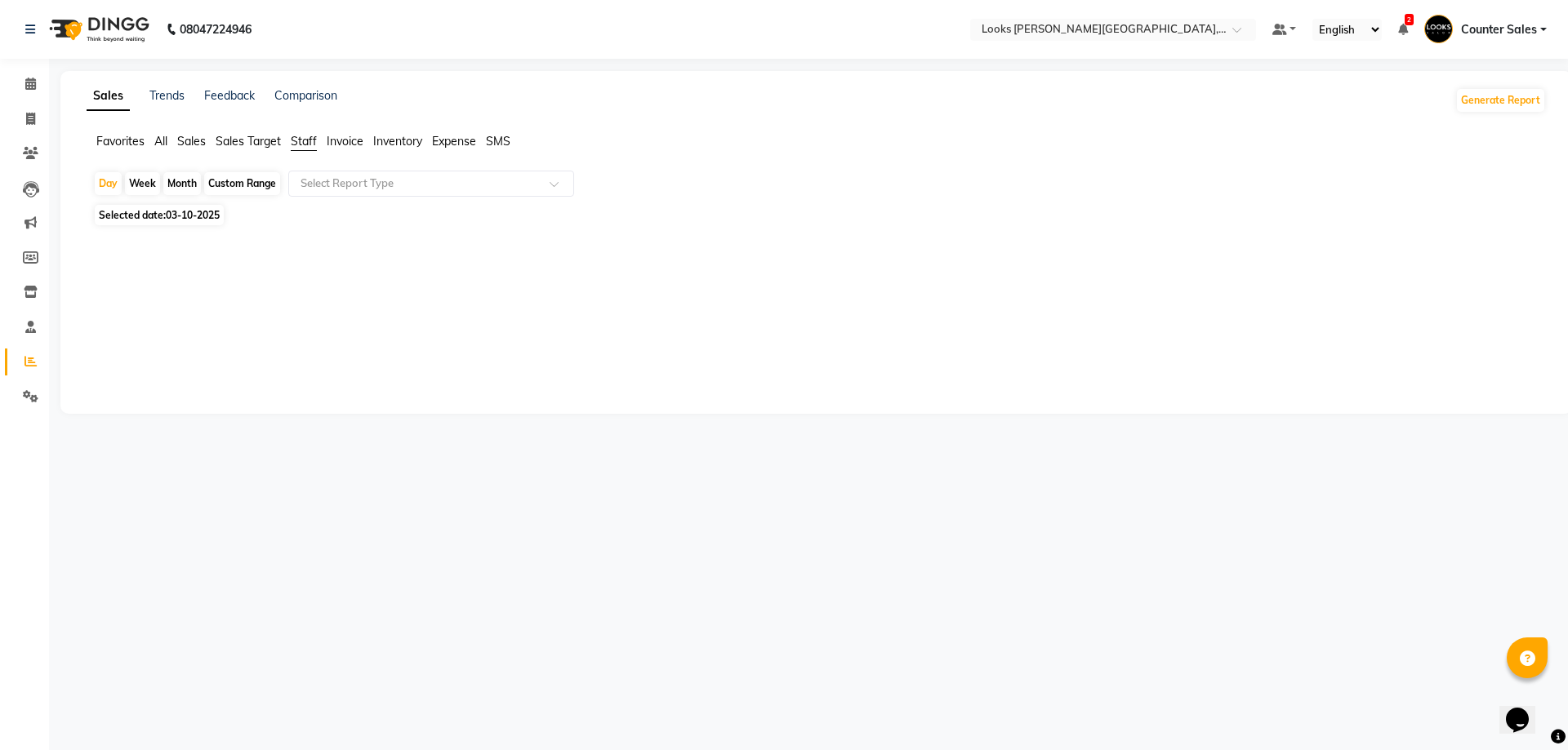
click at [156, 214] on span "Selected date: 03-10-2025" at bounding box center [159, 215] width 129 height 20
select select "10"
select select "2025"
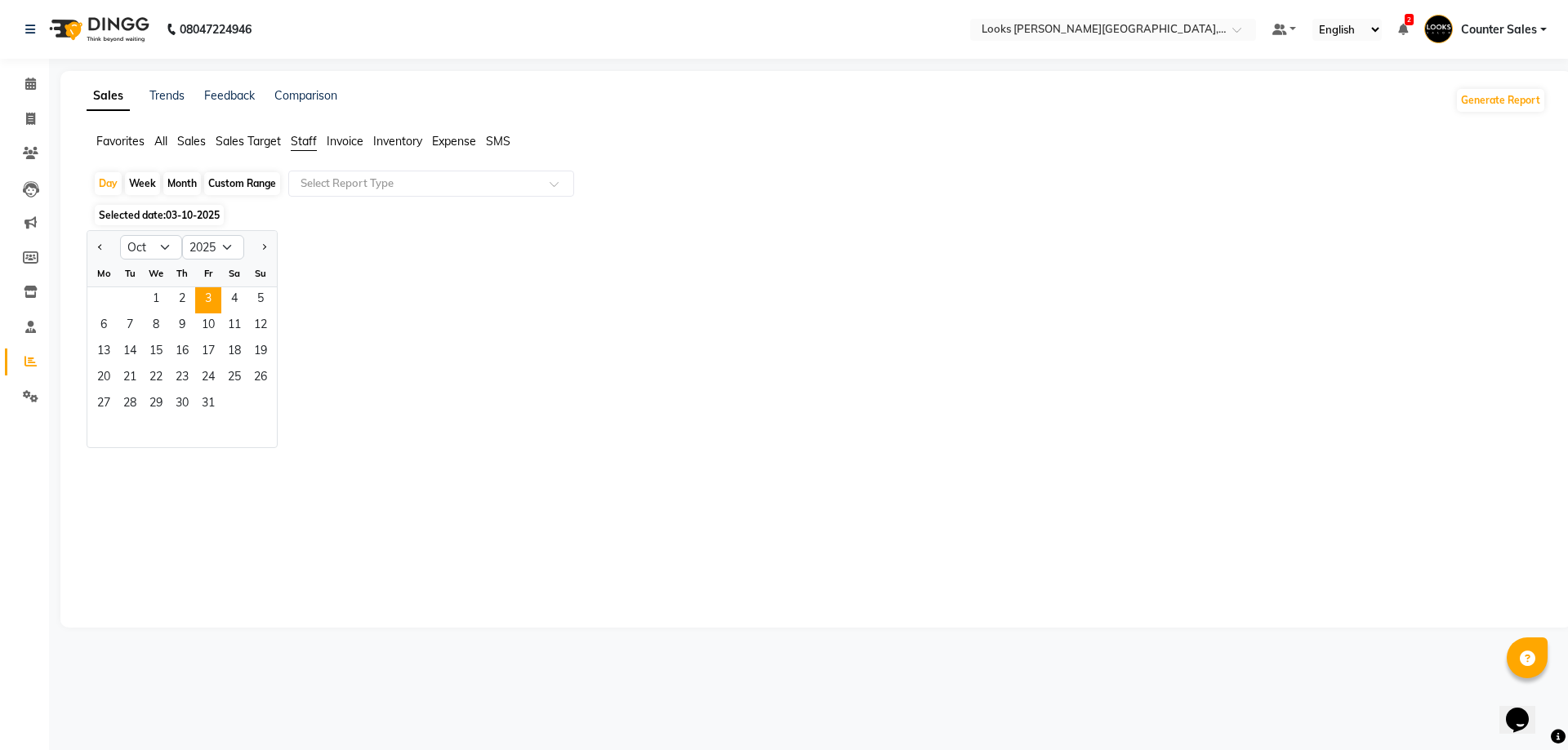
click at [206, 300] on span "3" at bounding box center [208, 300] width 26 height 26
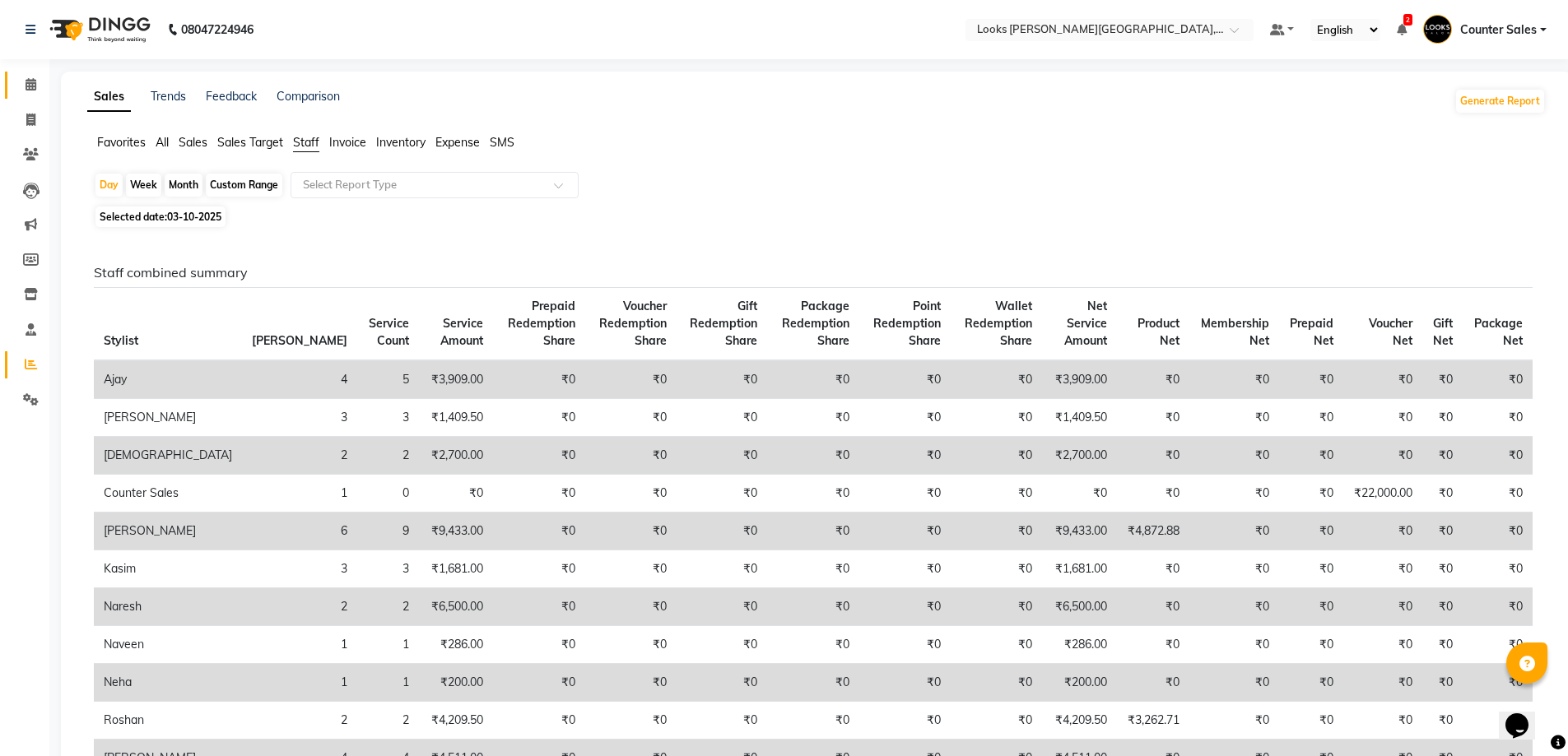
click at [44, 77] on span at bounding box center [30, 85] width 28 height 19
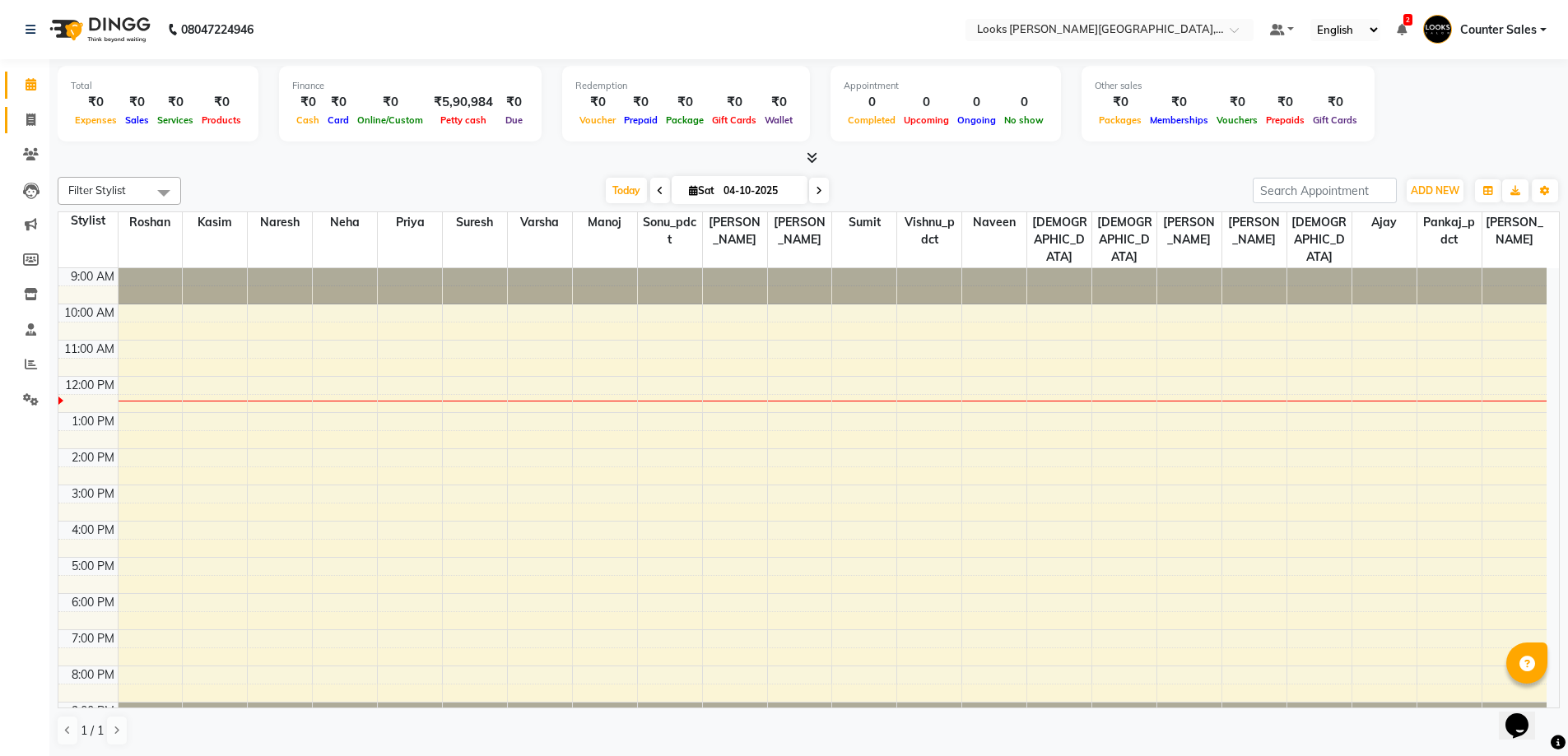
click at [16, 109] on link "Invoice" at bounding box center [24, 121] width 39 height 27
select select "service"
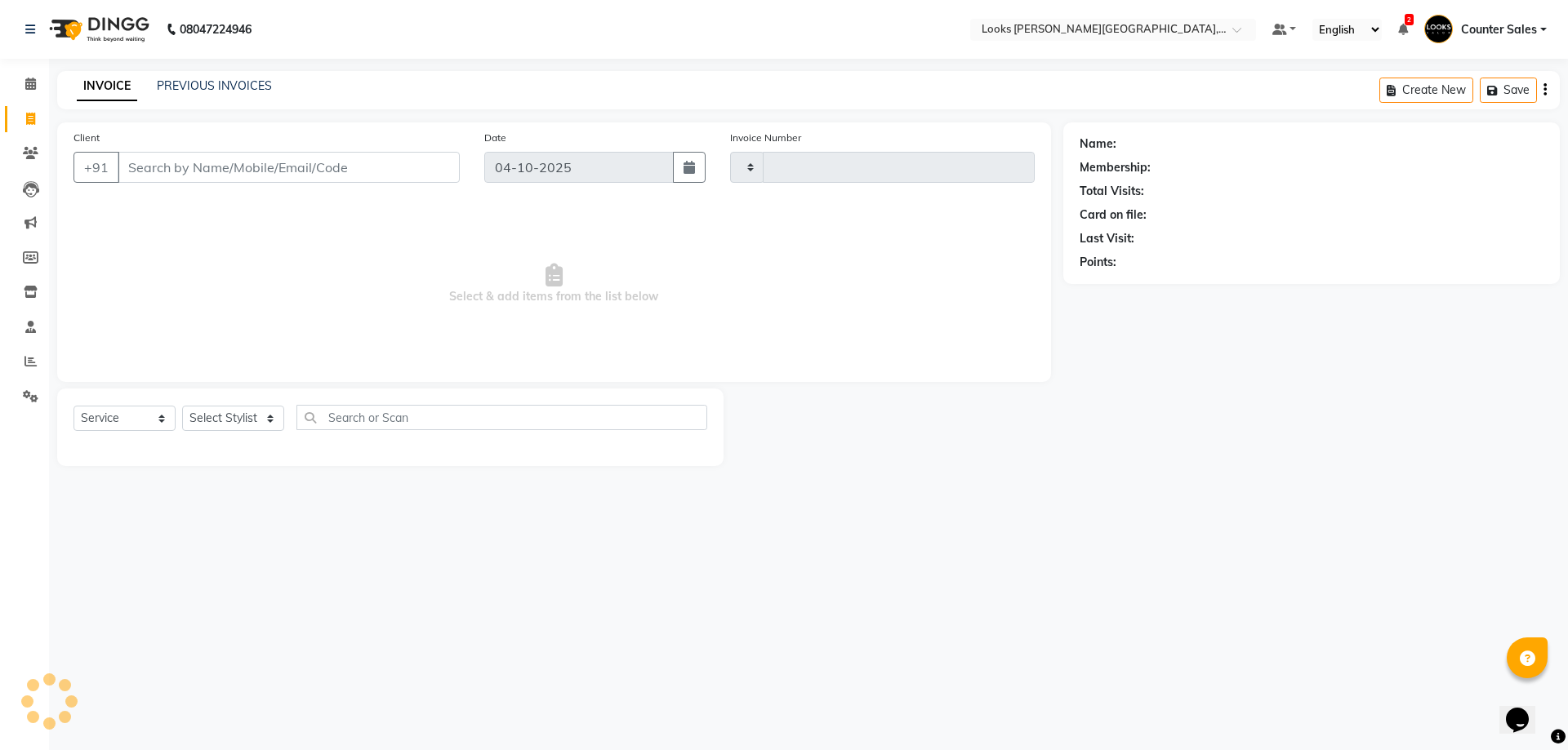
click at [196, 164] on input "Client" at bounding box center [288, 167] width 342 height 31
type input "6077"
select select "4385"
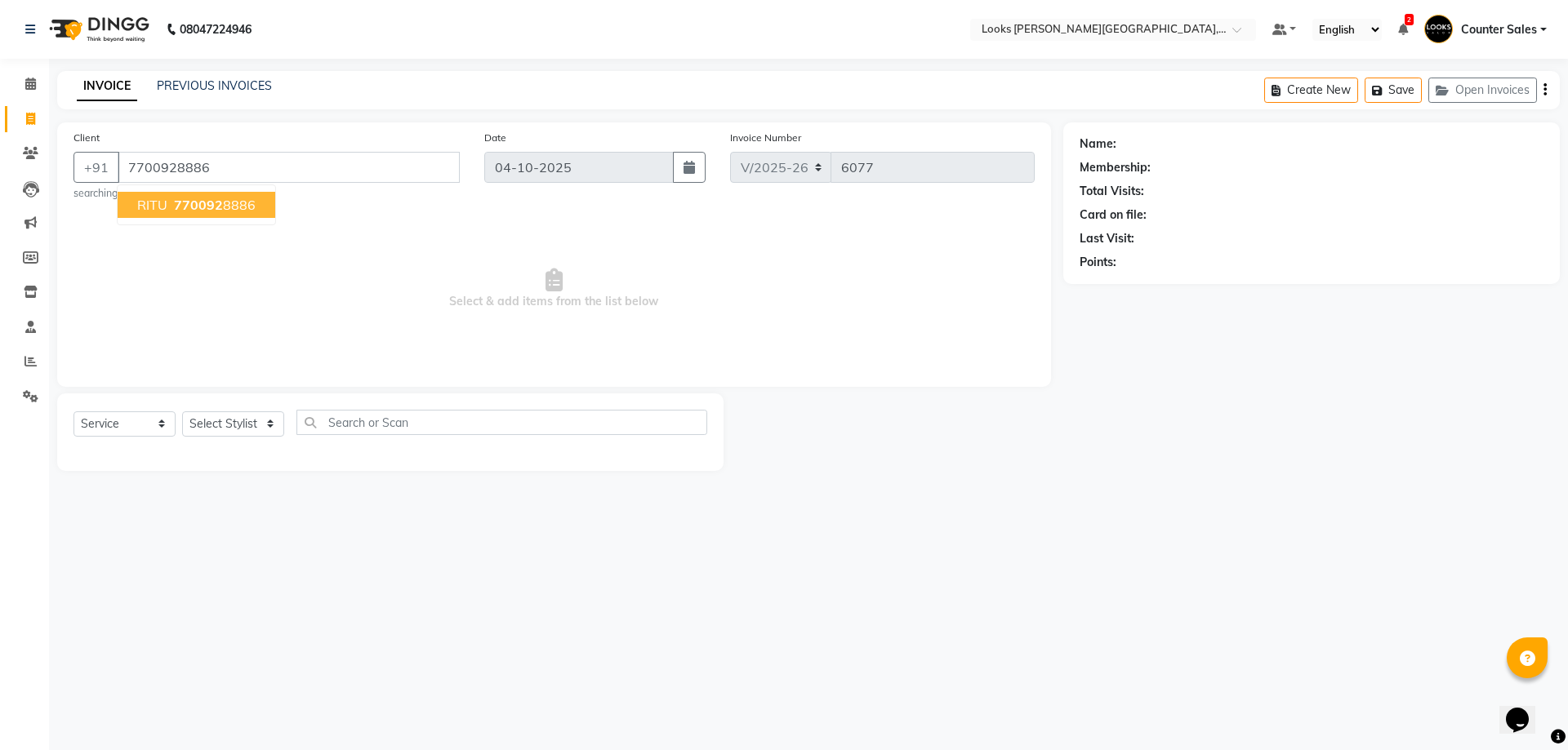
type input "7700928886"
select select "1: Object"
click at [235, 212] on ngb-highlight "770092 8886" at bounding box center [213, 205] width 85 height 16
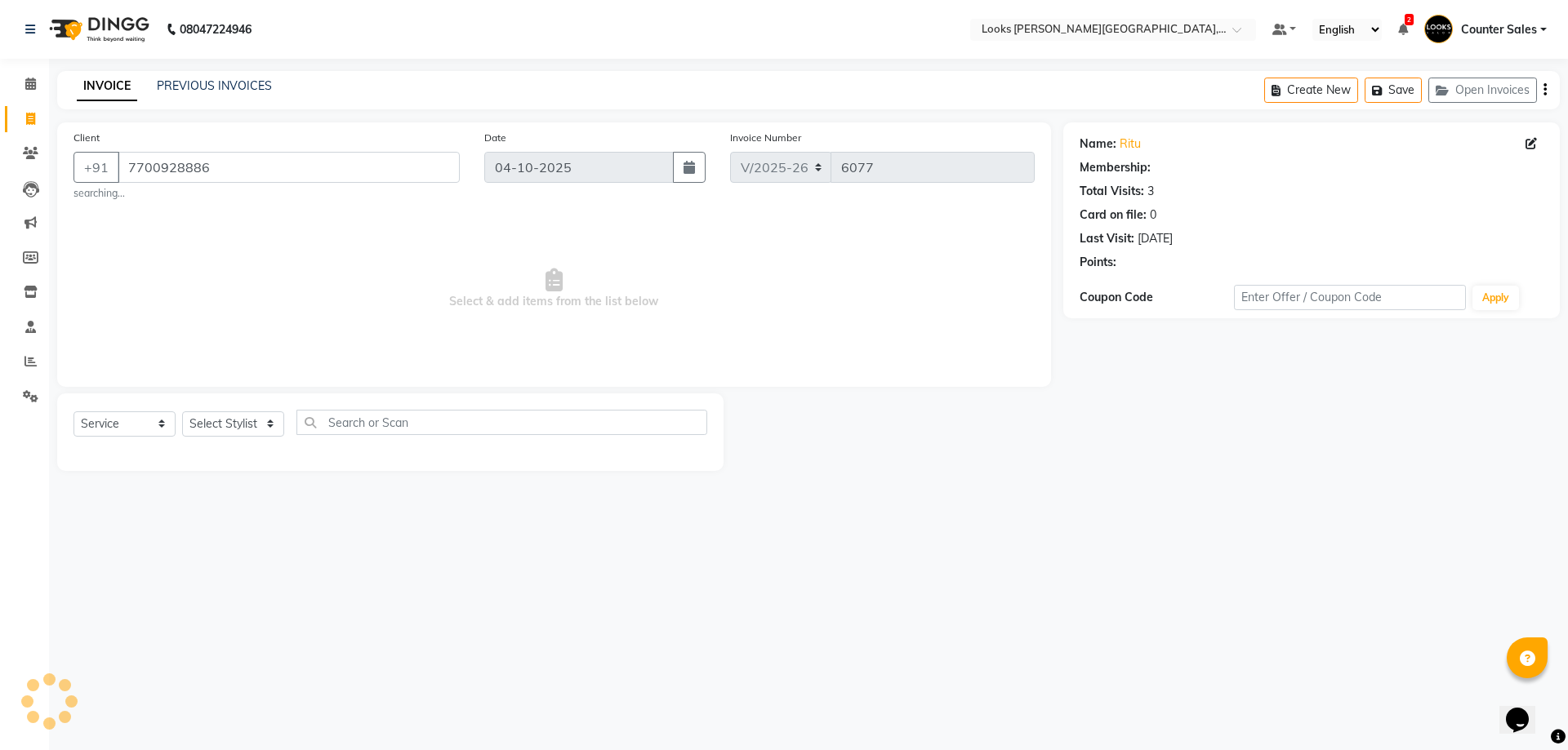
select select "1: Object"
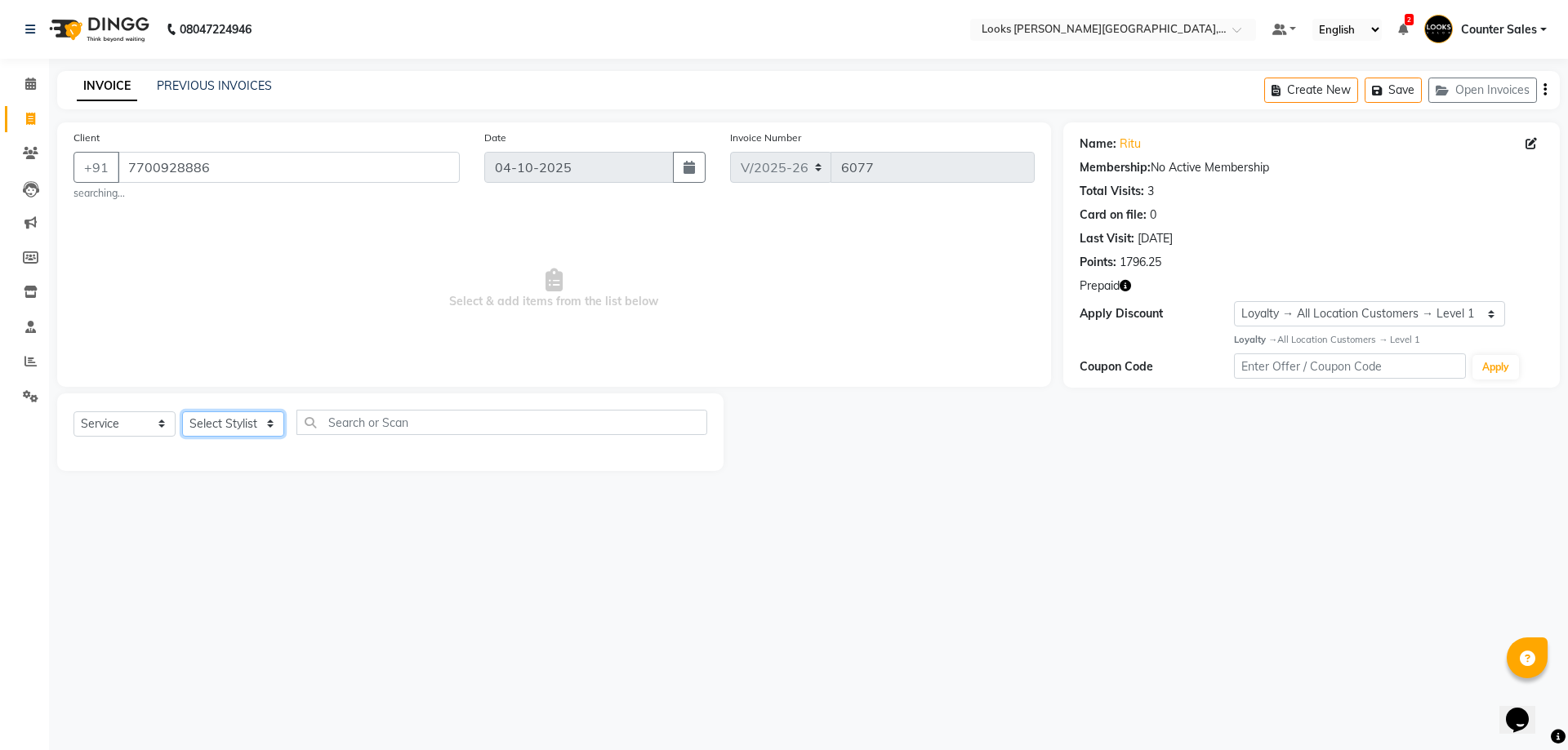
click at [262, 427] on select "Select Stylist Ajay Anjana Arohi Ashu Counter Sales Faizan Kasim Krishna Mamta …" at bounding box center [233, 425] width 102 height 25
select select "54731"
click at [182, 412] on select "Select Stylist Ajay Anjana Arohi Ashu Counter Sales Faizan Kasim Krishna Mamta …" at bounding box center [233, 425] width 102 height 25
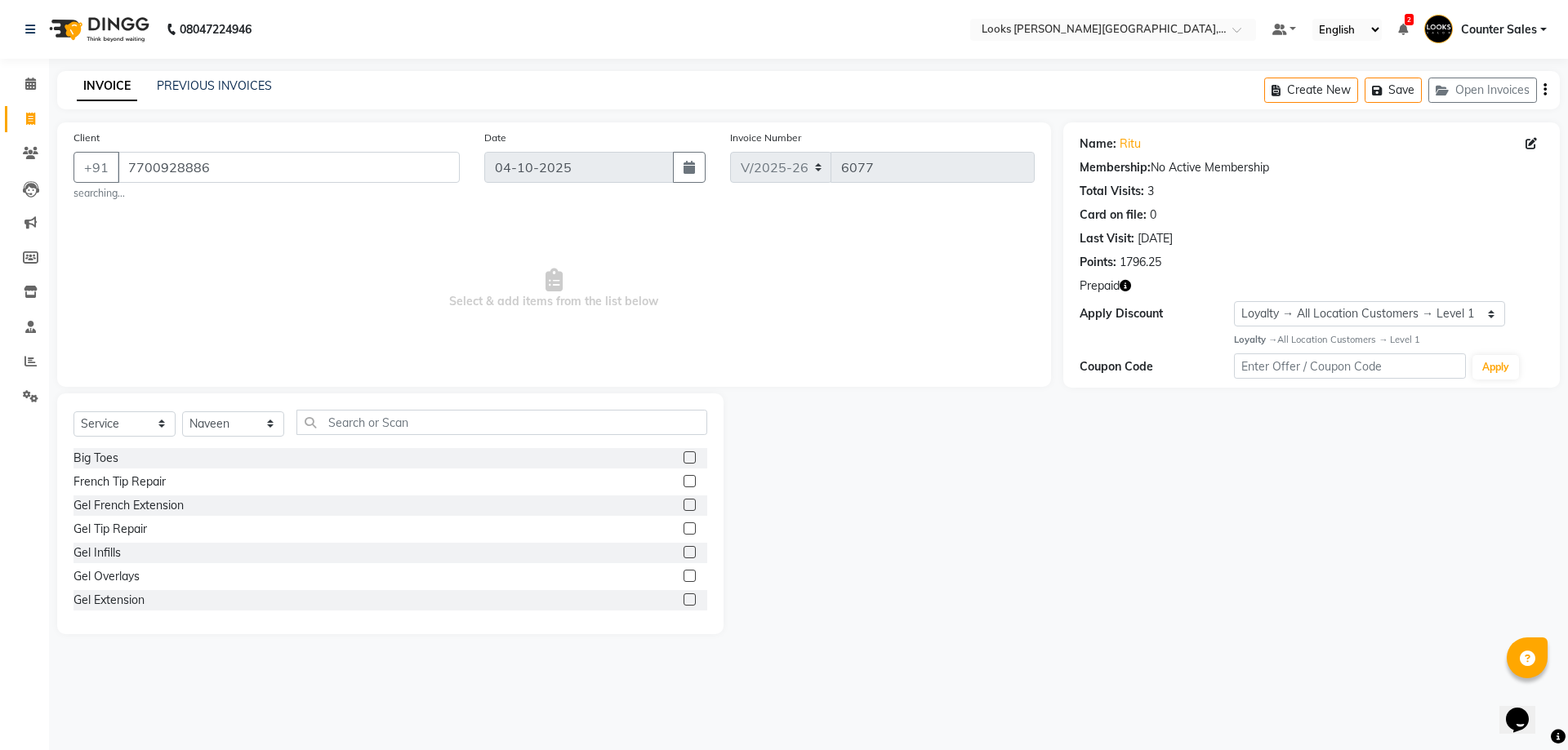
click at [684, 482] on label at bounding box center [689, 481] width 12 height 12
click at [684, 482] on input "checkbox" at bounding box center [689, 482] width 11 height 11
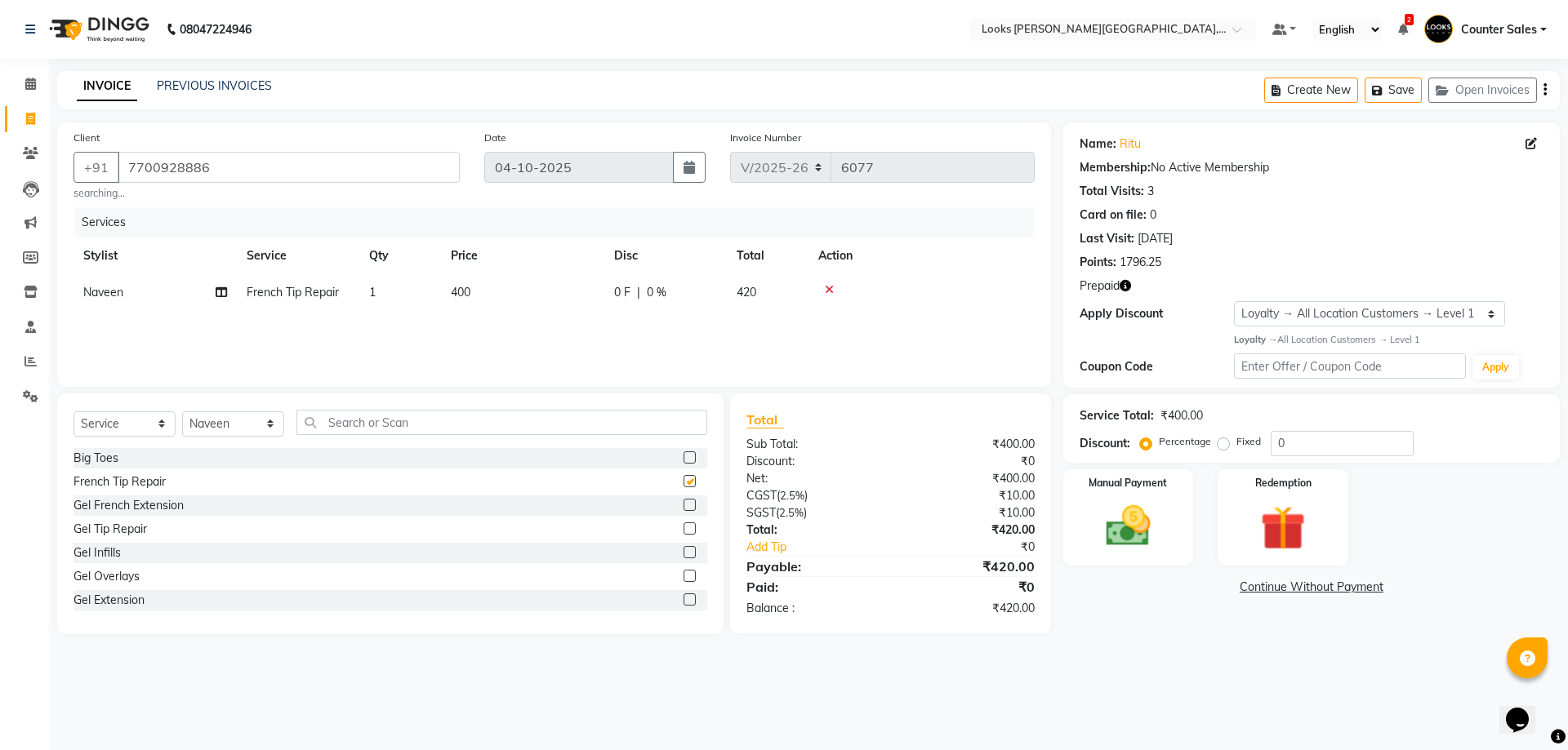
checkbox input "false"
click at [1296, 521] on img at bounding box center [1283, 529] width 76 height 58
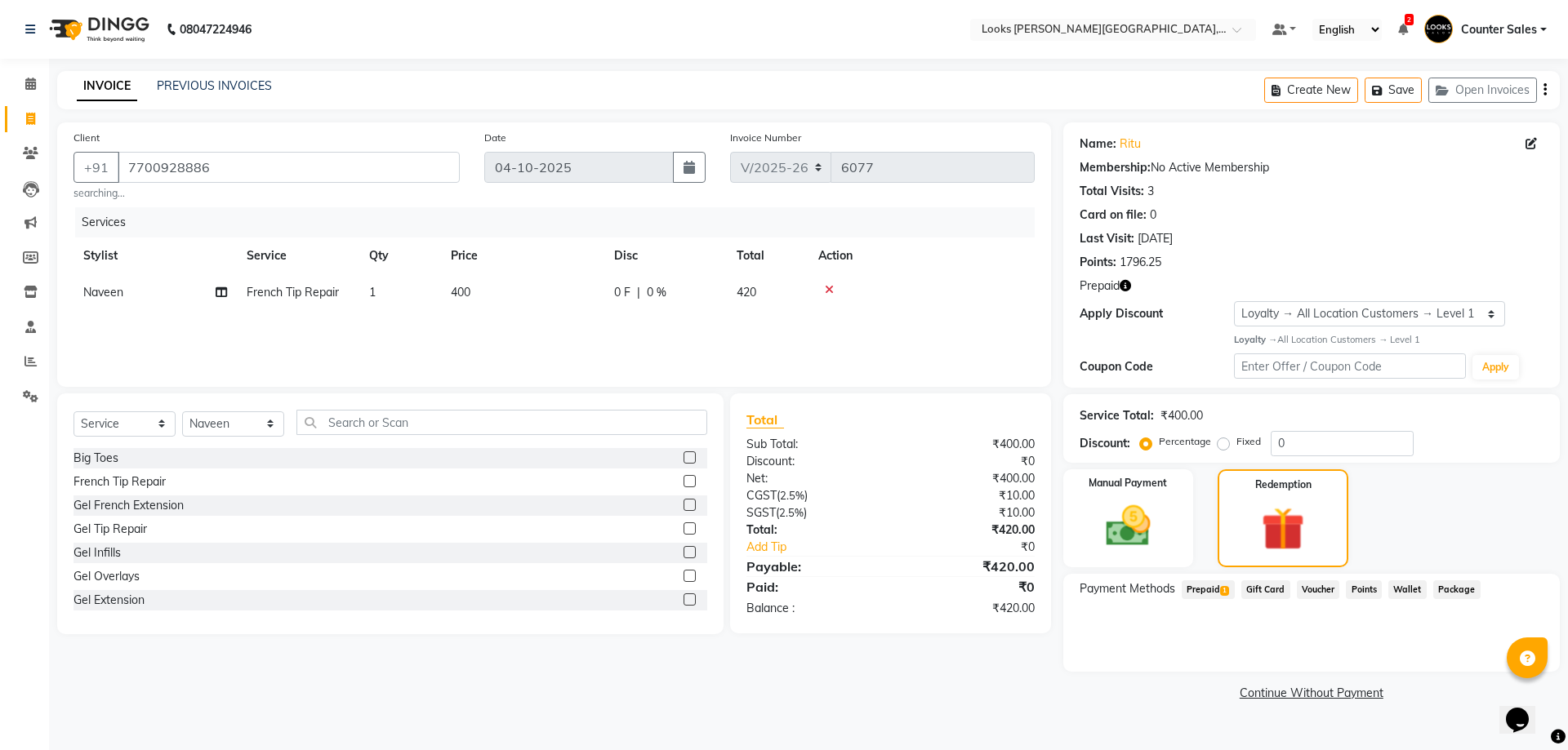
click at [1212, 585] on span "Prepaid 1" at bounding box center [1208, 590] width 53 height 19
click at [30, 85] on icon at bounding box center [31, 83] width 11 height 12
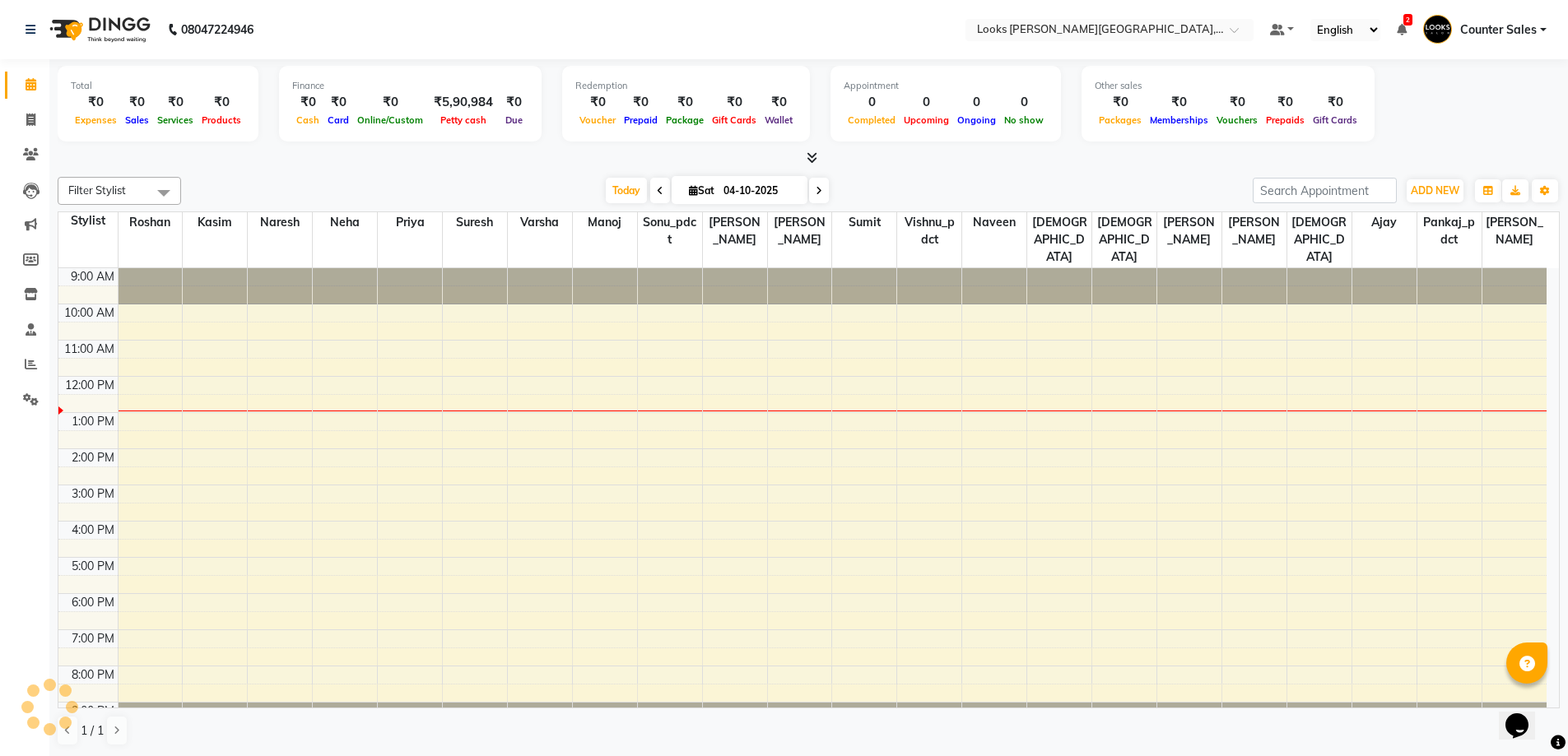
scroll to position [1, 0]
